Goal: Task Accomplishment & Management: Complete application form

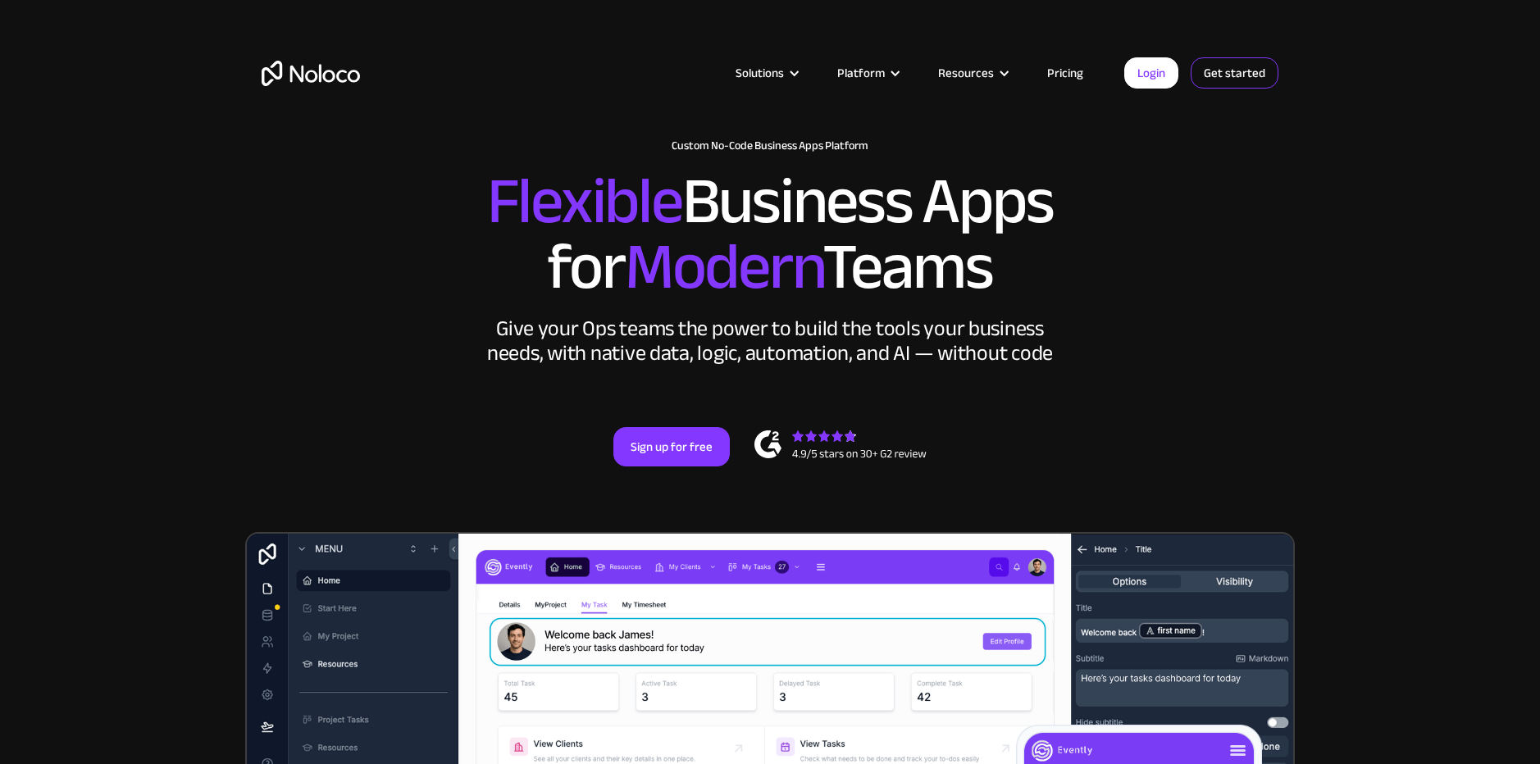
click at [1221, 75] on link "Get started" at bounding box center [1234, 72] width 88 height 31
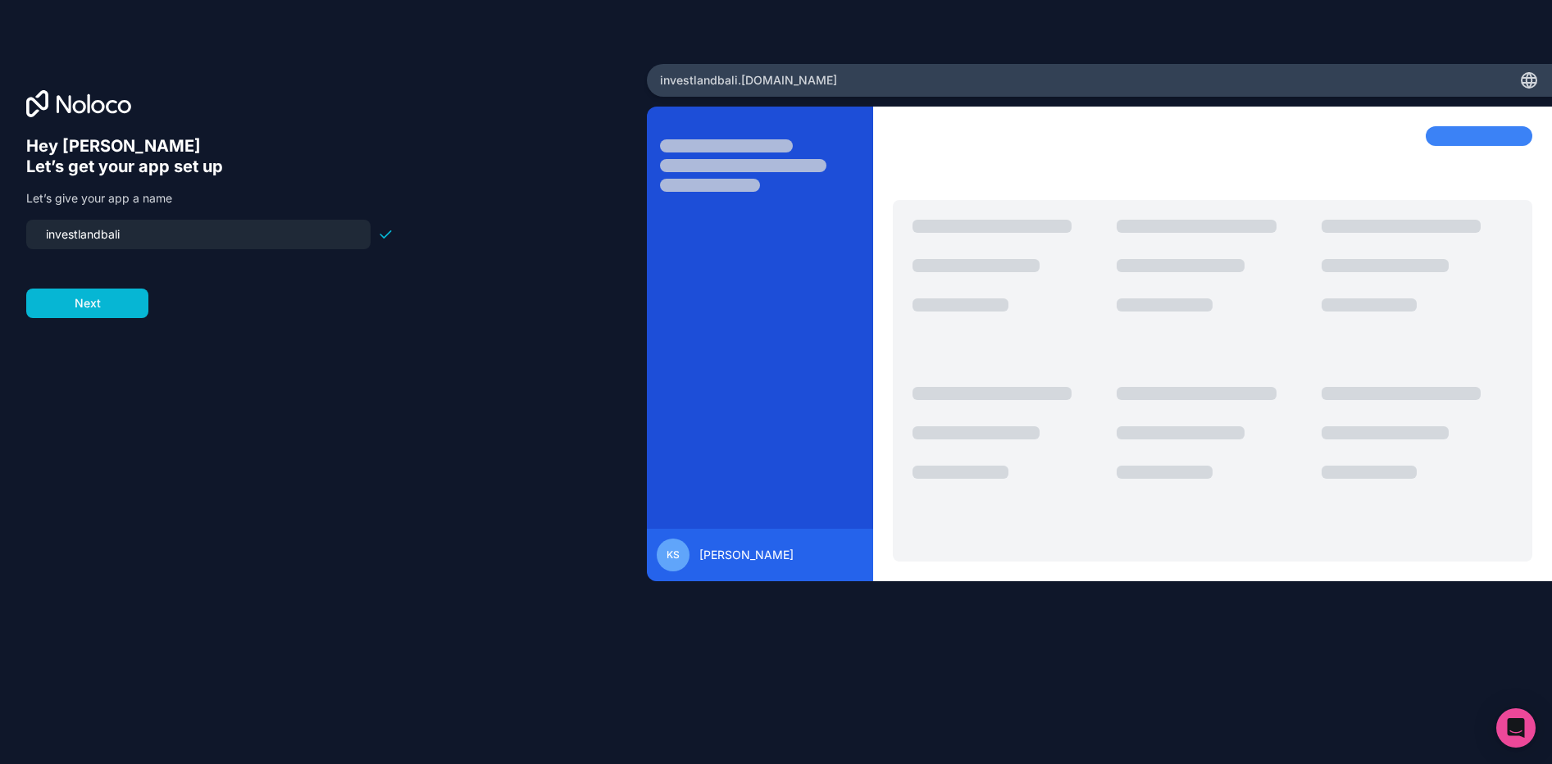
click at [167, 233] on input "investlandbali" at bounding box center [198, 234] width 325 height 23
type input "investland-[GEOGRAPHIC_DATA]-properties"
click at [87, 284] on form "investland-[GEOGRAPHIC_DATA]-properties Next" at bounding box center [209, 269] width 367 height 98
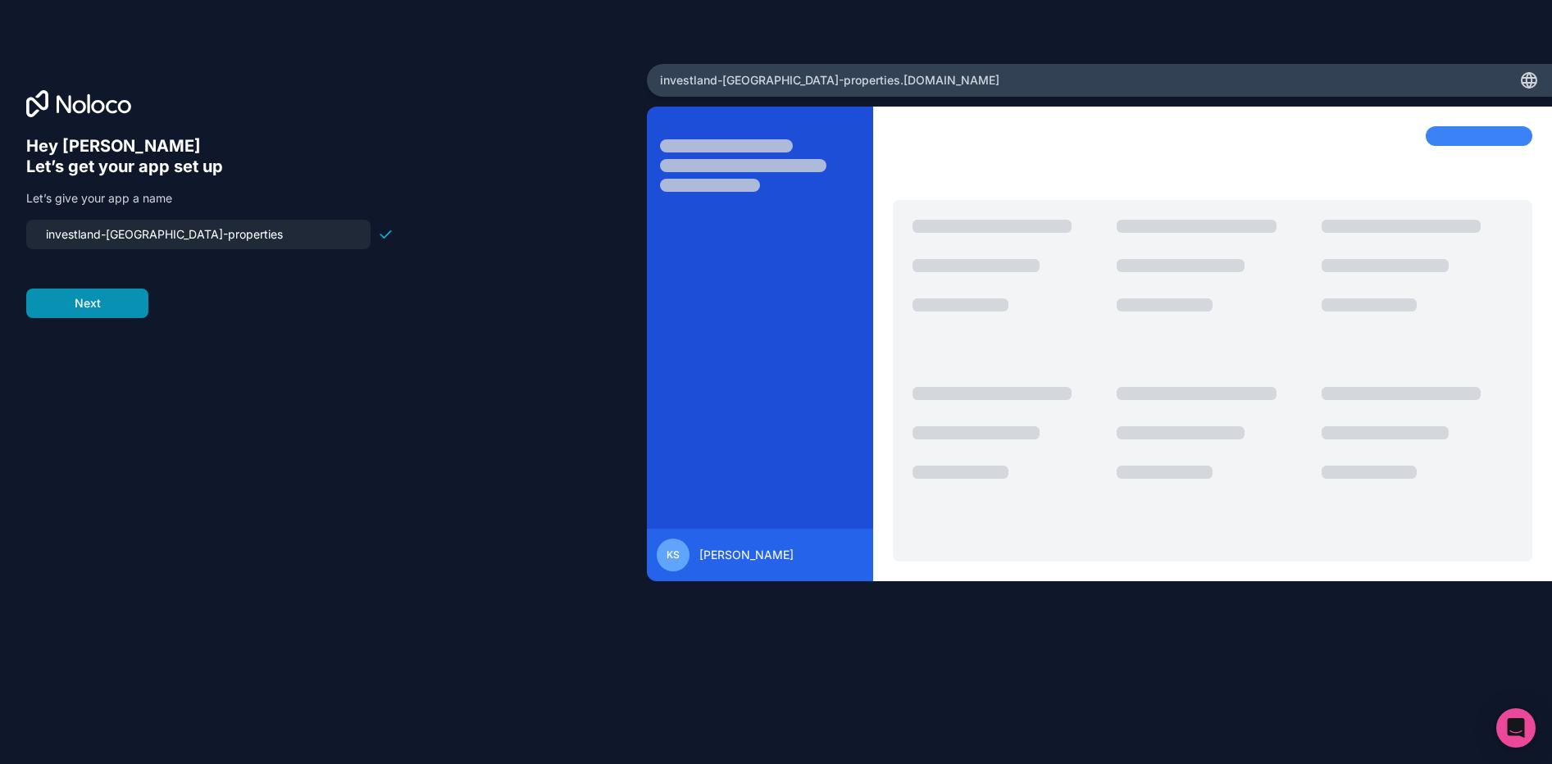
click at [84, 307] on button "Next" at bounding box center [87, 304] width 122 height 30
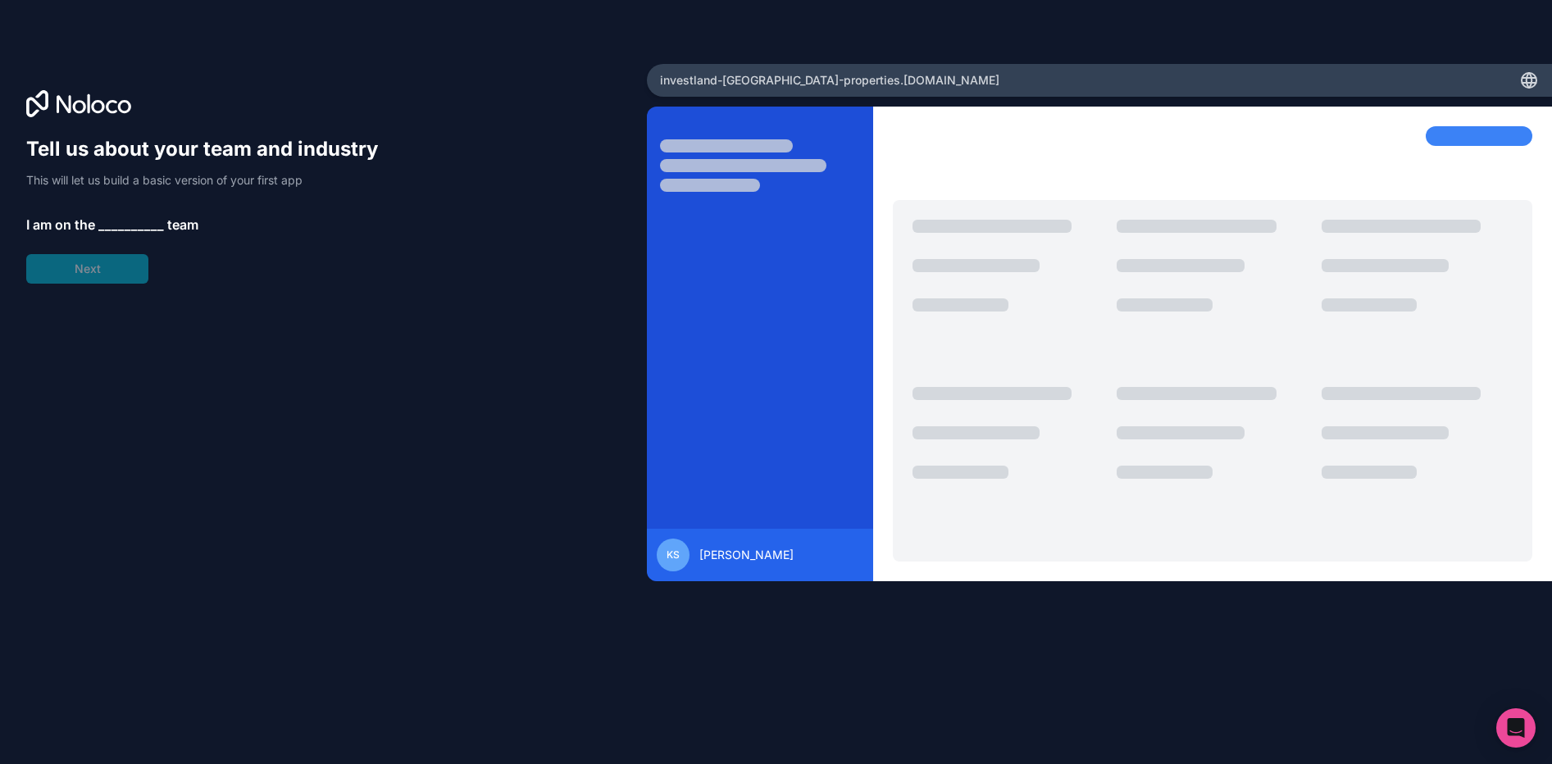
click at [107, 212] on div "Tell us about your team and industry This will let us build a basic version of …" at bounding box center [209, 210] width 367 height 148
click at [110, 217] on span "__________" at bounding box center [131, 225] width 66 height 20
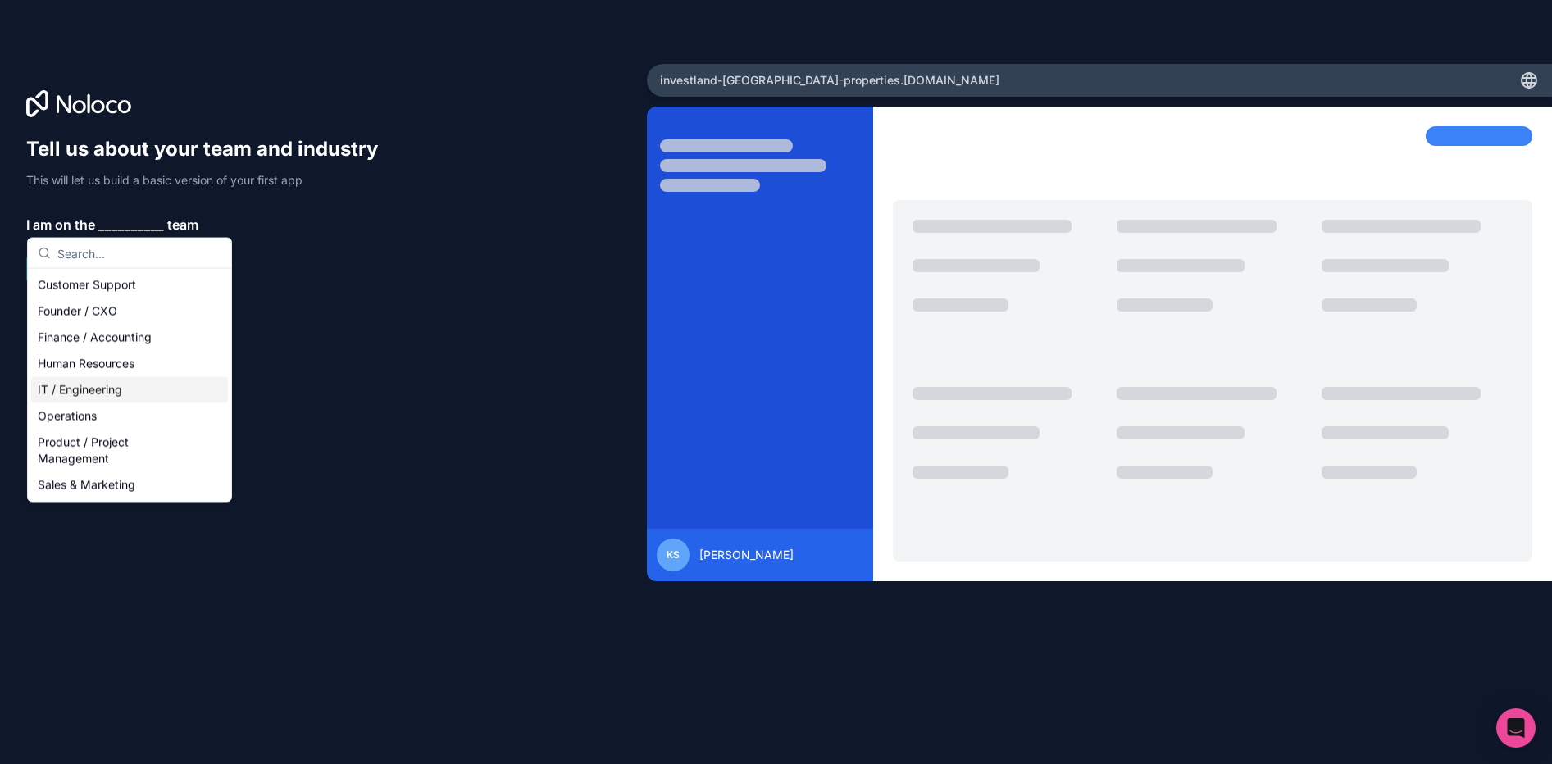
click at [84, 393] on div "IT / Engineering" at bounding box center [129, 390] width 197 height 26
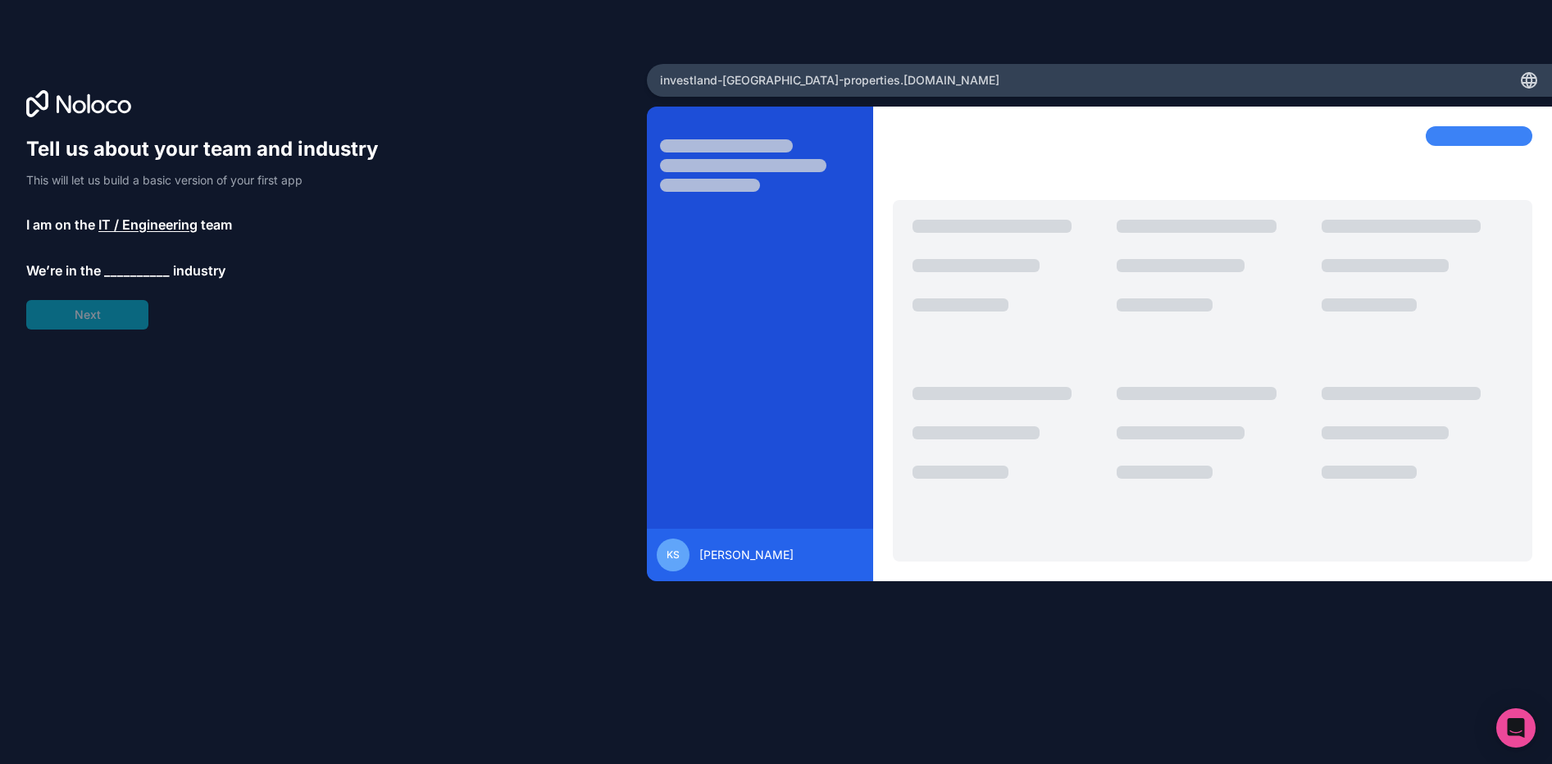
click at [116, 271] on span "__________" at bounding box center [137, 271] width 66 height 20
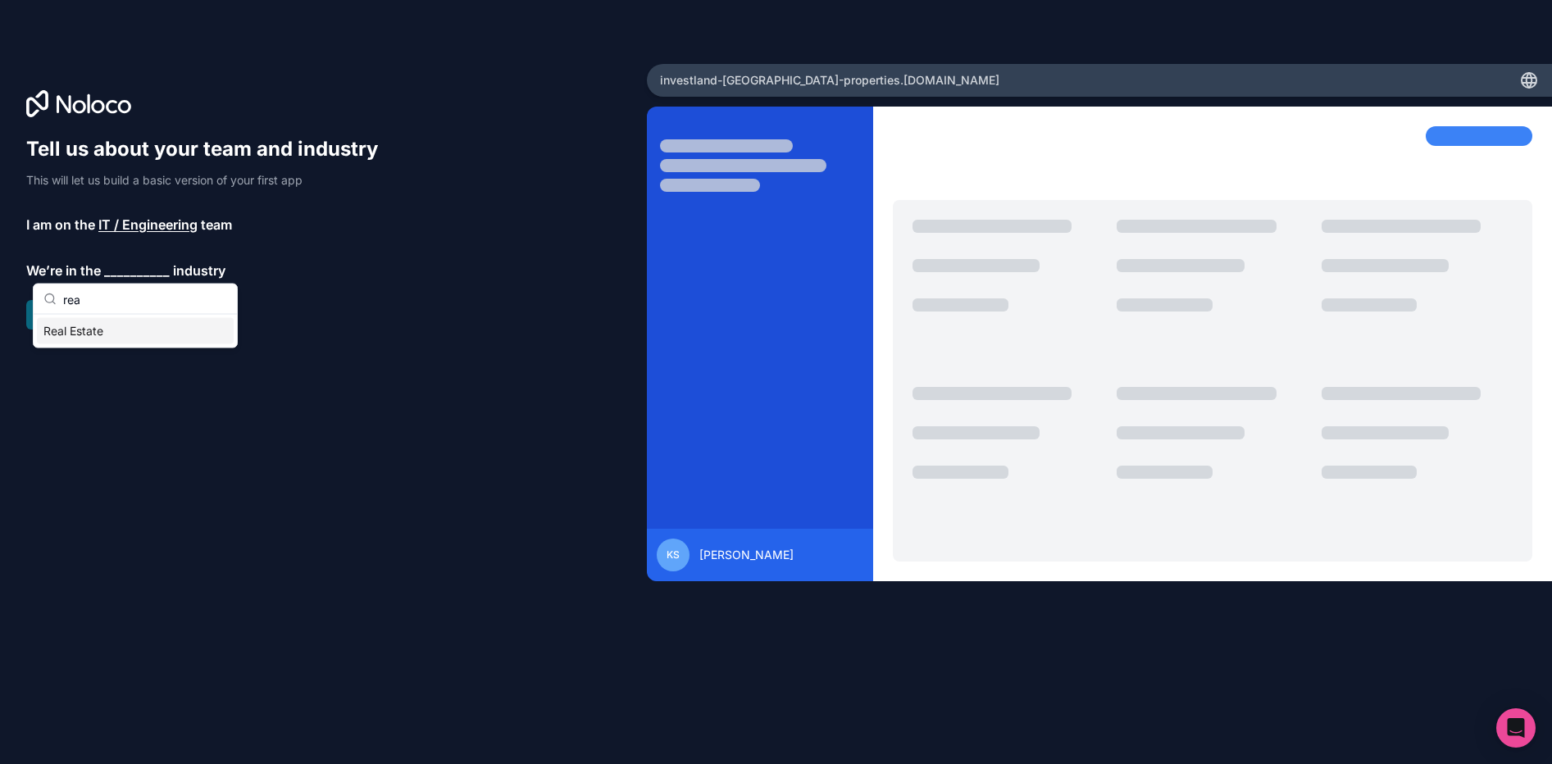
type input "rea"
click at [102, 325] on div "Real Estate" at bounding box center [135, 331] width 197 height 26
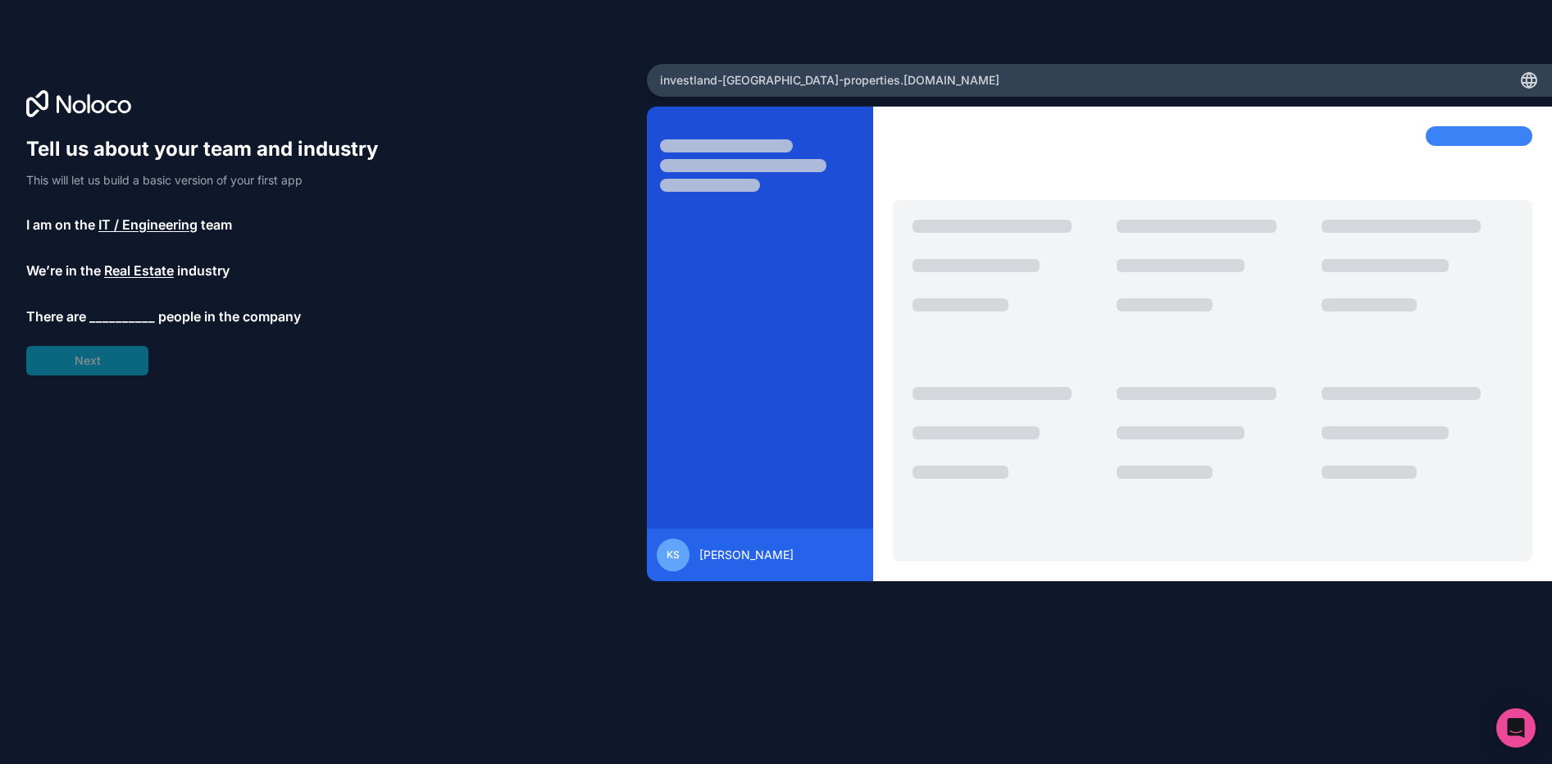
click at [110, 316] on span "__________" at bounding box center [122, 317] width 66 height 20
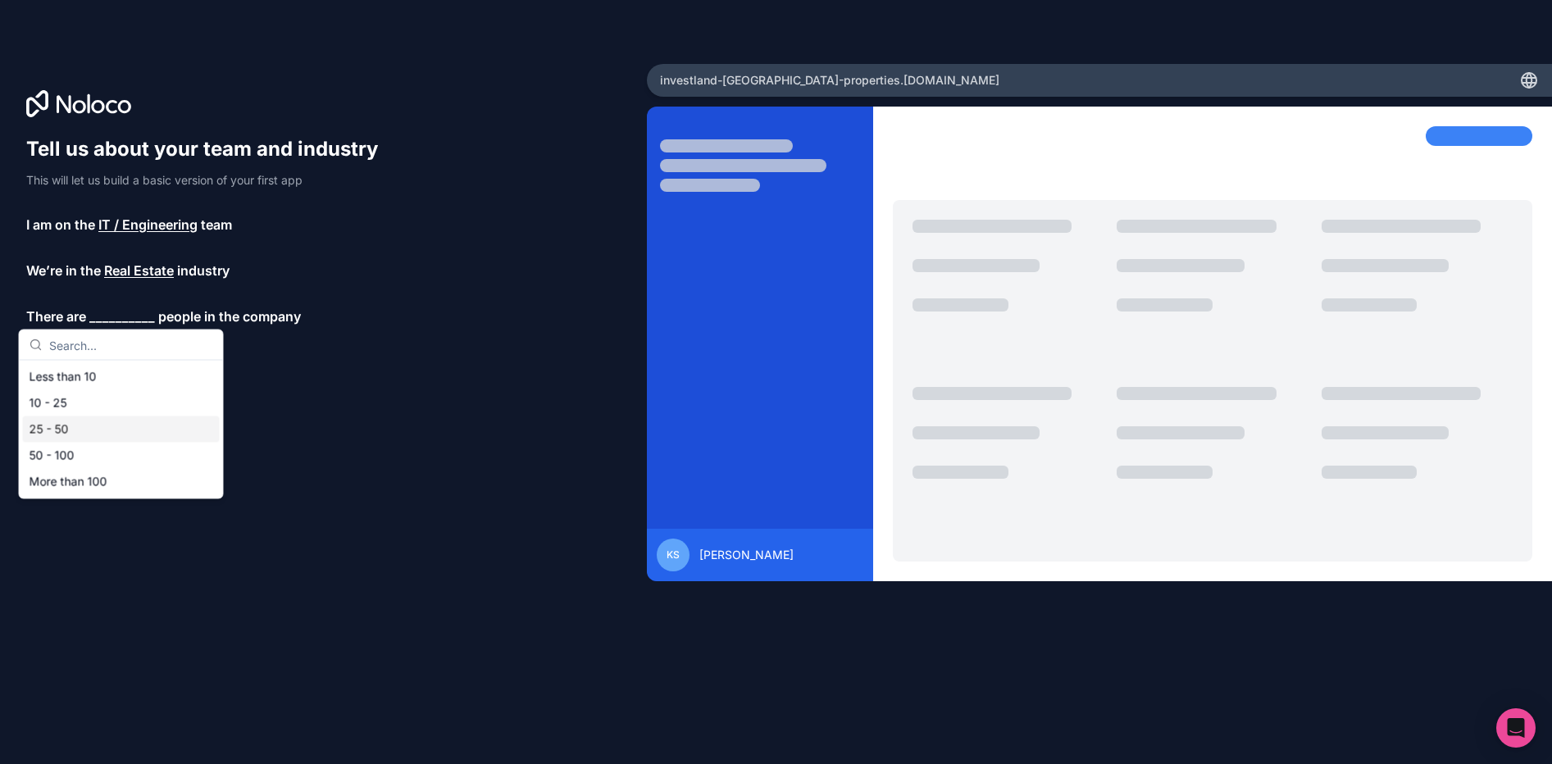
click at [61, 424] on div "25 - 50" at bounding box center [121, 429] width 197 height 26
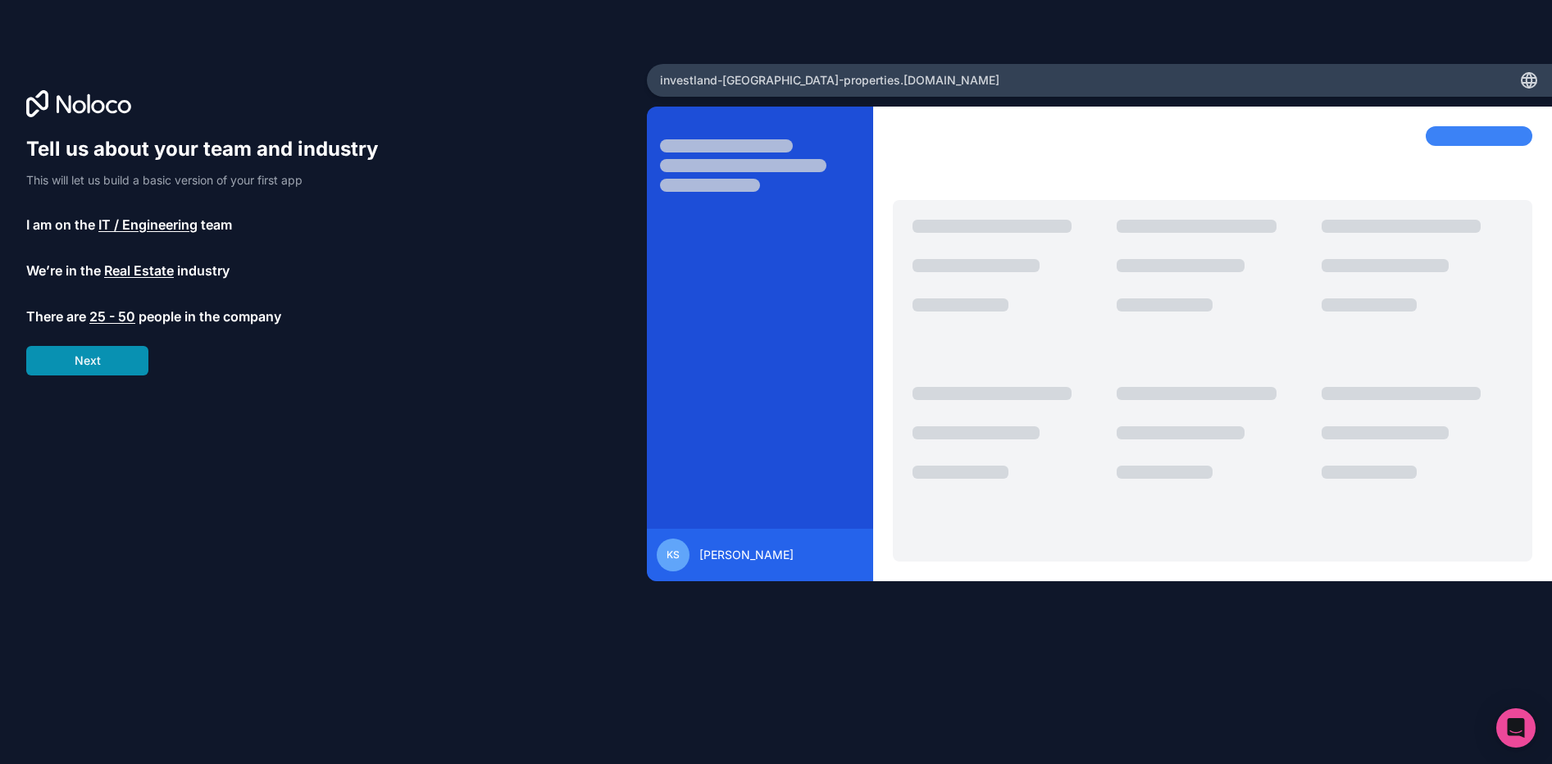
click at [77, 365] on button "Next" at bounding box center [87, 361] width 122 height 30
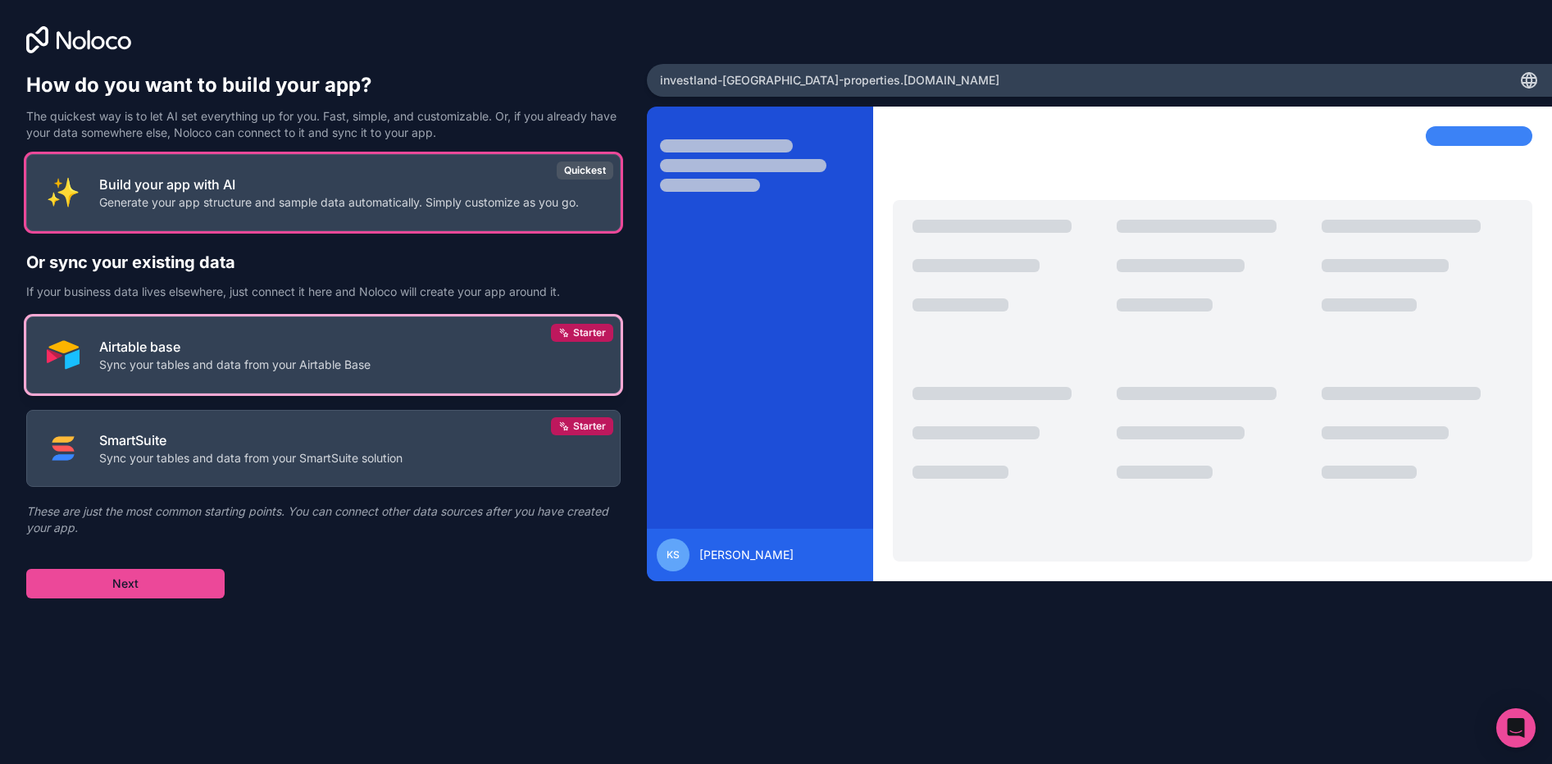
click at [225, 356] on p "Airtable base" at bounding box center [234, 347] width 271 height 20
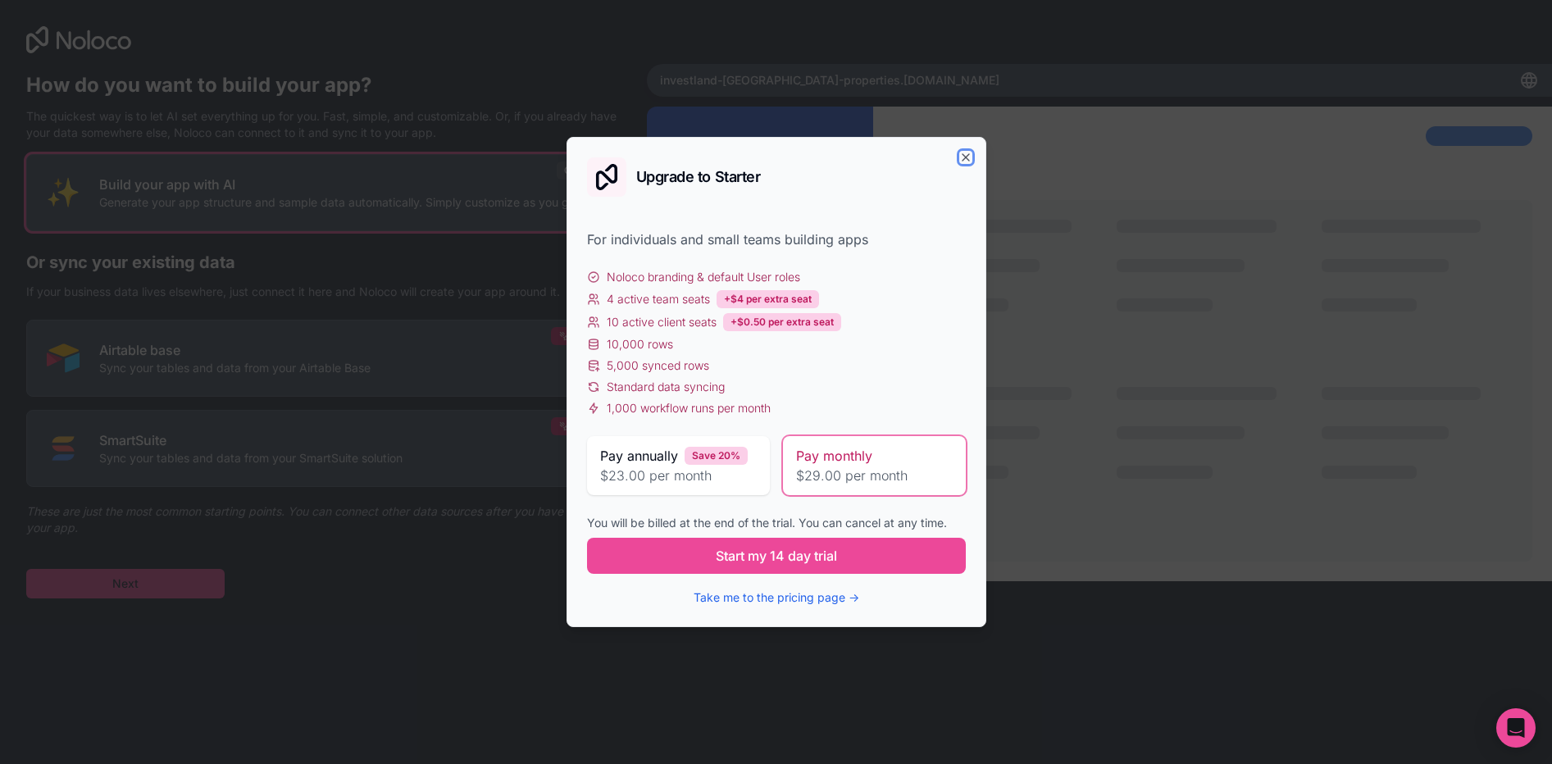
click at [959, 156] on icon "button" at bounding box center [965, 157] width 13 height 13
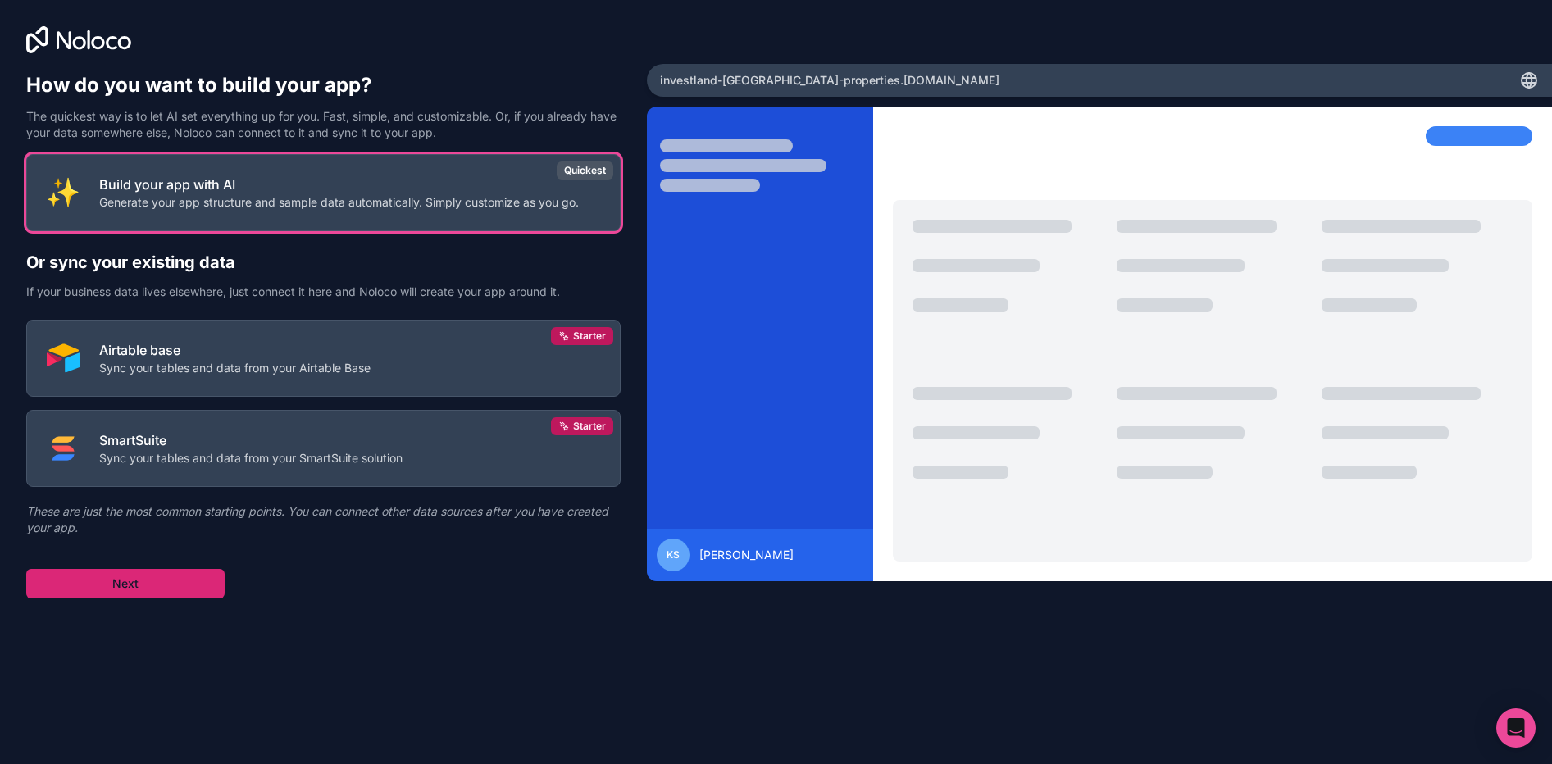
click at [193, 583] on button "Next" at bounding box center [125, 584] width 198 height 30
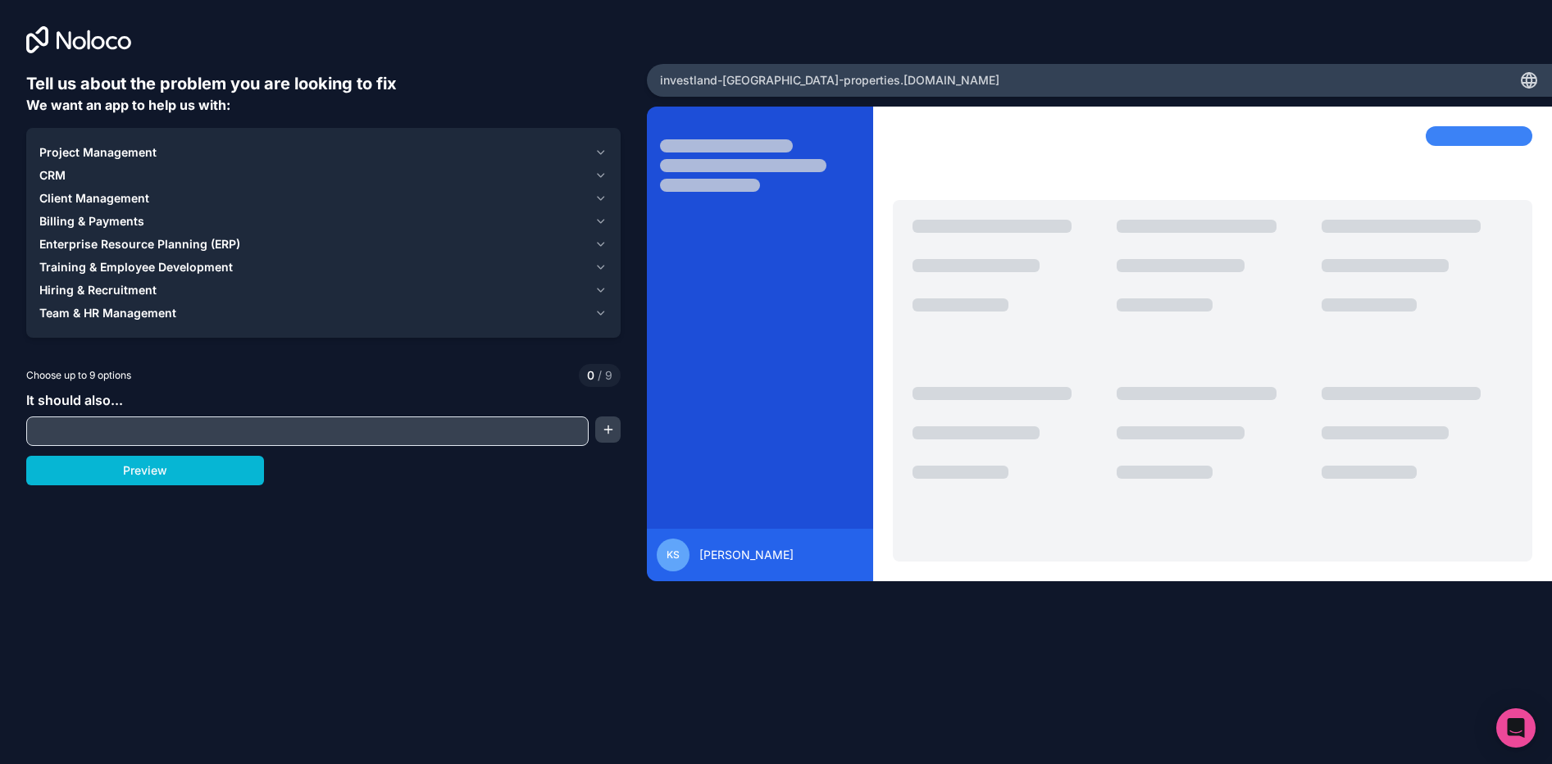
click at [93, 430] on input "text" at bounding box center [307, 431] width 554 height 23
click at [186, 474] on button "Preview" at bounding box center [145, 471] width 238 height 30
click at [608, 264] on div "Project Management CRM Client Management Billing & Payments Enterprise Resource…" at bounding box center [323, 233] width 594 height 210
click at [599, 266] on icon "button" at bounding box center [600, 267] width 12 height 13
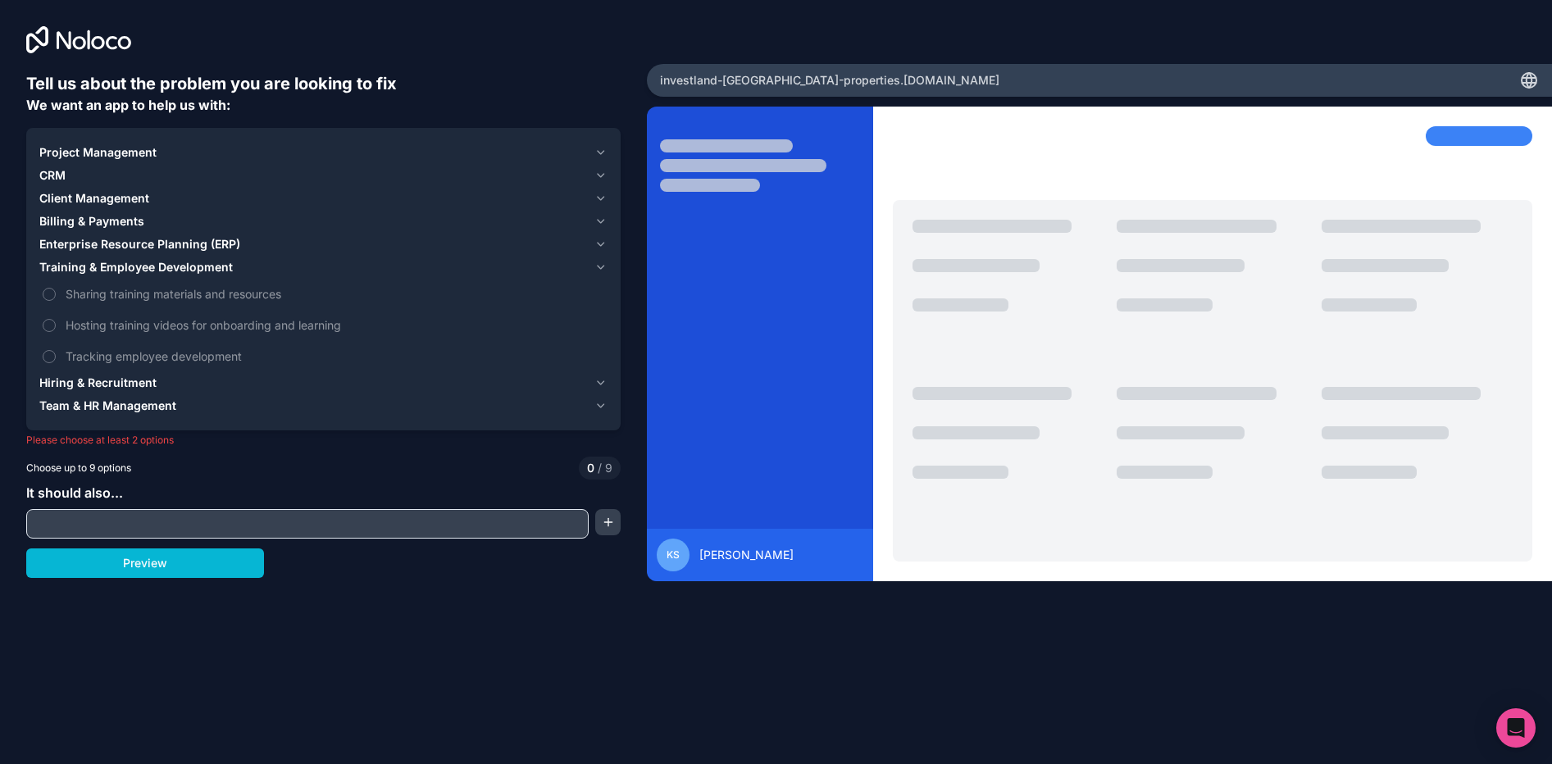
click at [599, 266] on icon "button" at bounding box center [600, 267] width 12 height 13
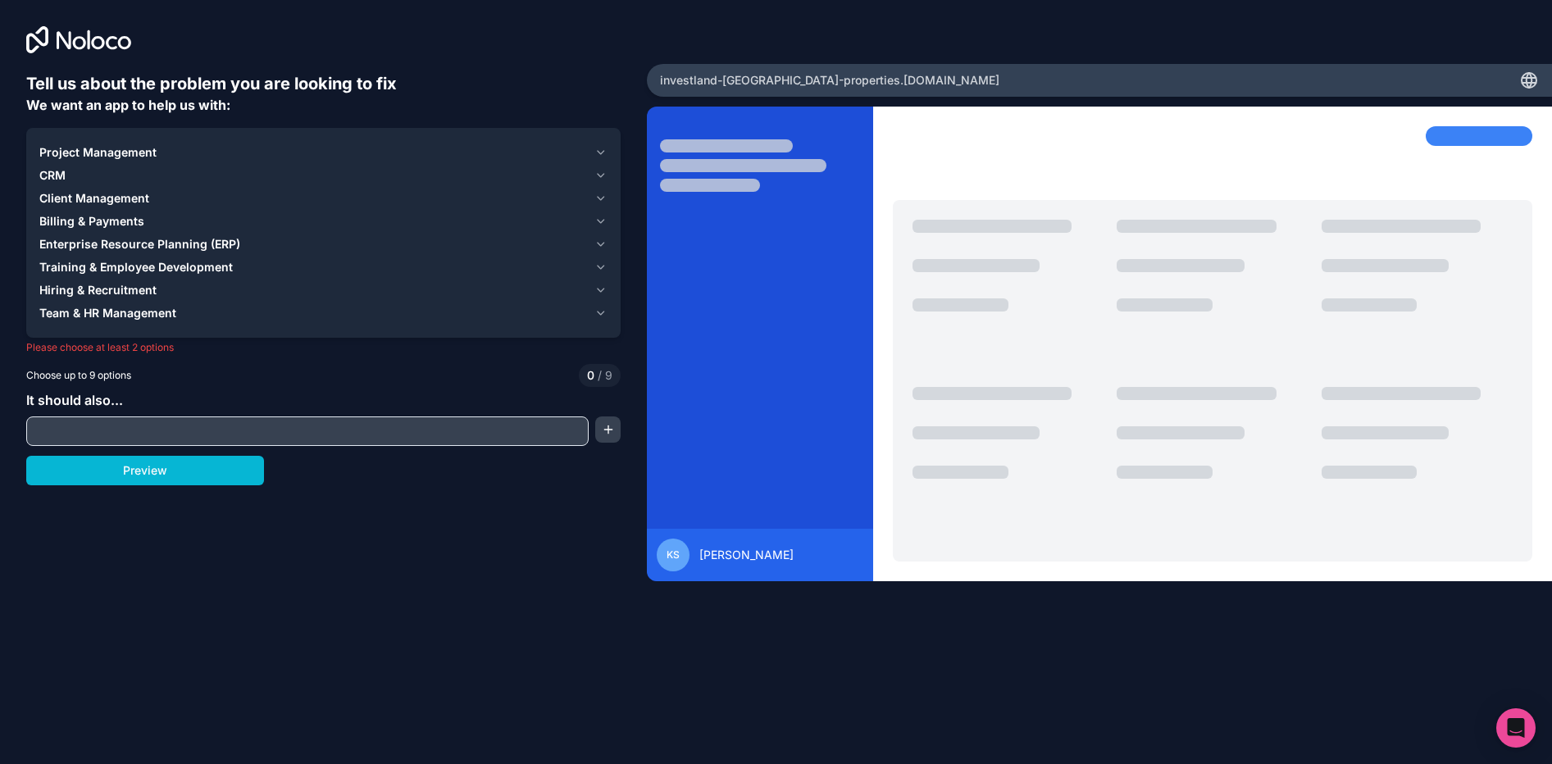
click at [594, 146] on icon "button" at bounding box center [600, 152] width 12 height 13
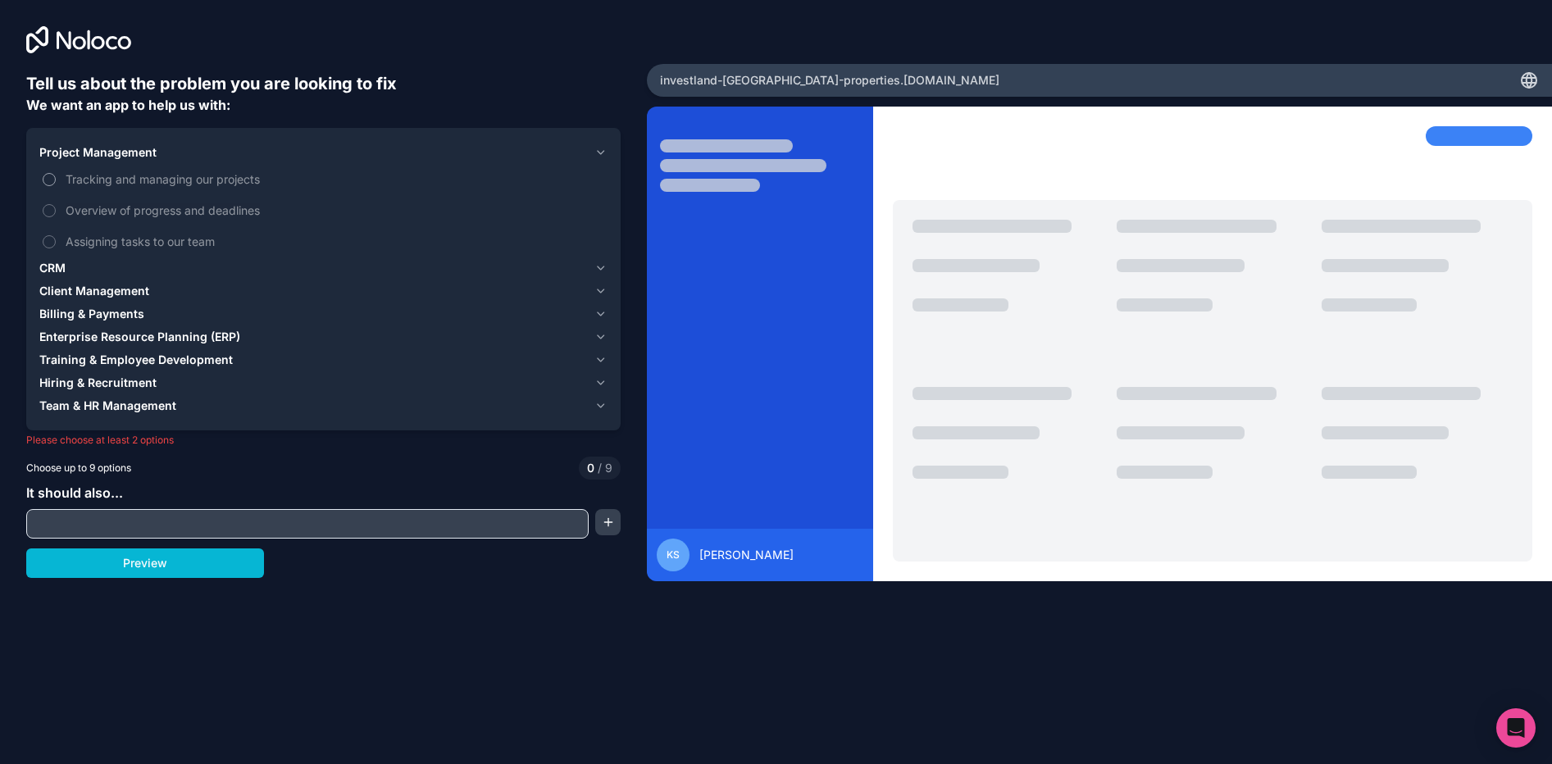
click at [48, 182] on button "Tracking and managing our projects" at bounding box center [49, 179] width 13 height 13
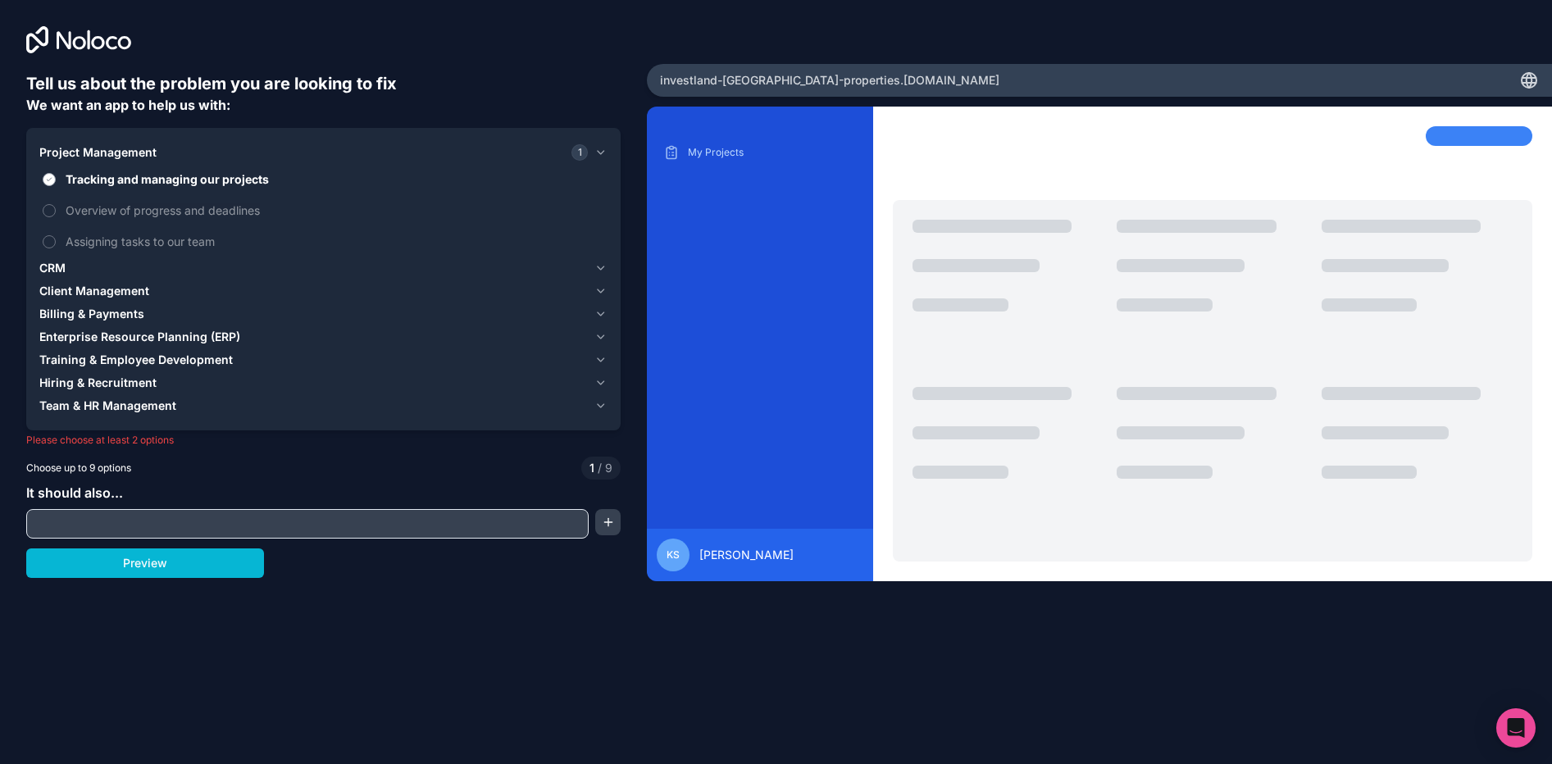
click at [50, 174] on button "Tracking and managing our projects" at bounding box center [49, 179] width 13 height 13
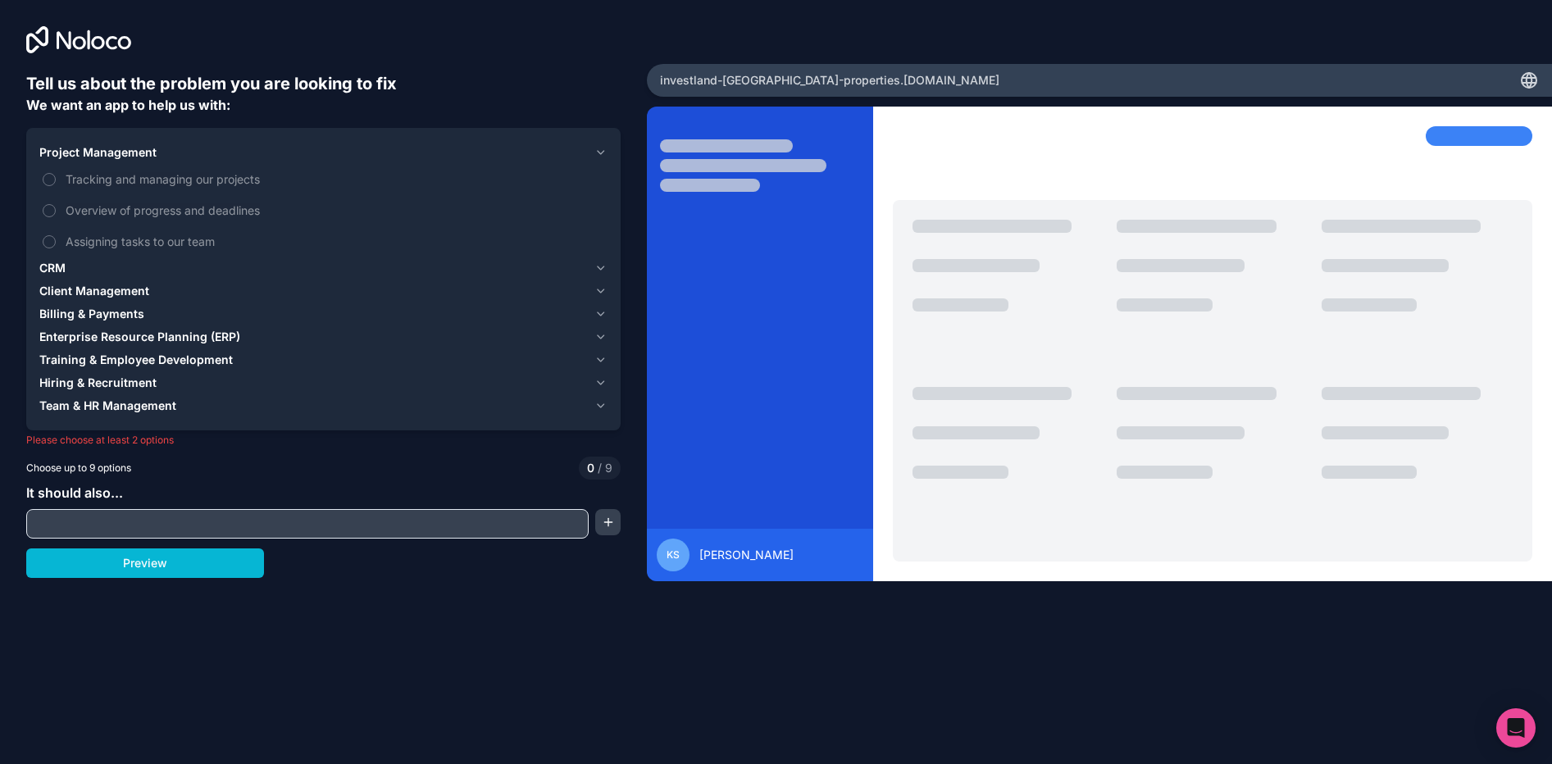
click at [589, 289] on button "Client Management" at bounding box center [323, 291] width 568 height 23
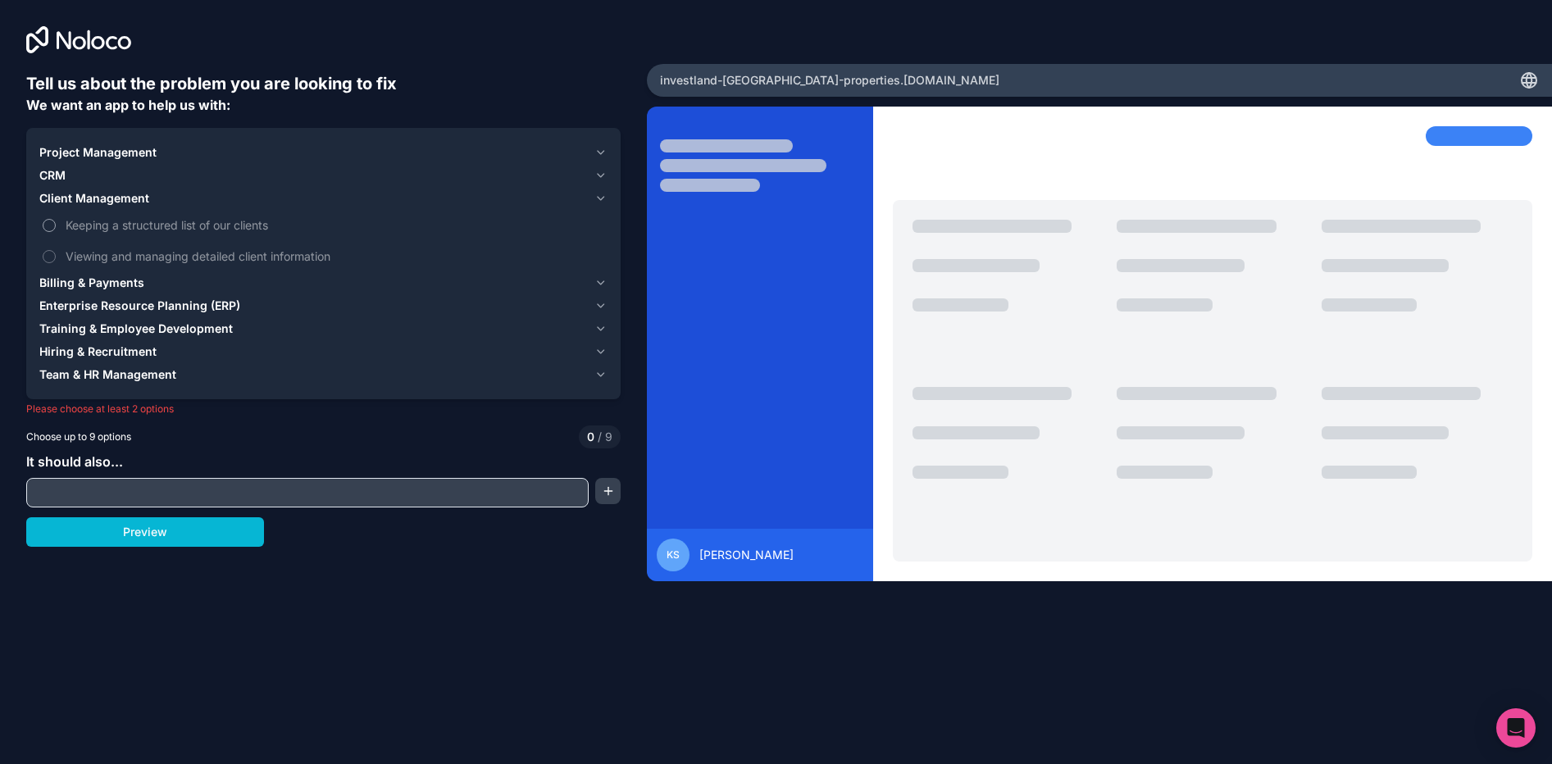
click at [44, 222] on button "Keeping a structured list of our clients" at bounding box center [49, 225] width 13 height 13
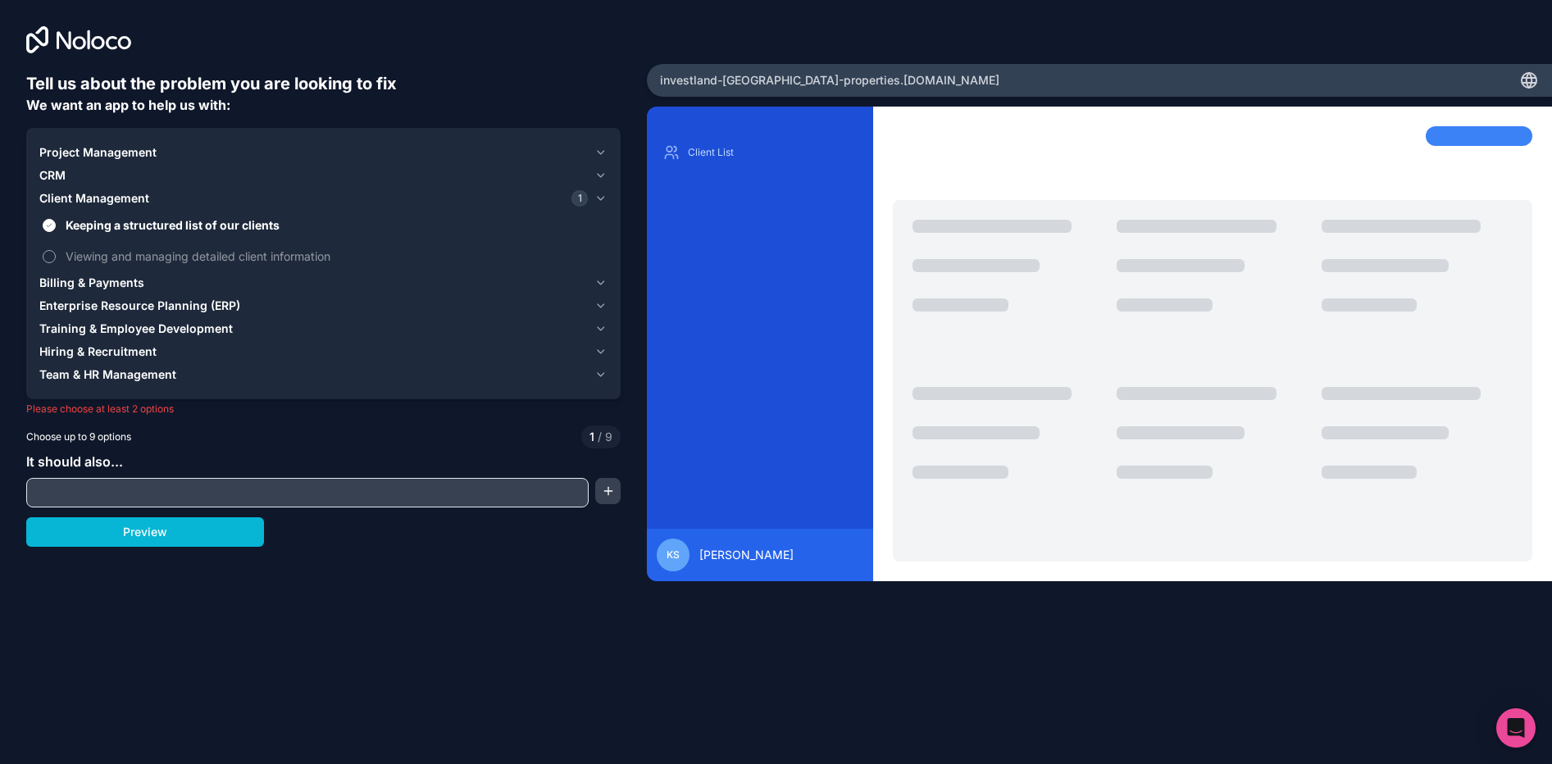
click at [55, 259] on label "Viewing and managing detailed client information" at bounding box center [323, 256] width 568 height 30
click at [55, 259] on button "Viewing and managing detailed client information" at bounding box center [49, 256] width 13 height 13
click at [59, 173] on span "CRM" at bounding box center [52, 175] width 26 height 16
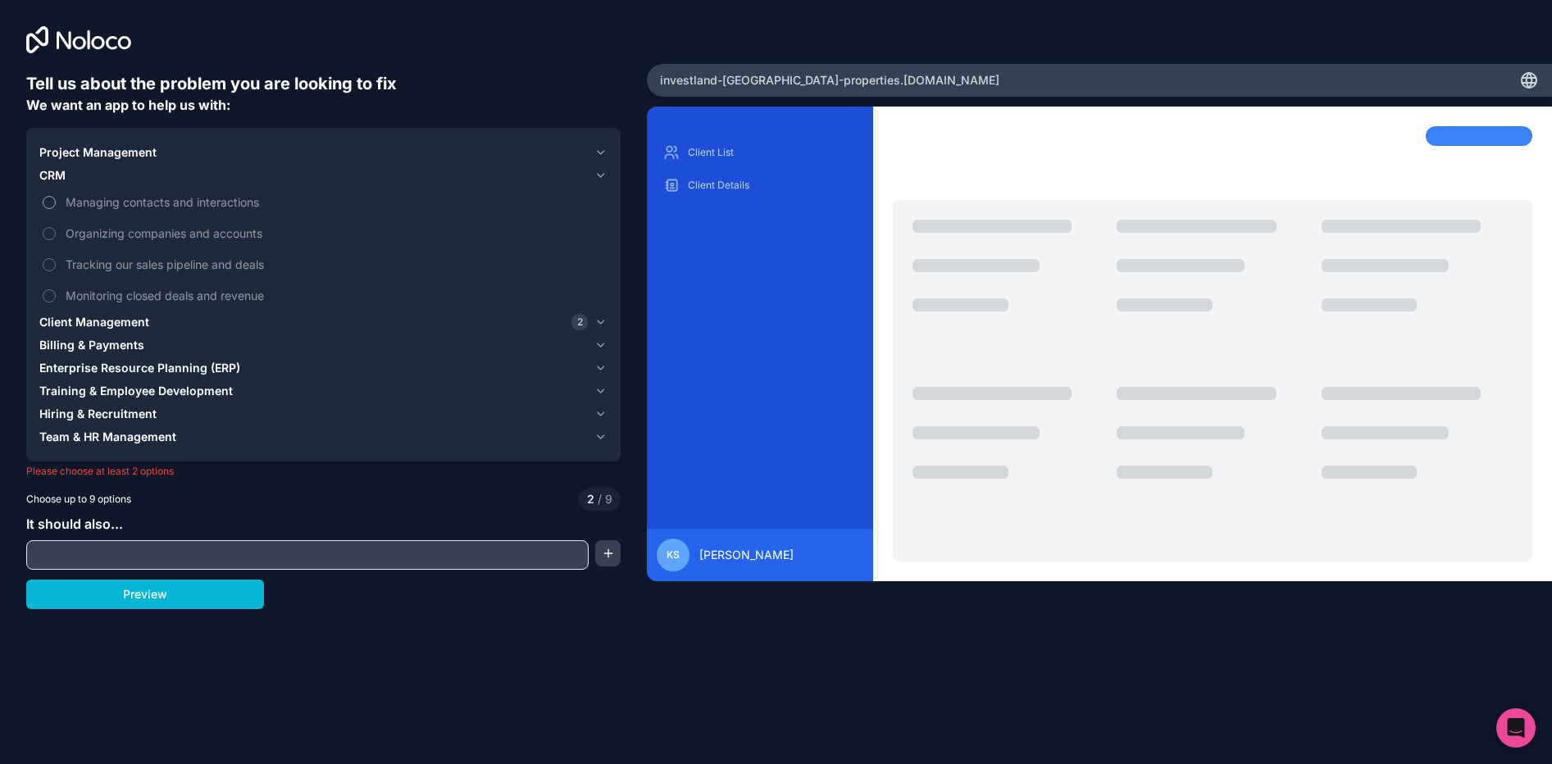
click at [54, 200] on button "Managing contacts and interactions" at bounding box center [49, 202] width 13 height 13
click at [51, 232] on button "Organizing companies and accounts" at bounding box center [49, 233] width 13 height 13
click at [48, 254] on label "Tracking our sales pipeline and deals" at bounding box center [323, 264] width 568 height 30
click at [48, 258] on button "Tracking our sales pipeline and deals" at bounding box center [49, 264] width 13 height 13
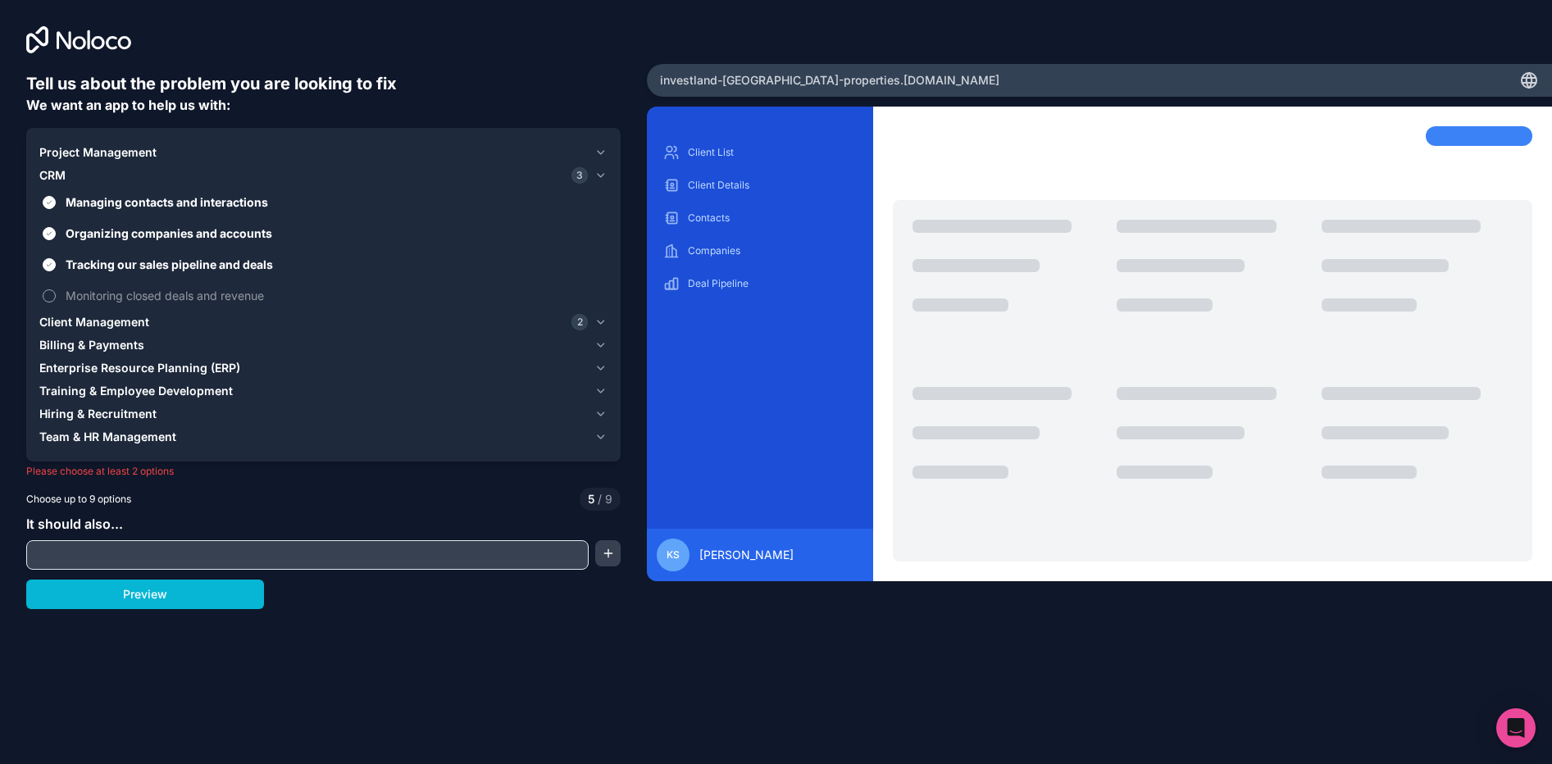
click at [50, 303] on label "Monitoring closed deals and revenue" at bounding box center [323, 295] width 568 height 30
click at [50, 303] on button "Monitoring closed deals and revenue" at bounding box center [49, 295] width 13 height 13
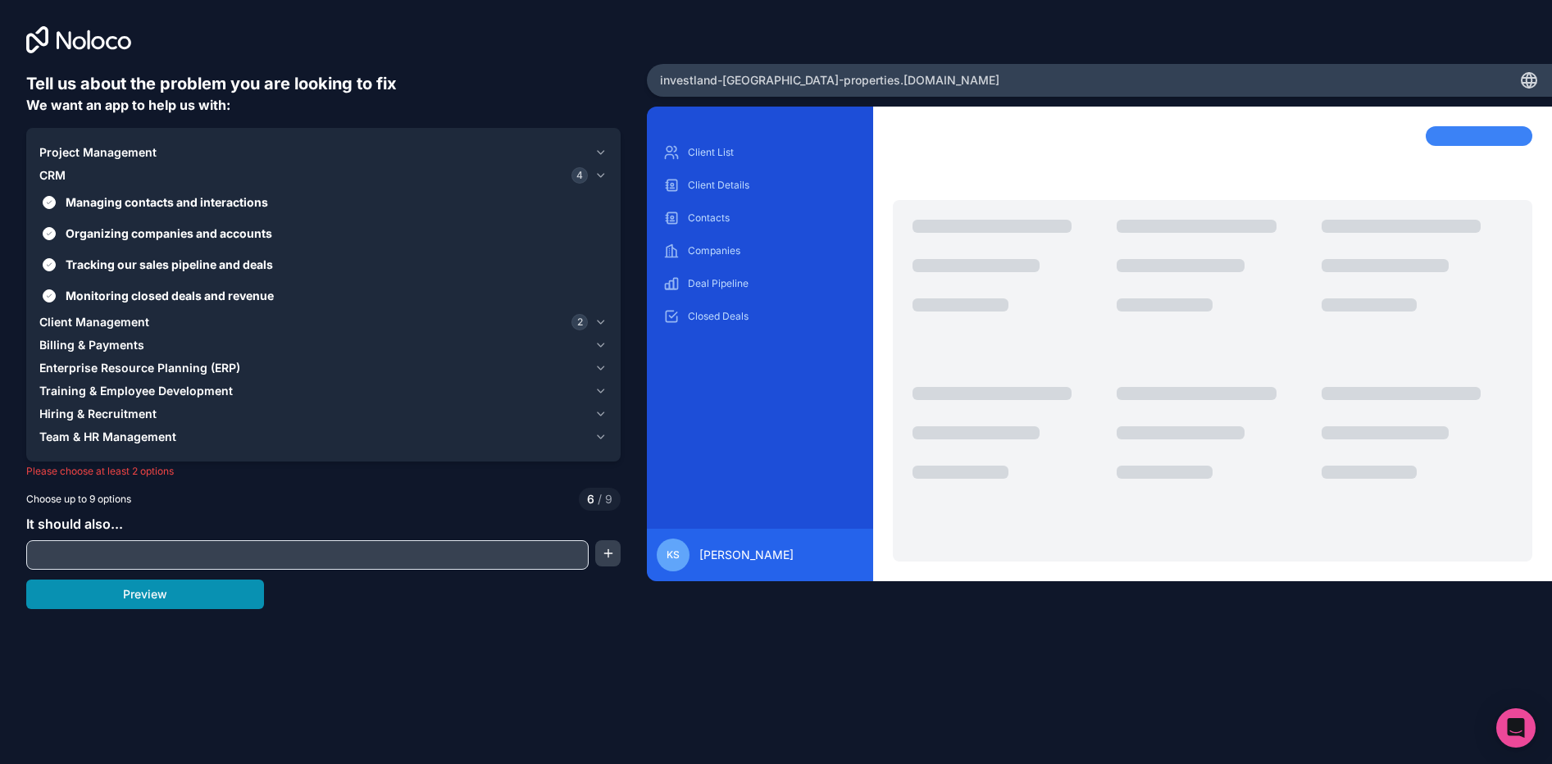
click at [131, 604] on button "Preview" at bounding box center [145, 595] width 238 height 30
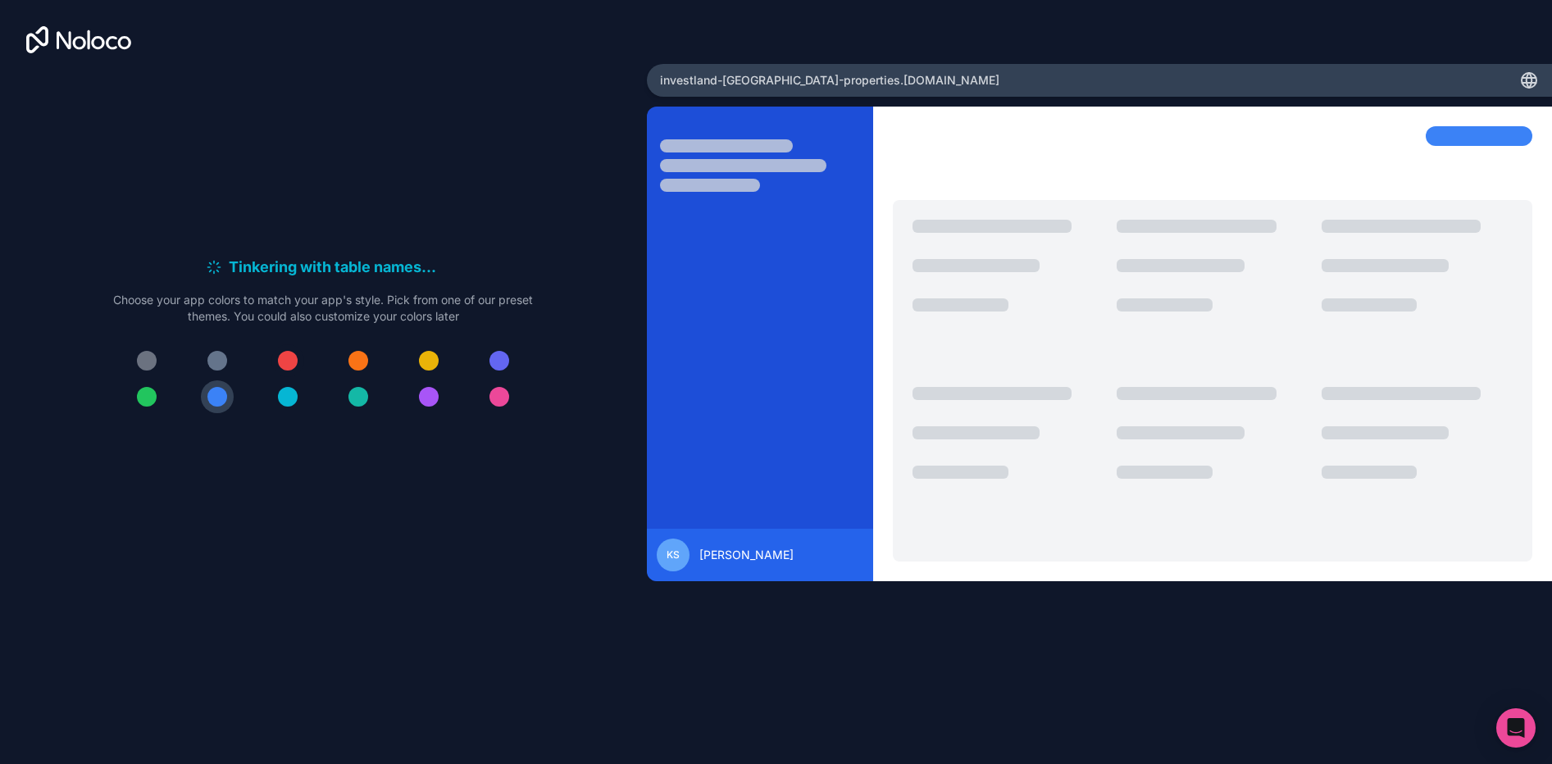
click at [285, 355] on div at bounding box center [288, 361] width 20 height 20
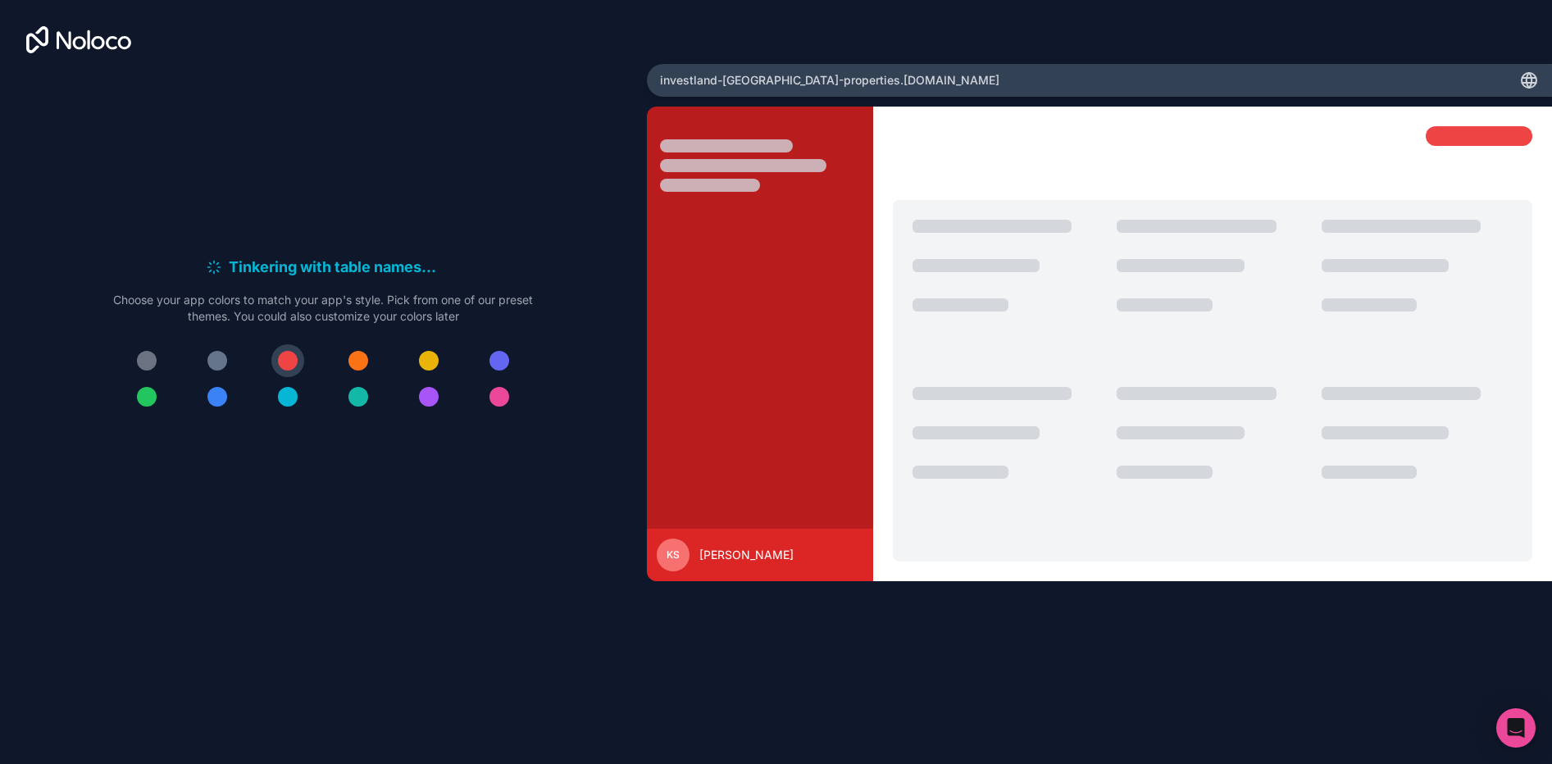
click at [204, 358] on button at bounding box center [217, 360] width 33 height 33
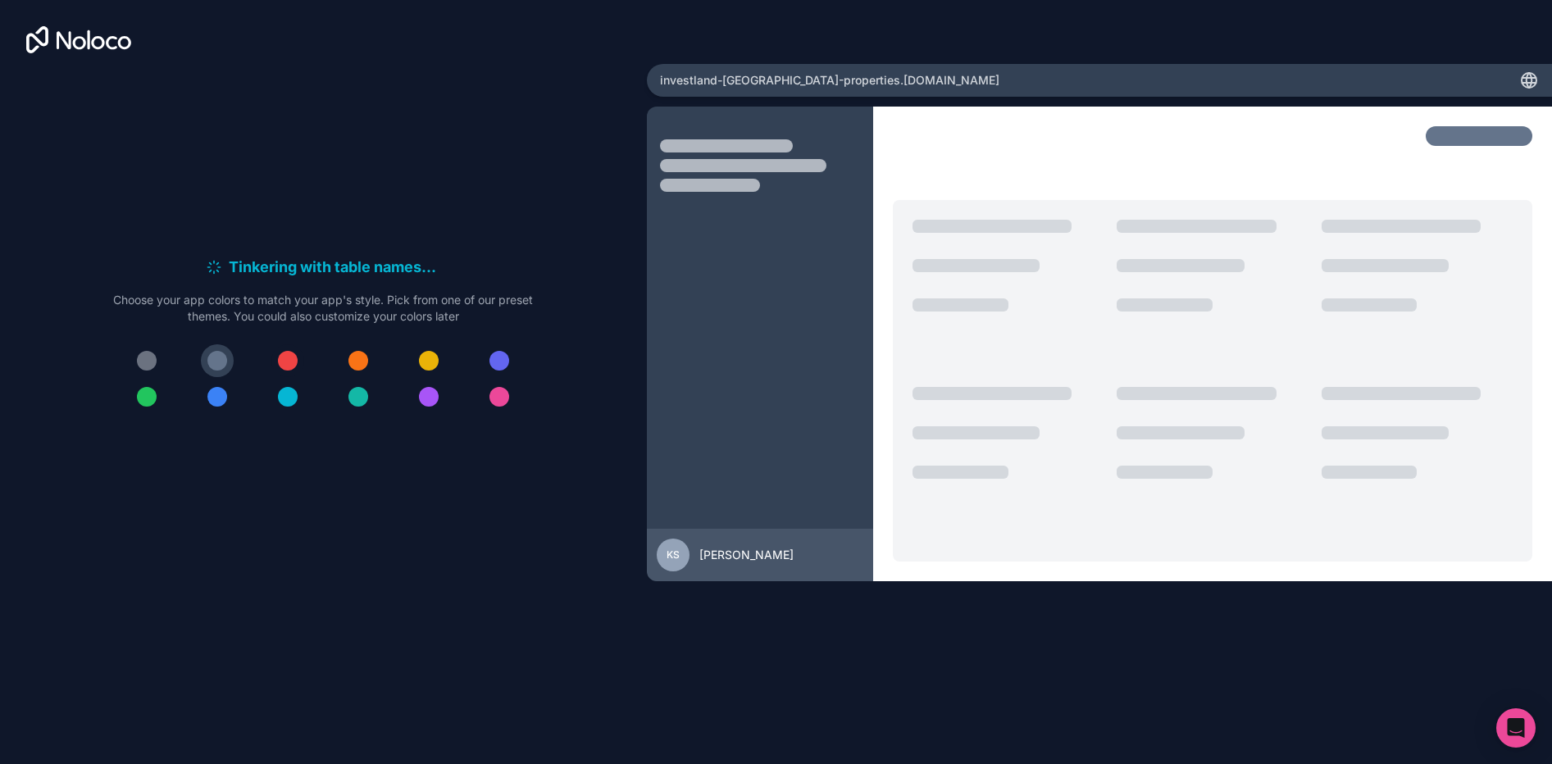
click at [273, 352] on div at bounding box center [323, 378] width 420 height 69
click at [280, 355] on div at bounding box center [288, 361] width 20 height 20
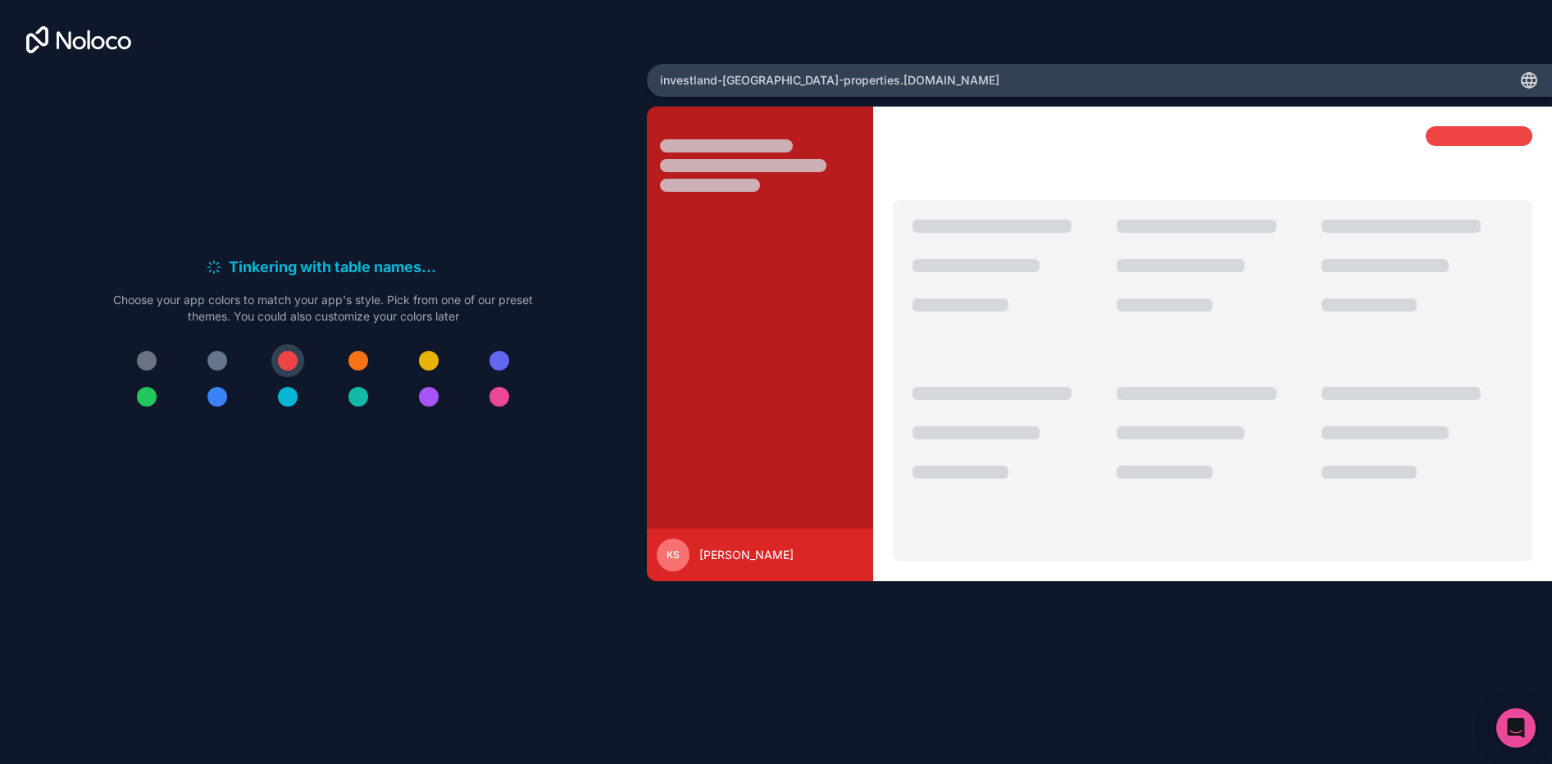
click at [506, 398] on button at bounding box center [499, 396] width 33 height 33
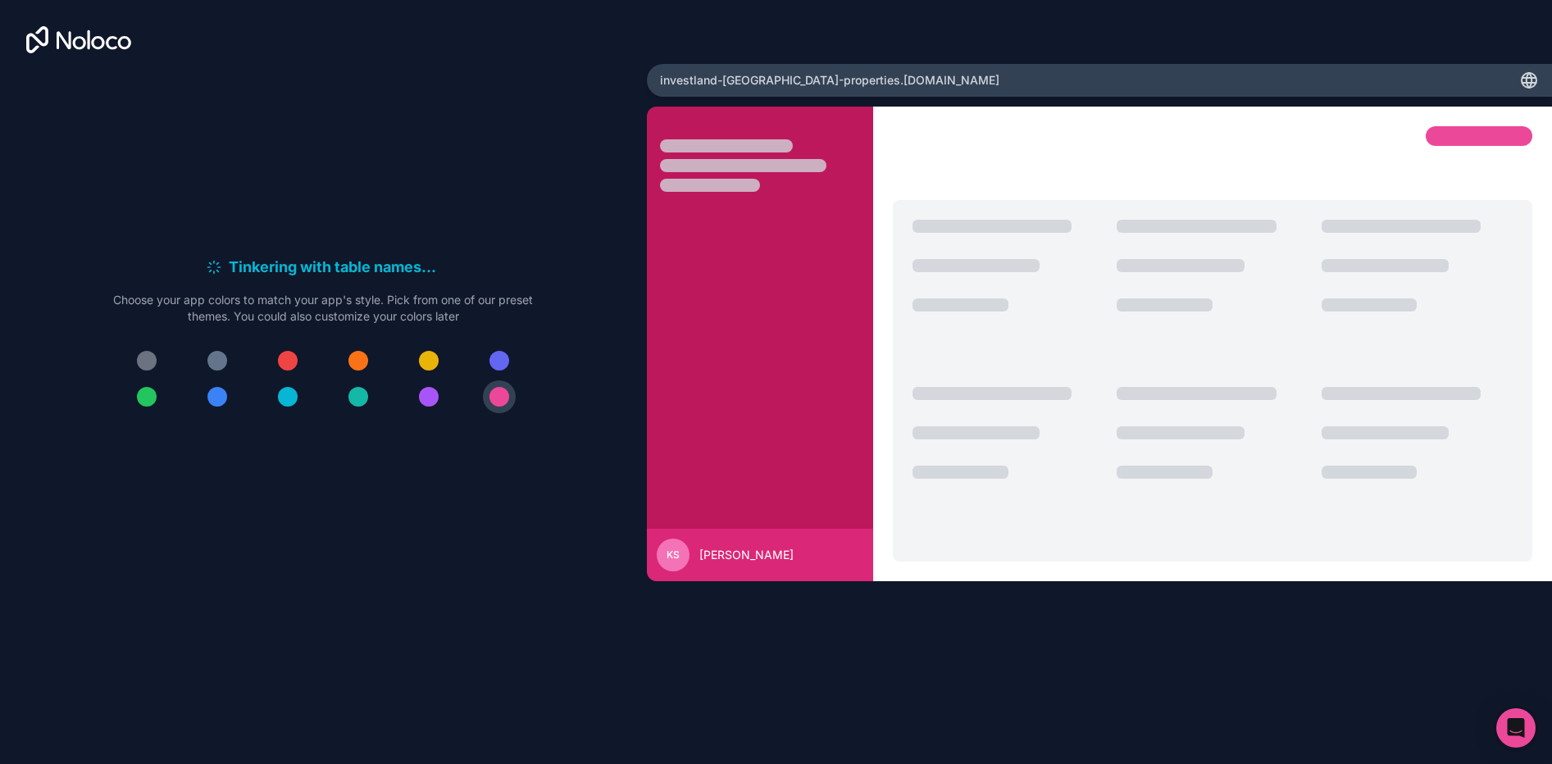
click at [506, 366] on div at bounding box center [499, 361] width 20 height 20
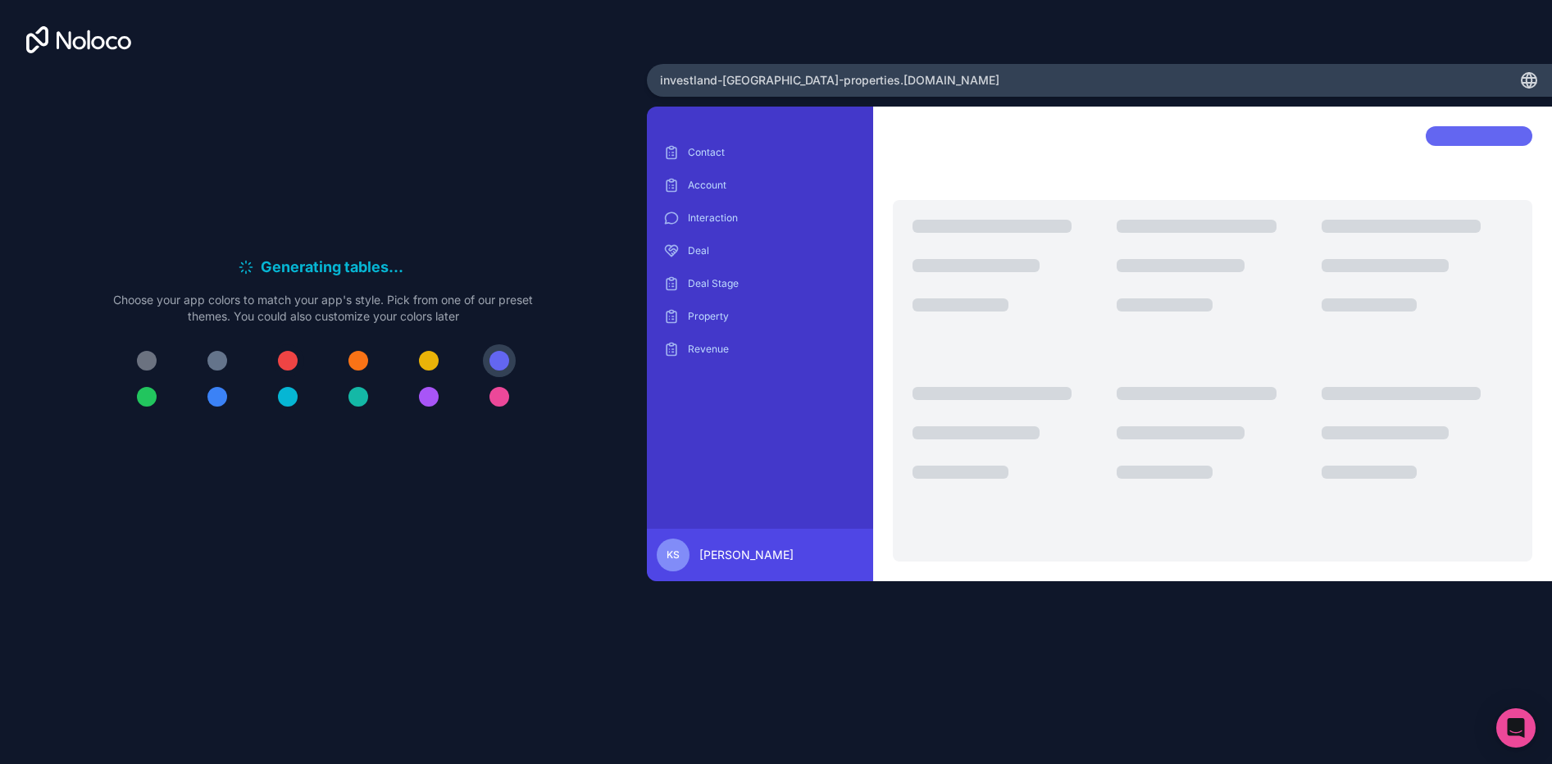
click at [275, 363] on button at bounding box center [287, 360] width 33 height 33
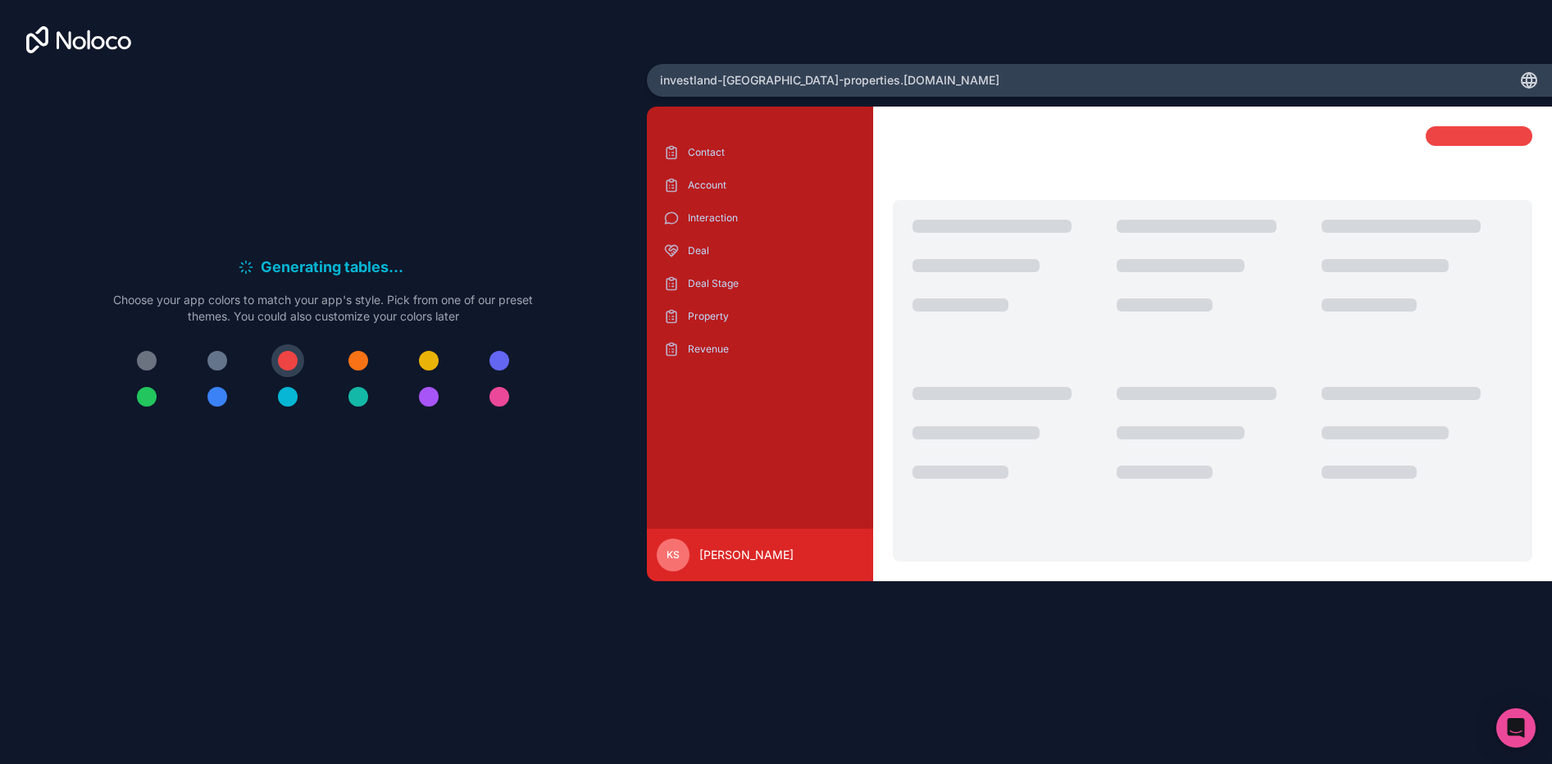
click at [199, 354] on div at bounding box center [323, 378] width 420 height 69
click at [207, 357] on button at bounding box center [217, 360] width 33 height 33
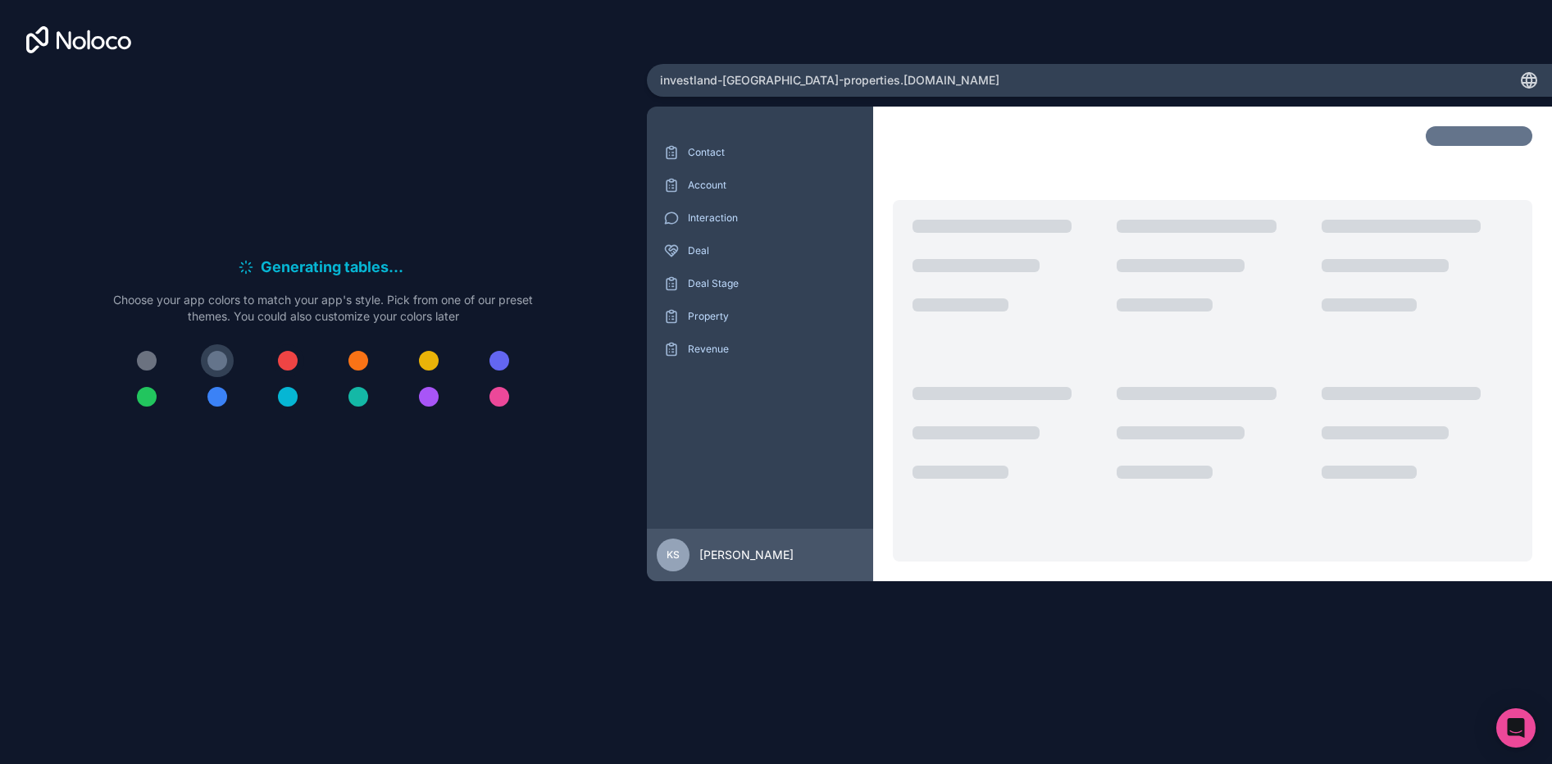
click at [280, 357] on div at bounding box center [288, 361] width 20 height 20
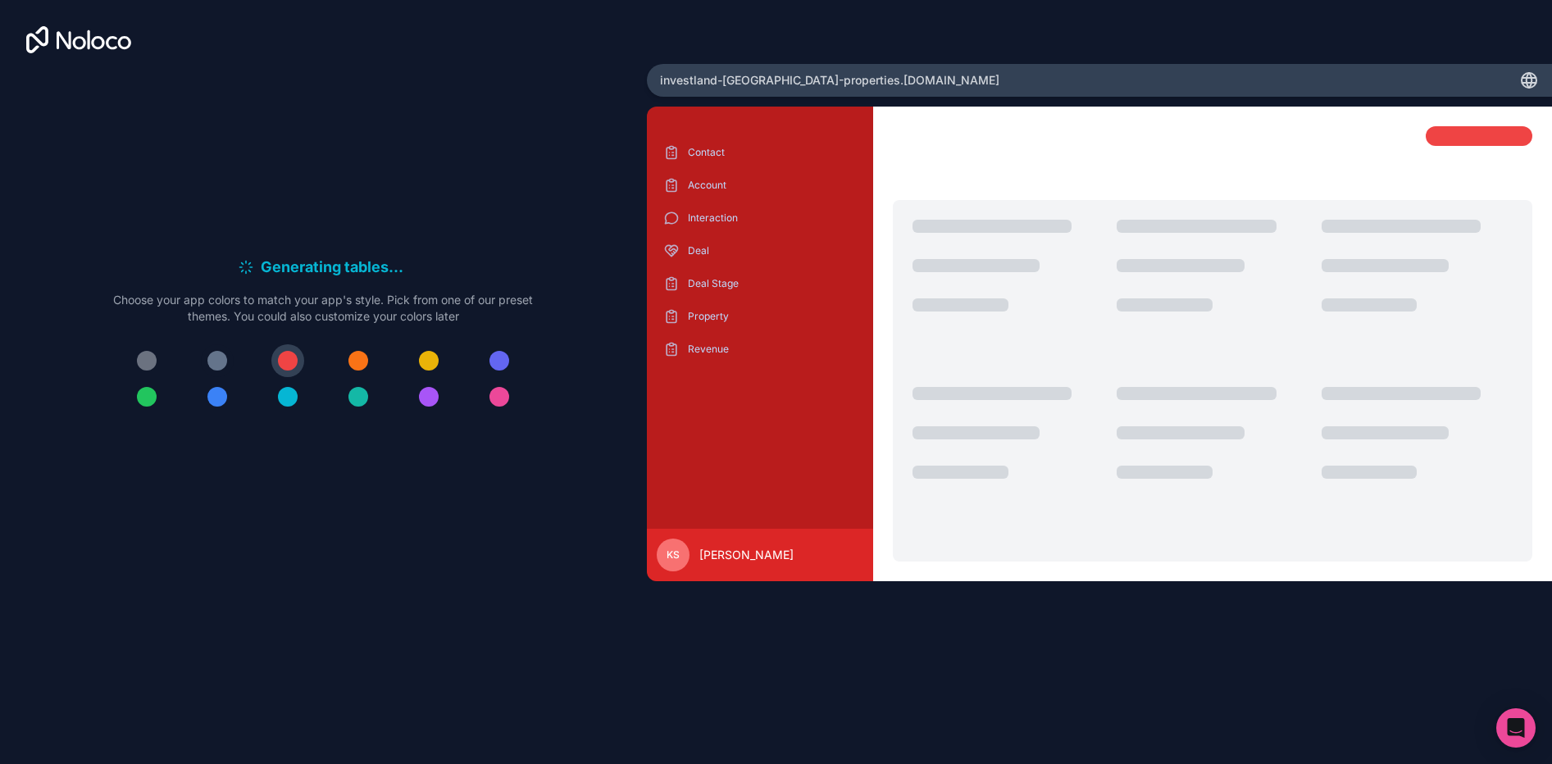
click at [214, 362] on div at bounding box center [217, 361] width 20 height 20
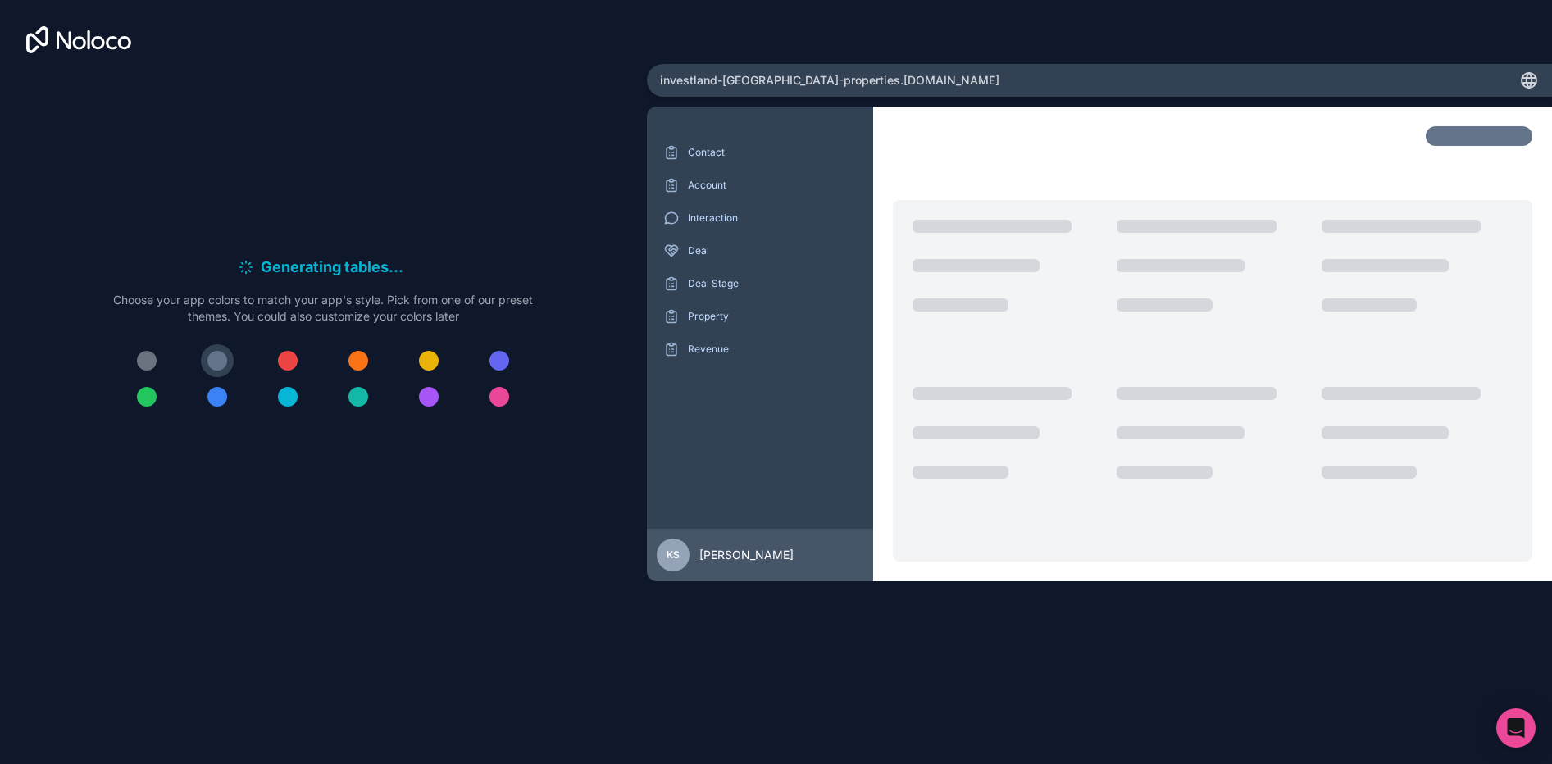
click at [162, 394] on button at bounding box center [146, 396] width 33 height 33
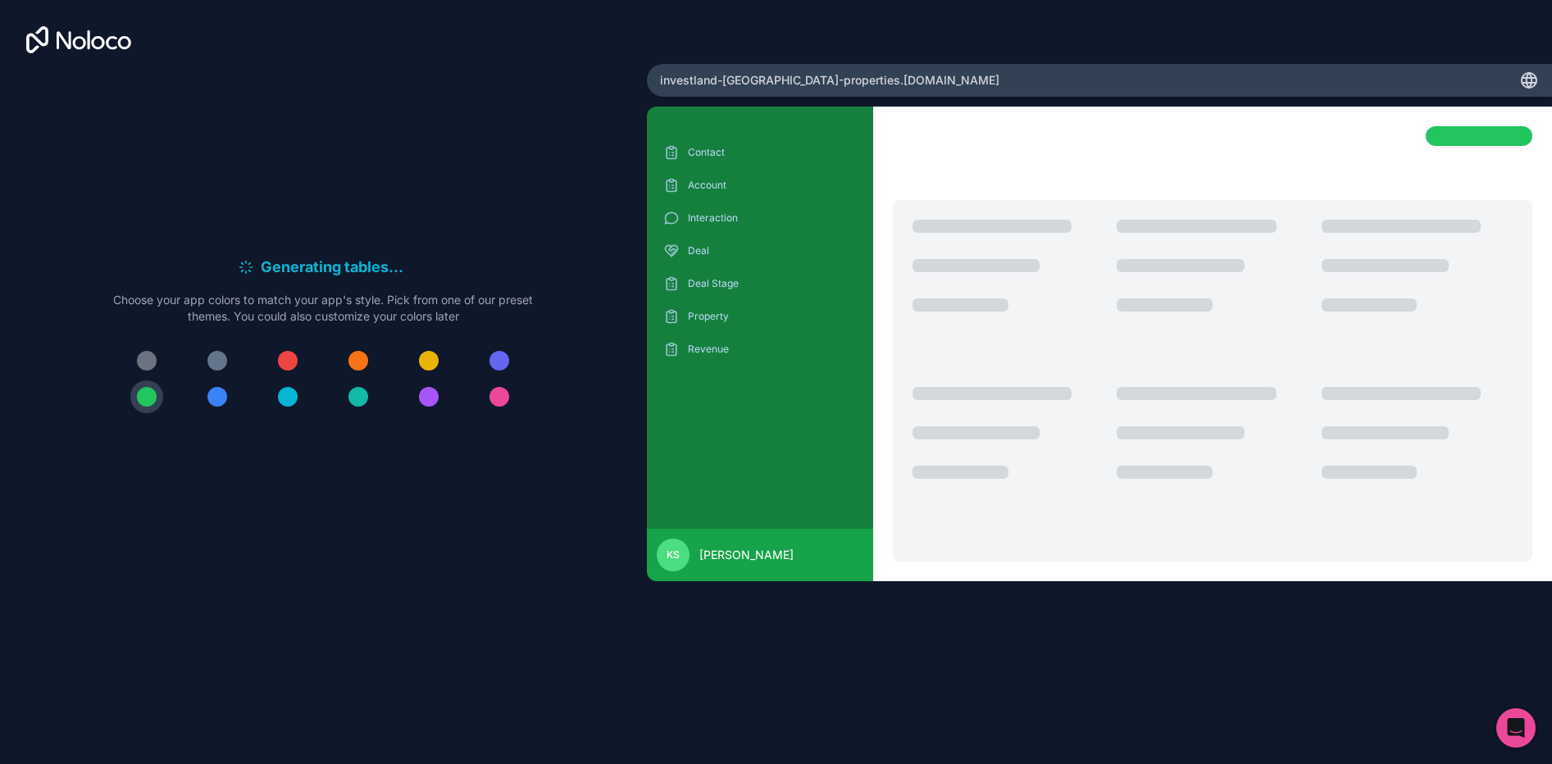
click at [784, 84] on span "investland-bali-properties .[DOMAIN_NAME]" at bounding box center [829, 80] width 339 height 16
click at [796, 83] on span "investland-bali-properties .[DOMAIN_NAME]" at bounding box center [829, 80] width 339 height 16
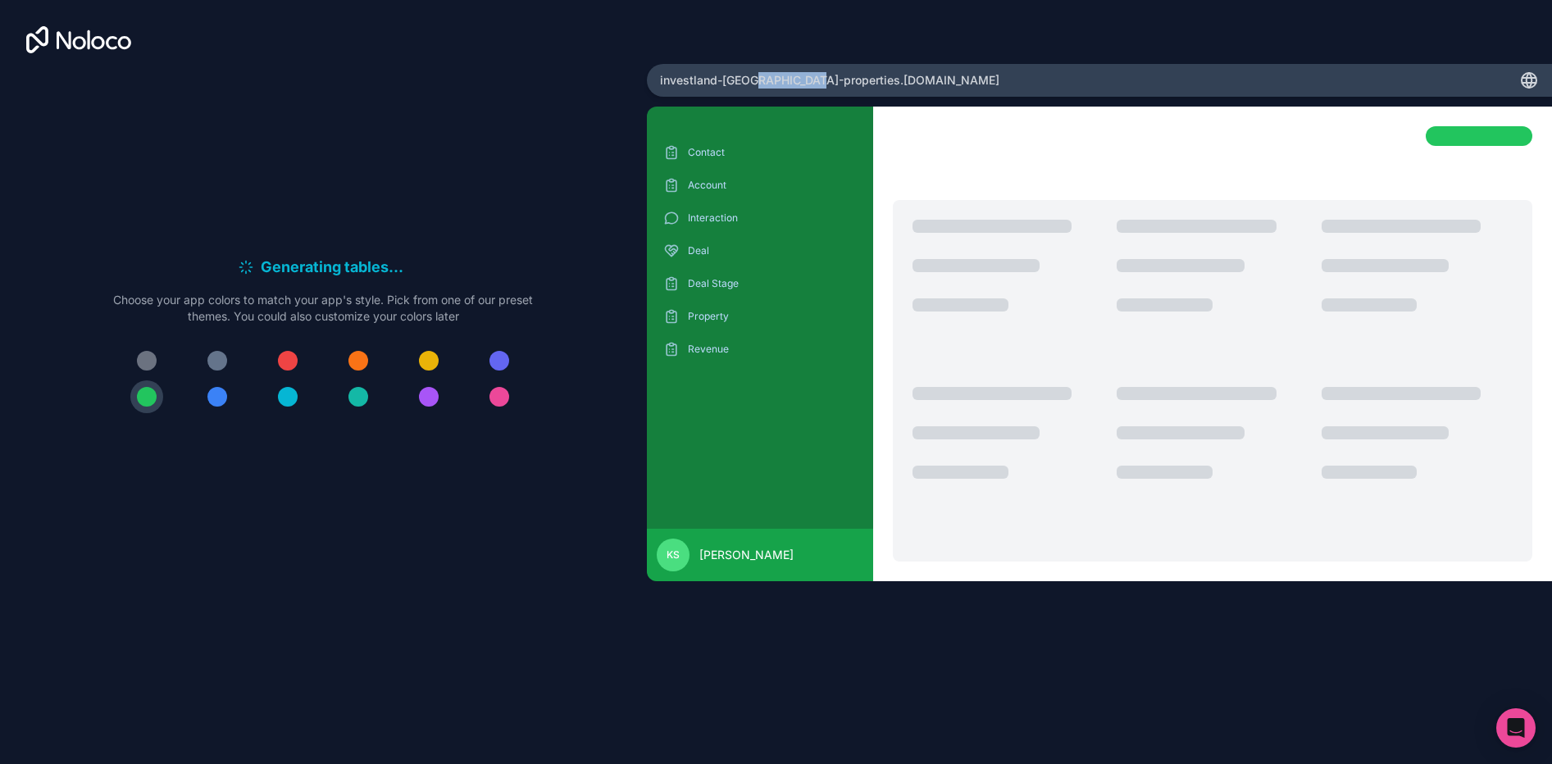
click at [797, 83] on span "investland-bali-properties .[DOMAIN_NAME]" at bounding box center [829, 80] width 339 height 16
drag, startPoint x: 797, startPoint y: 83, endPoint x: 820, endPoint y: 88, distance: 23.5
click at [801, 84] on span "investland-bali-properties .[DOMAIN_NAME]" at bounding box center [829, 80] width 339 height 16
click at [936, 97] on div "investland-[GEOGRAPHIC_DATA]-properties .[DOMAIN_NAME] Contact Account Interact…" at bounding box center [1099, 382] width 905 height 637
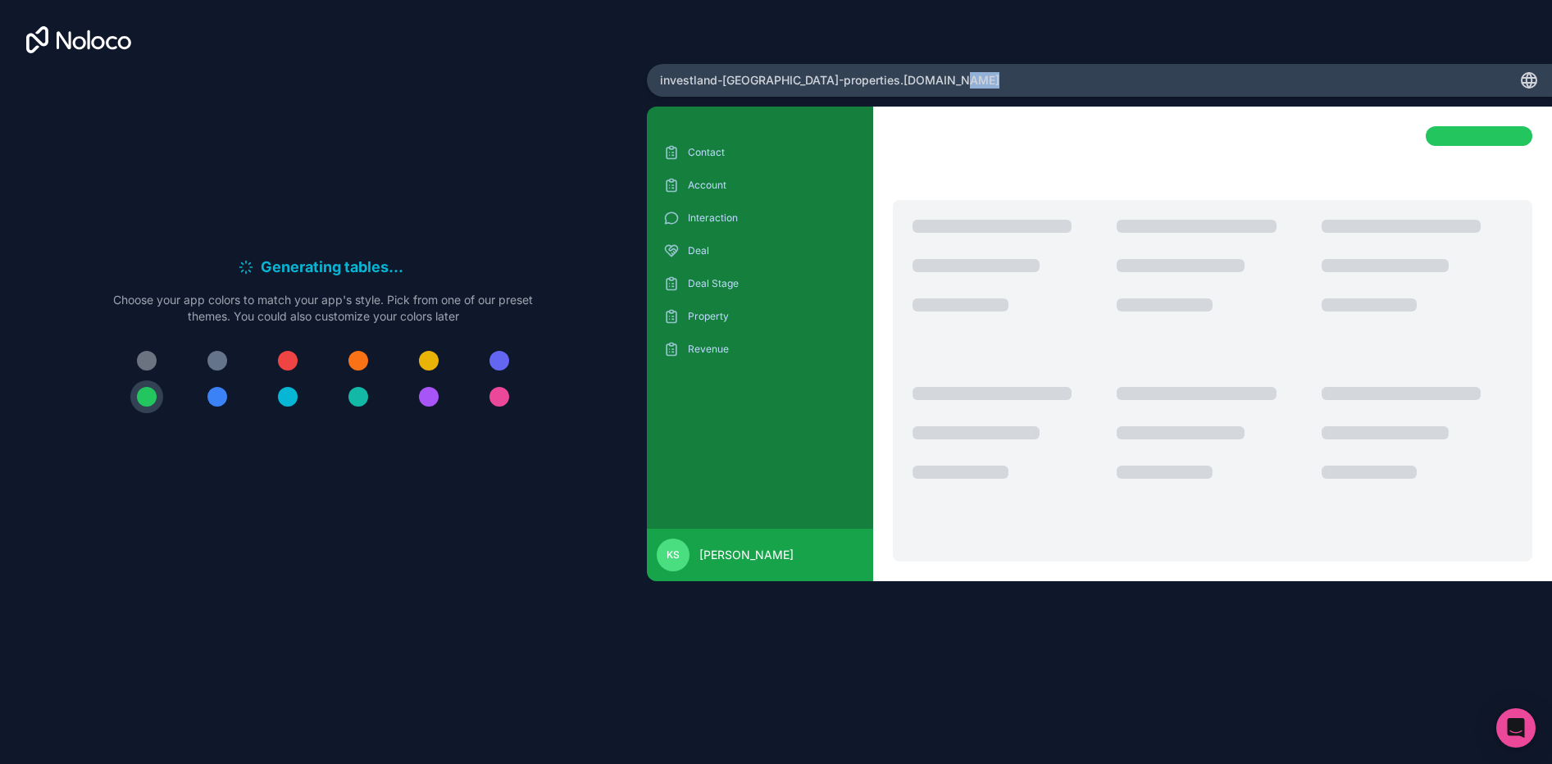
click at [918, 88] on div "investland-bali-properties .[DOMAIN_NAME]" at bounding box center [1099, 80] width 905 height 33
click at [918, 87] on div "investland-bali-properties .[DOMAIN_NAME]" at bounding box center [1099, 80] width 905 height 33
click at [918, 84] on div "investland-bali-properties .[DOMAIN_NAME]" at bounding box center [1099, 80] width 905 height 33
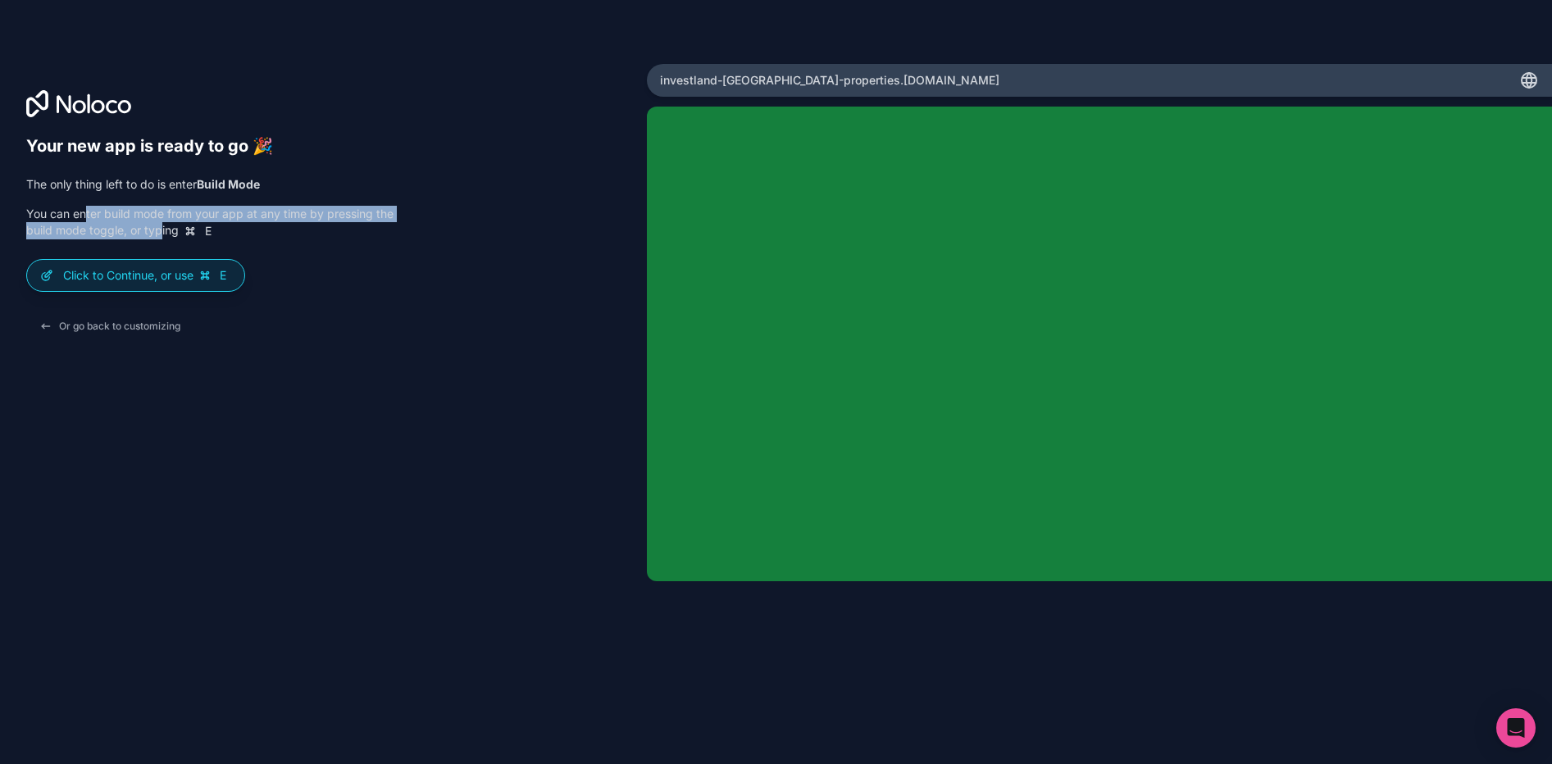
drag, startPoint x: 88, startPoint y: 209, endPoint x: 180, endPoint y: 225, distance: 93.9
click at [182, 224] on p "You can enter build mode from your app at any time by pressing the build mode t…" at bounding box center [209, 223] width 367 height 34
click at [91, 228] on p "You can enter build mode from your app at any time by pressing the build mode t…" at bounding box center [209, 223] width 367 height 34
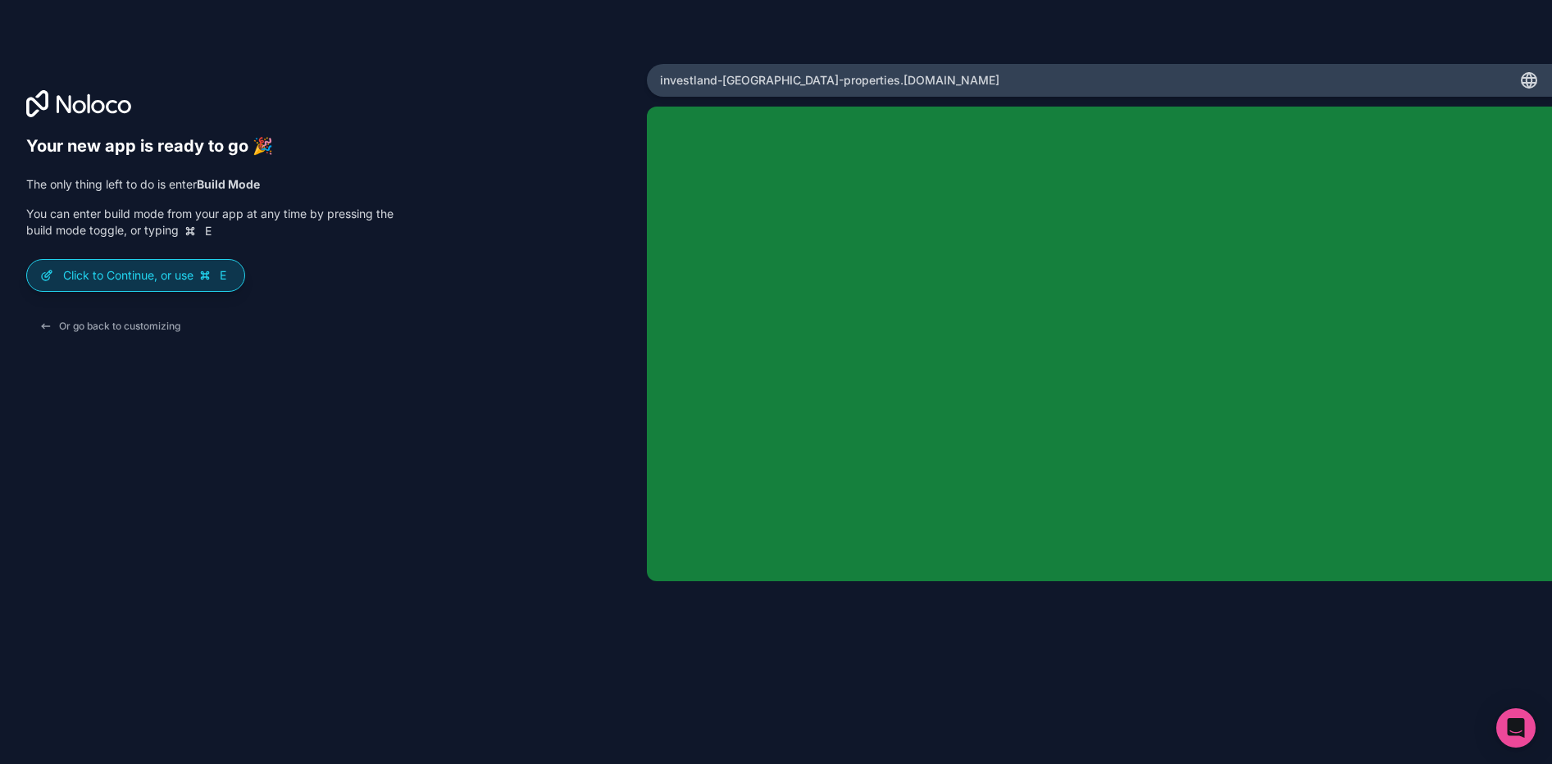
click at [107, 281] on p "Click to Continue, or use E" at bounding box center [147, 275] width 168 height 16
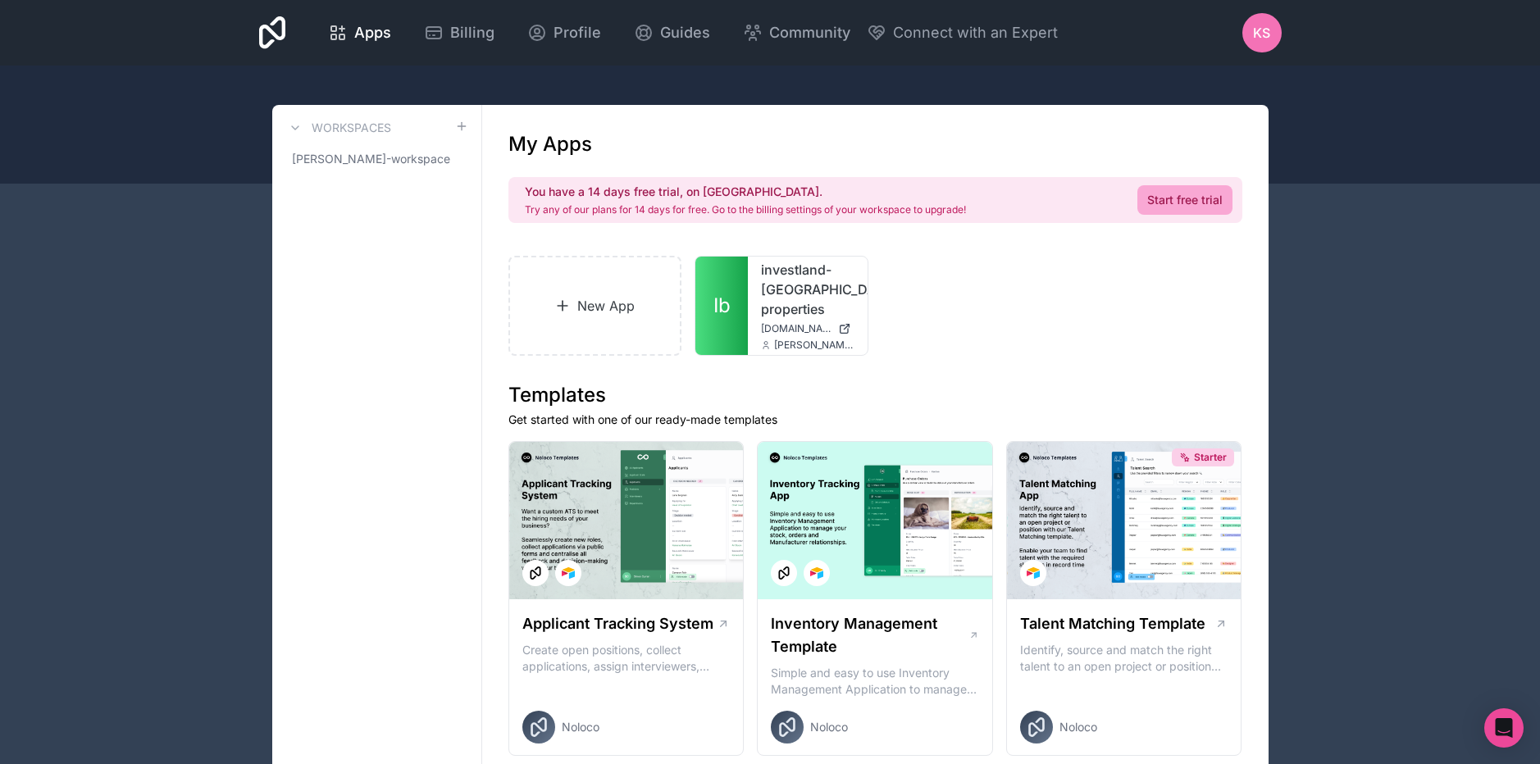
click at [1254, 36] on span "KS" at bounding box center [1261, 33] width 17 height 20
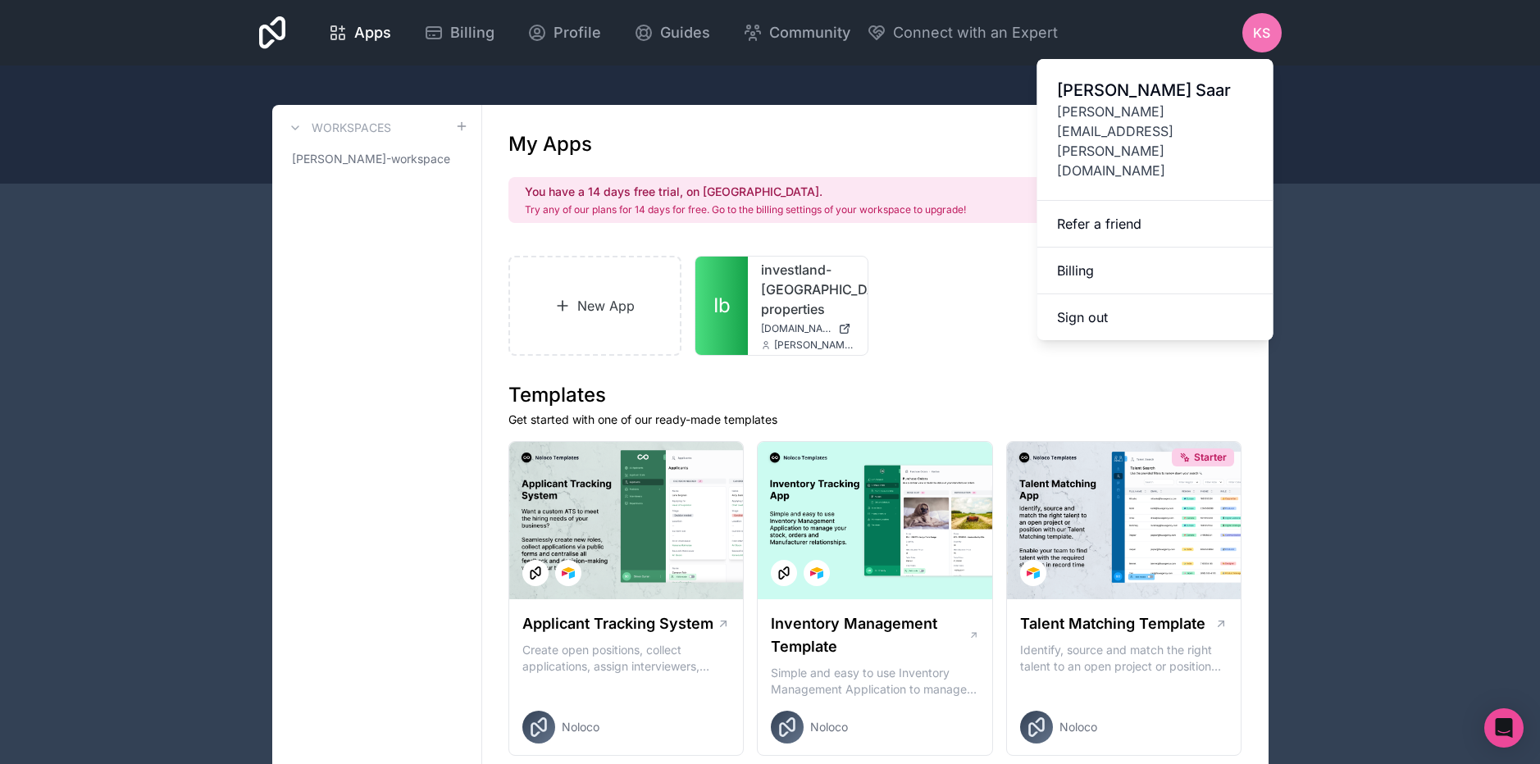
click at [1105, 98] on span "Karl Saar" at bounding box center [1155, 90] width 197 height 23
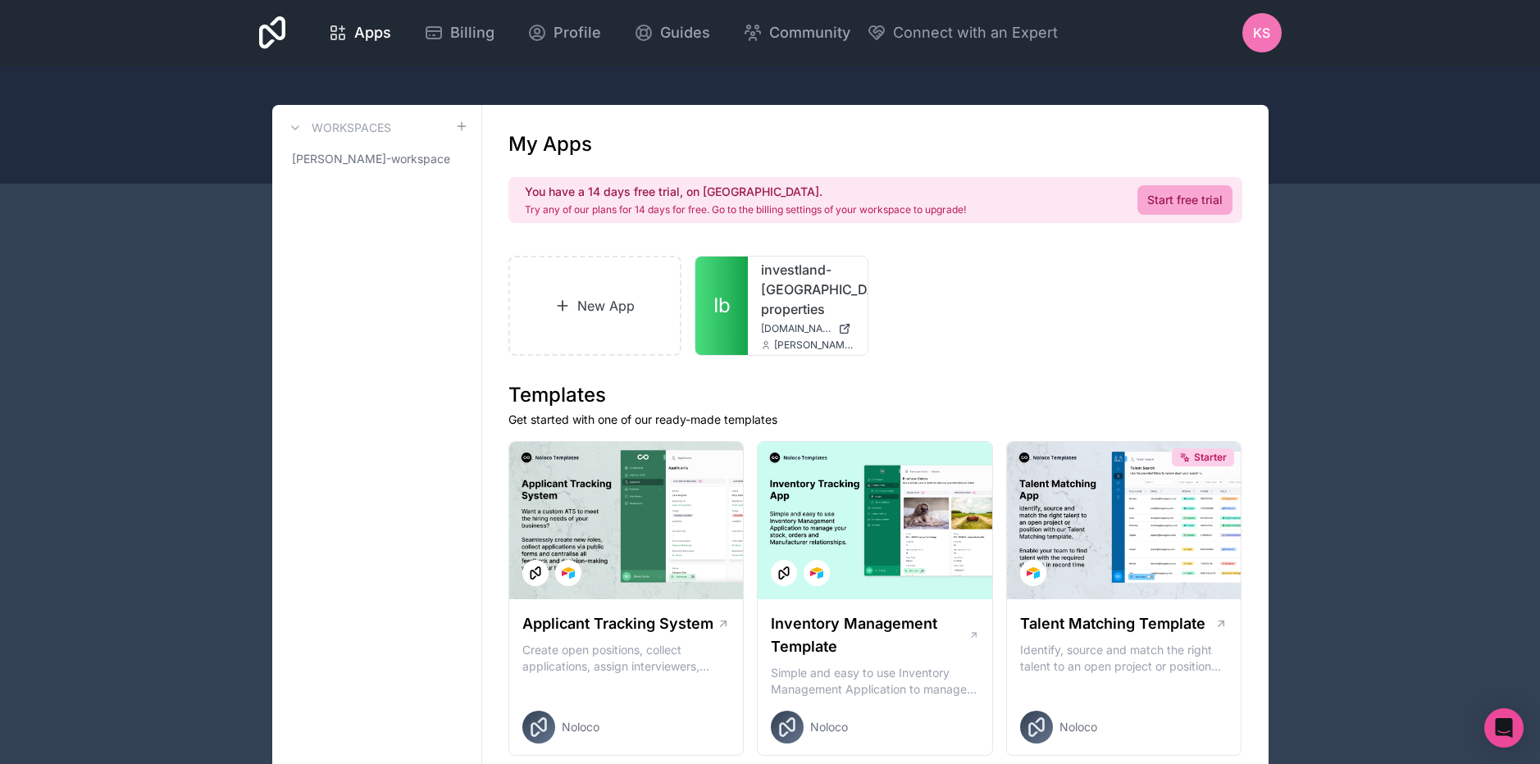
click at [1231, 25] on div "Apps Billing Profile Guides Community Connect with an Expert KS Billing Profile…" at bounding box center [770, 33] width 1049 height 66
click at [1242, 29] on div "KS" at bounding box center [1261, 32] width 39 height 39
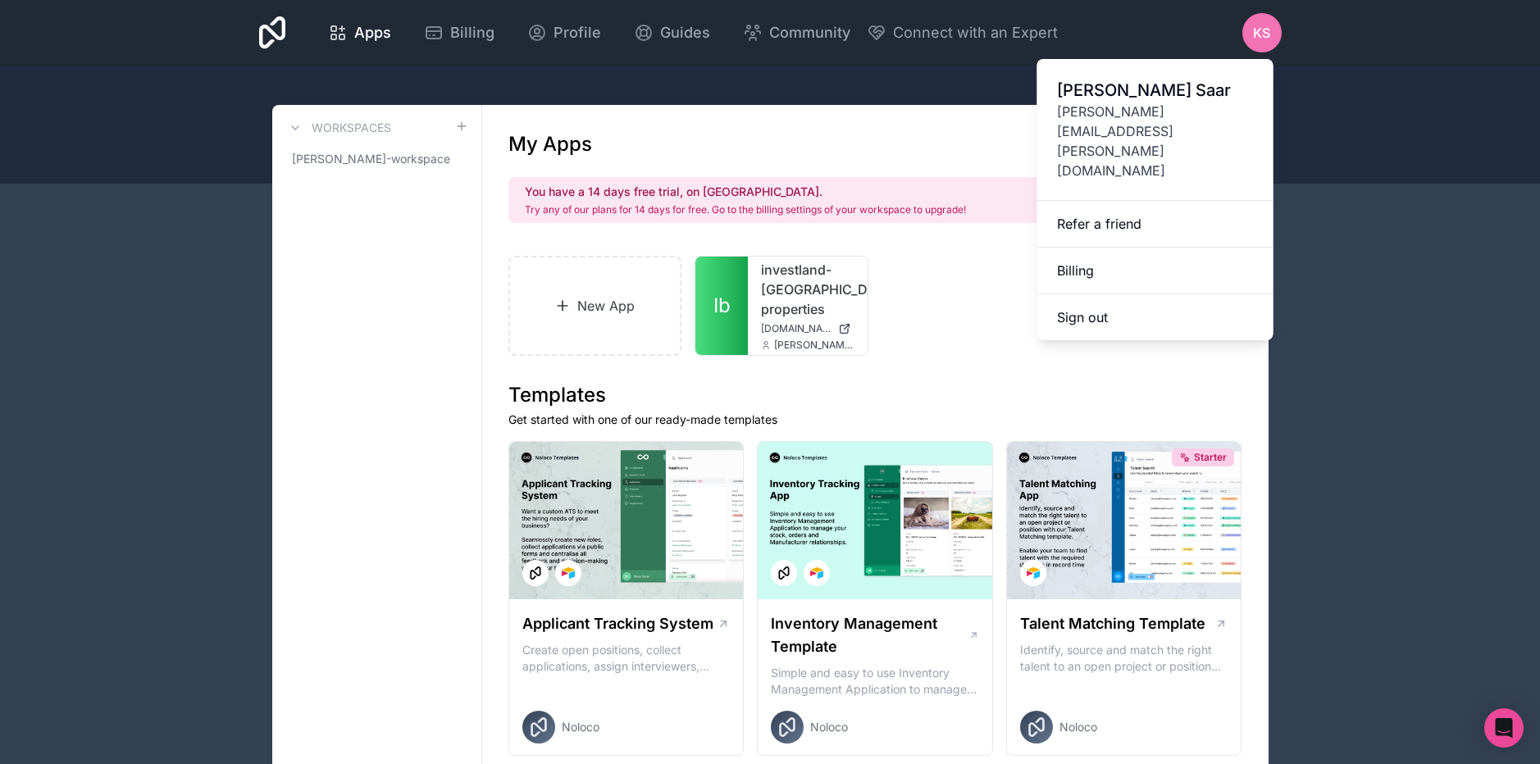
click at [1100, 97] on span "Karl Saar" at bounding box center [1155, 90] width 197 height 23
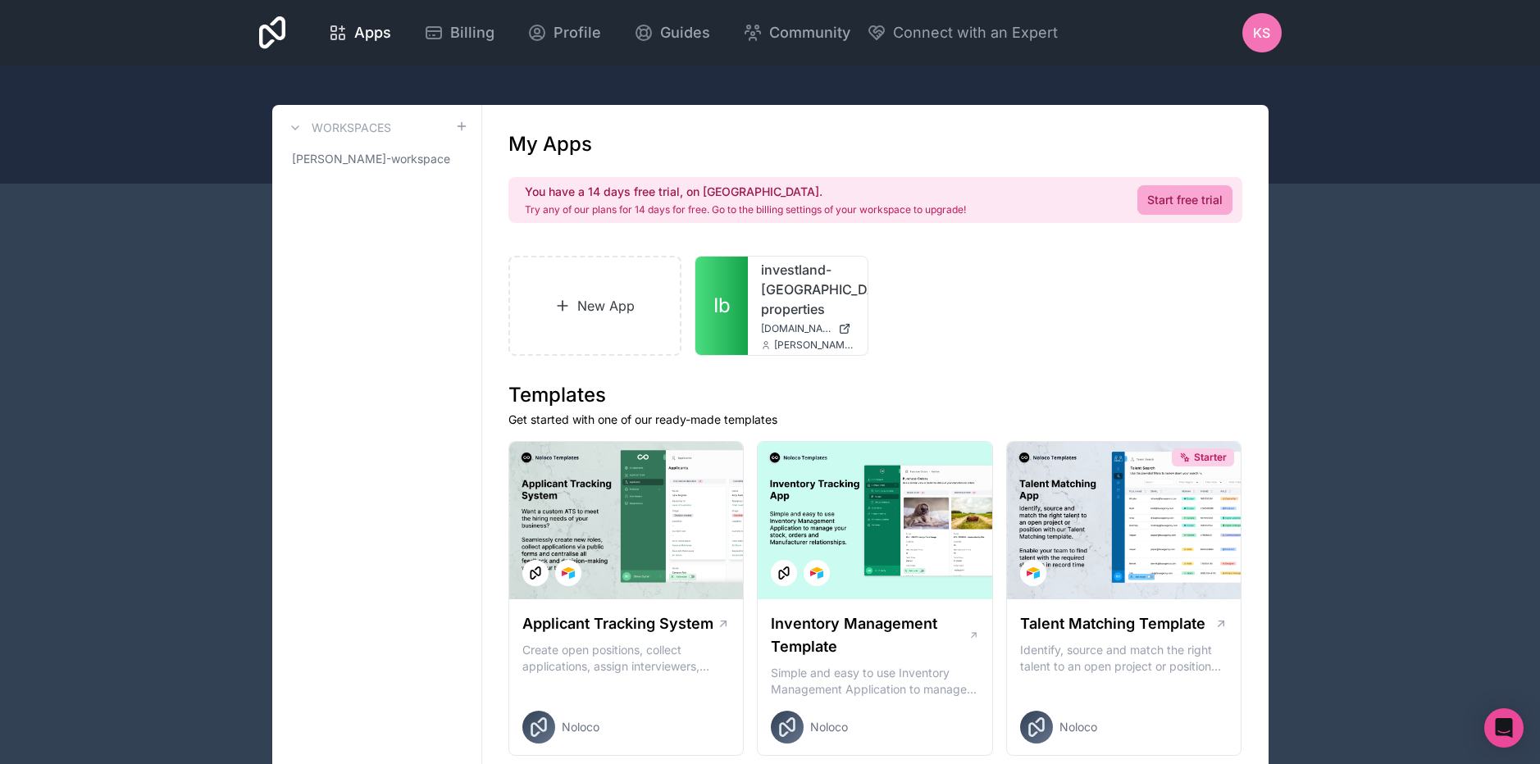
click at [1099, 98] on div at bounding box center [770, 125] width 1540 height 118
click at [1262, 46] on div "KS" at bounding box center [1261, 32] width 39 height 39
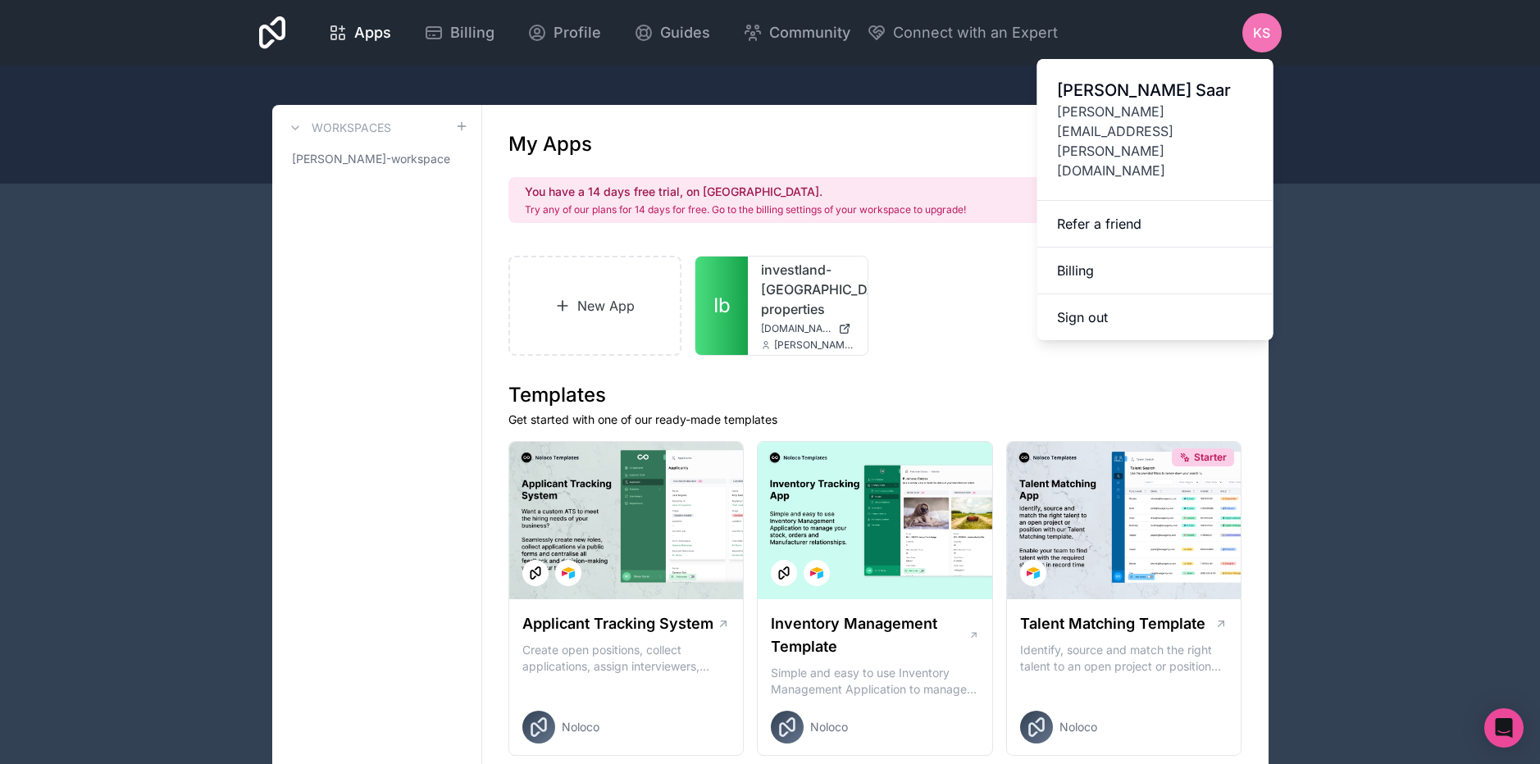
click at [1105, 87] on span "Karl Saar" at bounding box center [1155, 90] width 197 height 23
click at [1105, 87] on div at bounding box center [770, 125] width 1540 height 118
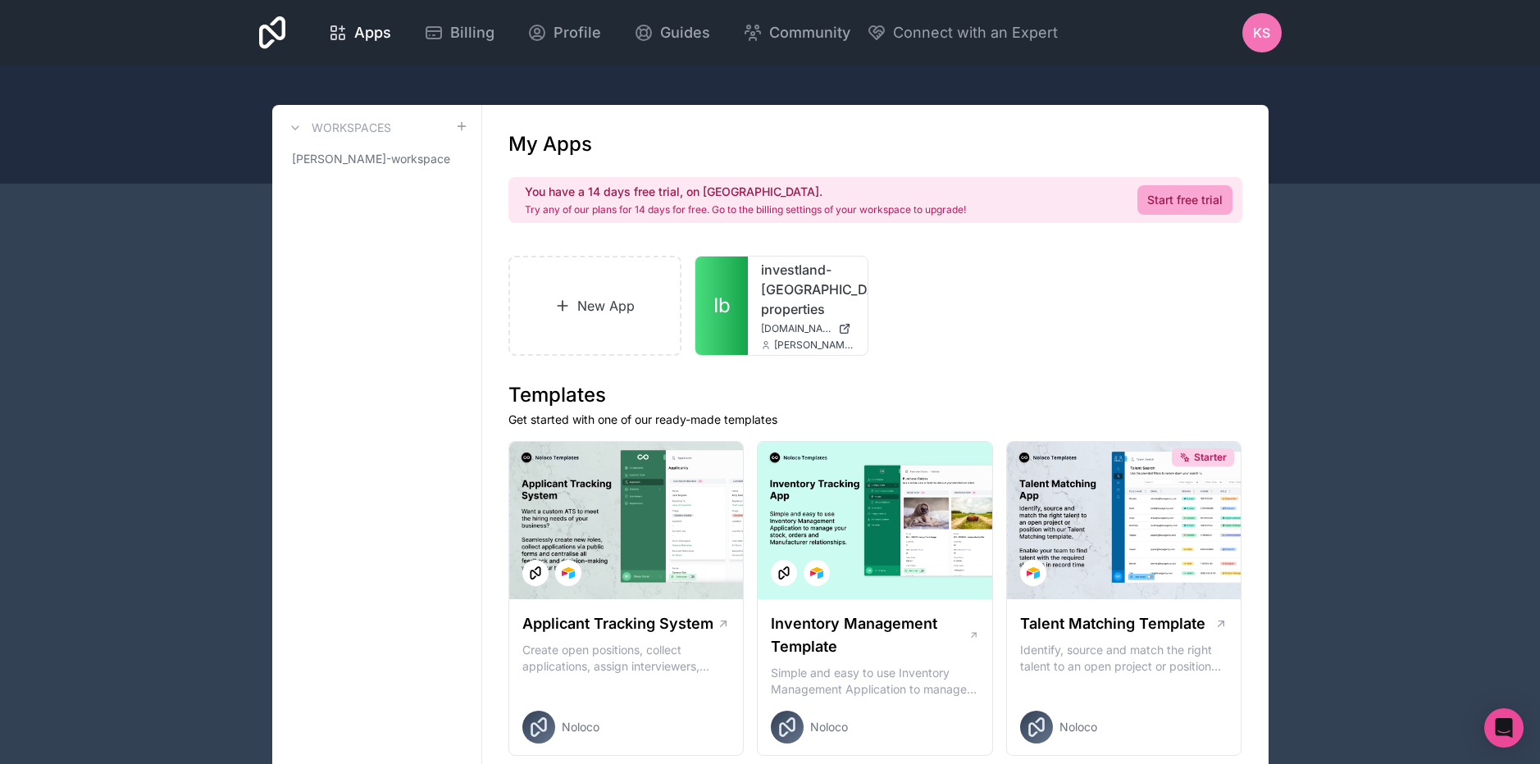
click at [1105, 87] on div at bounding box center [770, 125] width 1540 height 118
click at [514, 39] on link "Profile" at bounding box center [564, 33] width 100 height 36
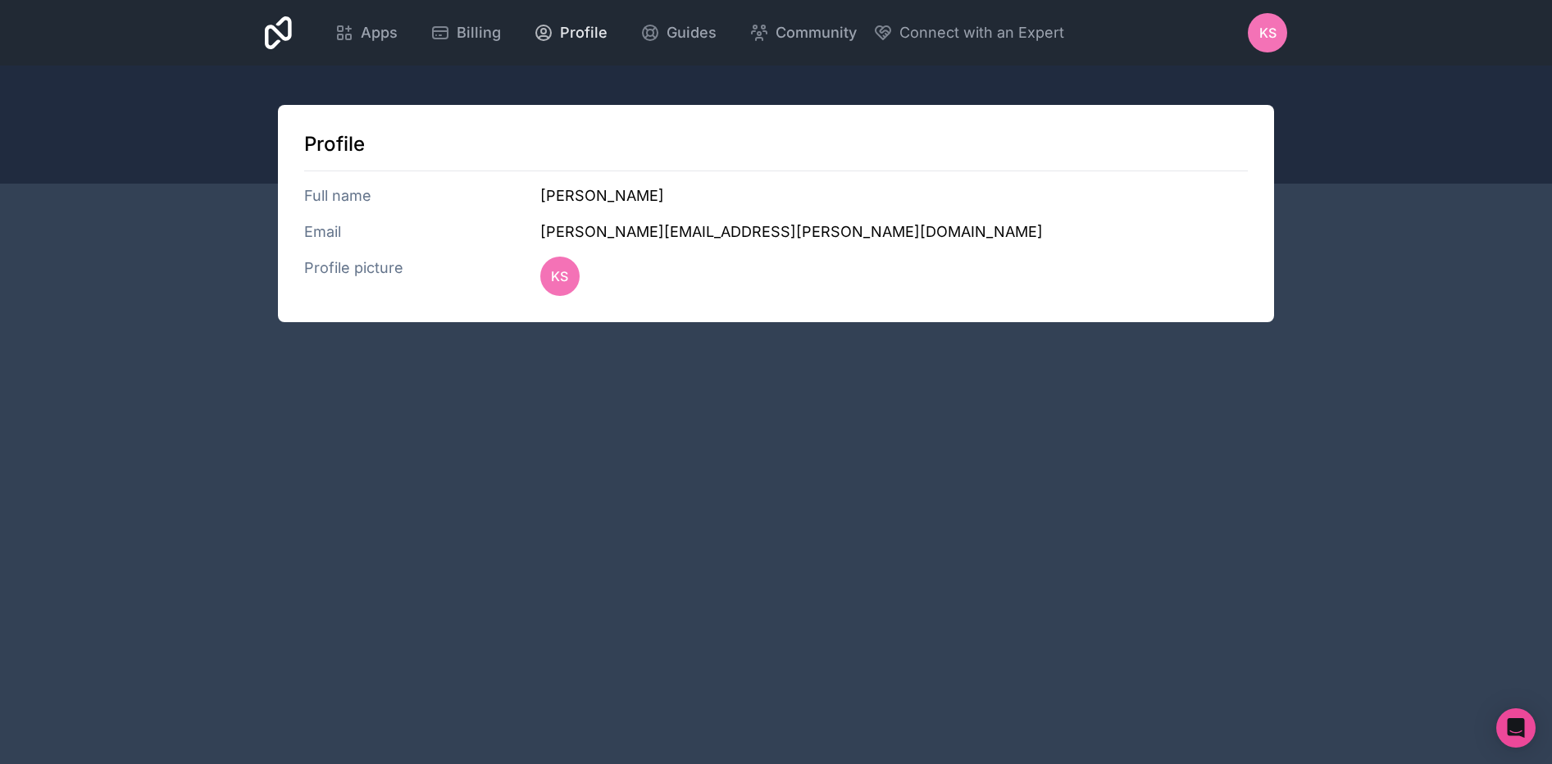
click at [555, 32] on div "Profile" at bounding box center [571, 32] width 74 height 23
click at [380, 36] on span "Apps" at bounding box center [379, 32] width 37 height 23
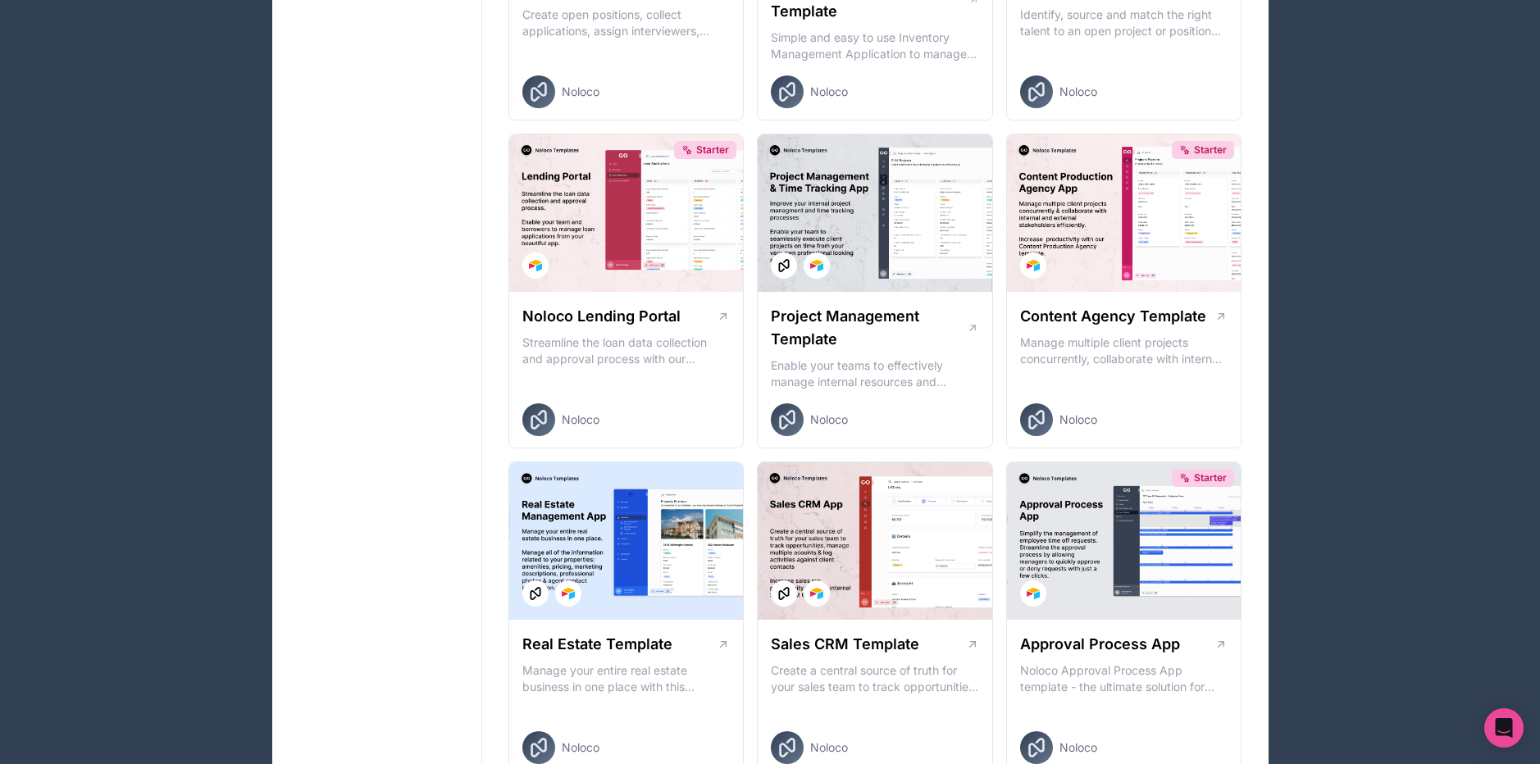
scroll to position [706, 0]
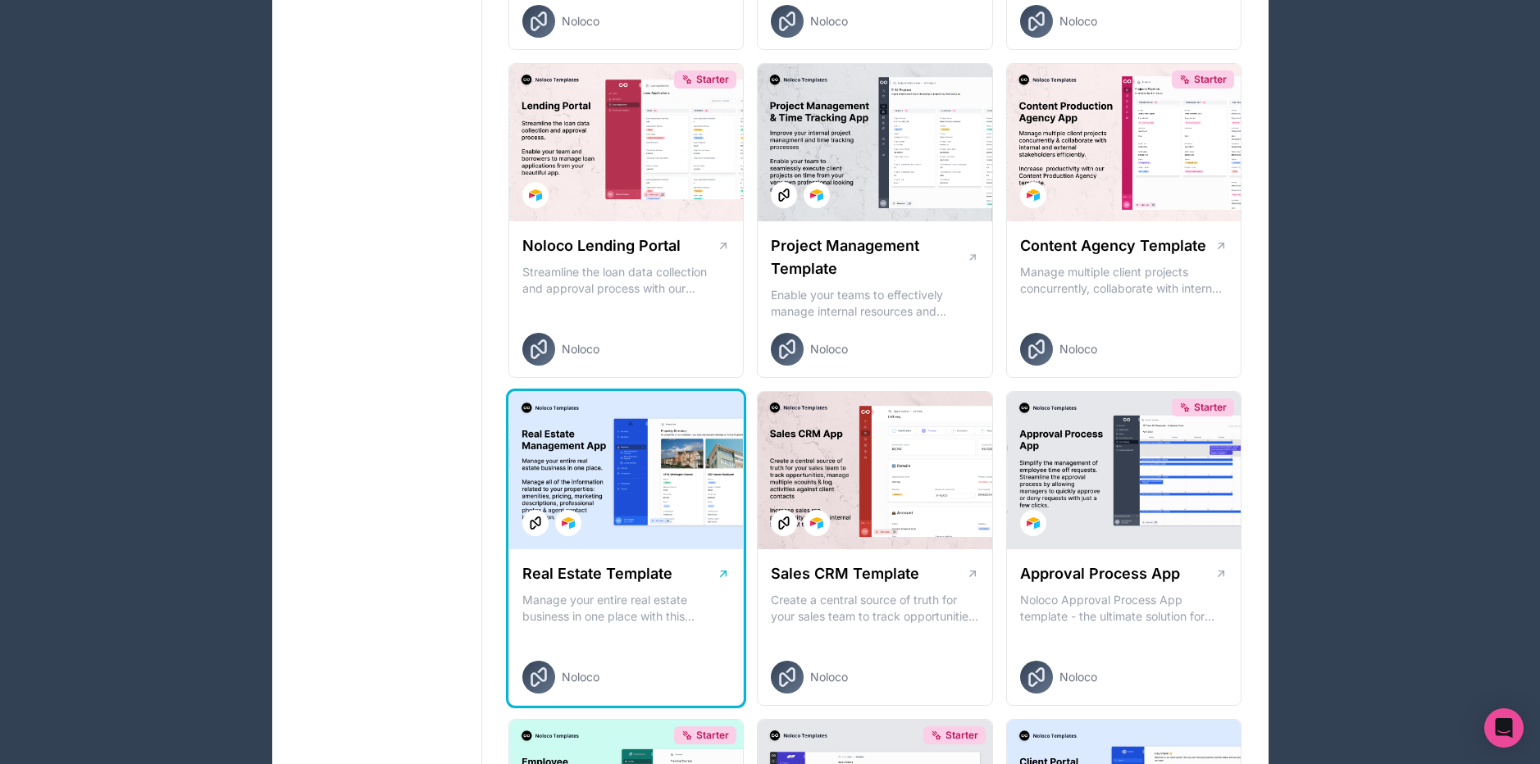
click at [621, 466] on div at bounding box center [626, 470] width 234 height 157
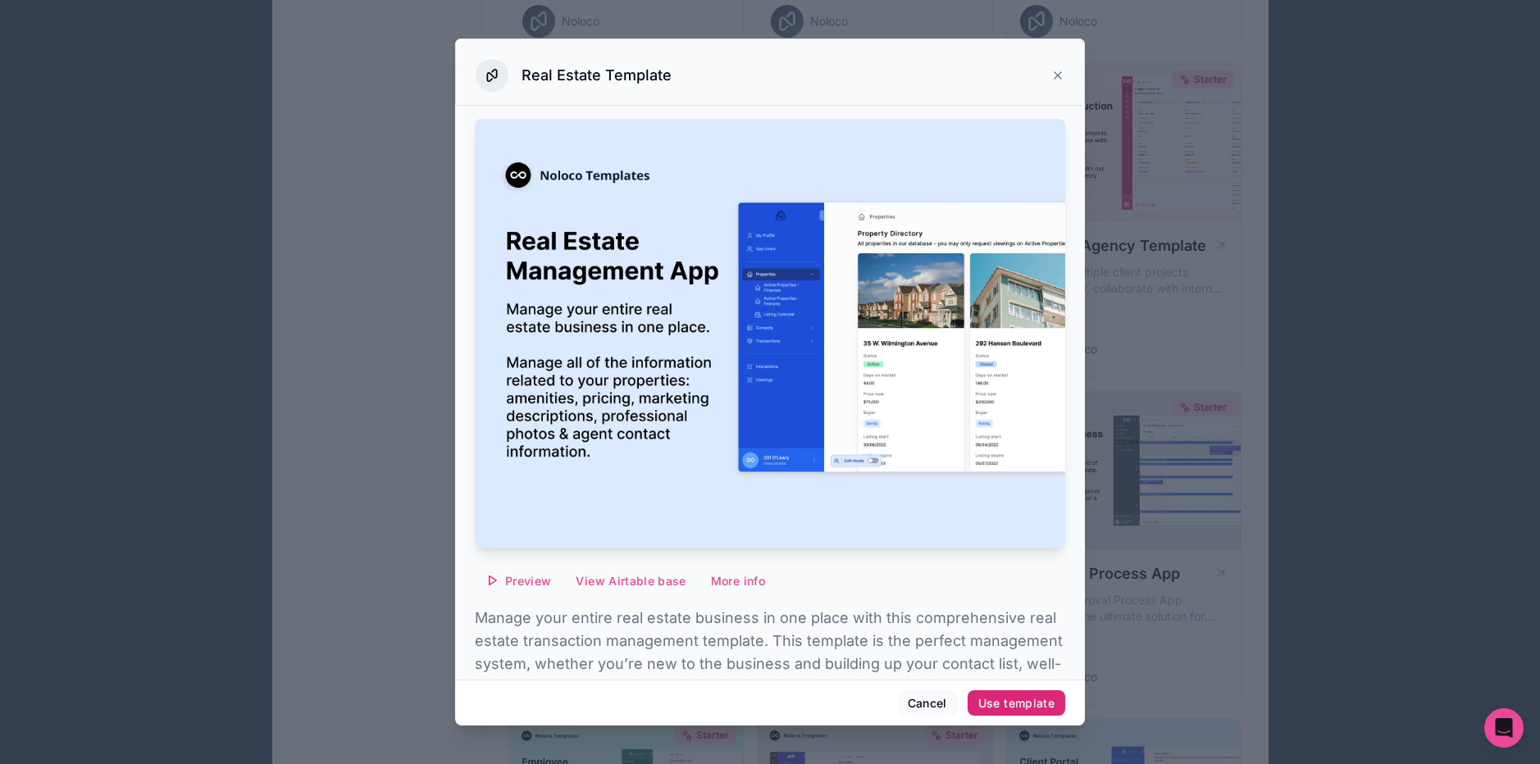
click at [1020, 707] on div "Use template" at bounding box center [1016, 703] width 76 height 15
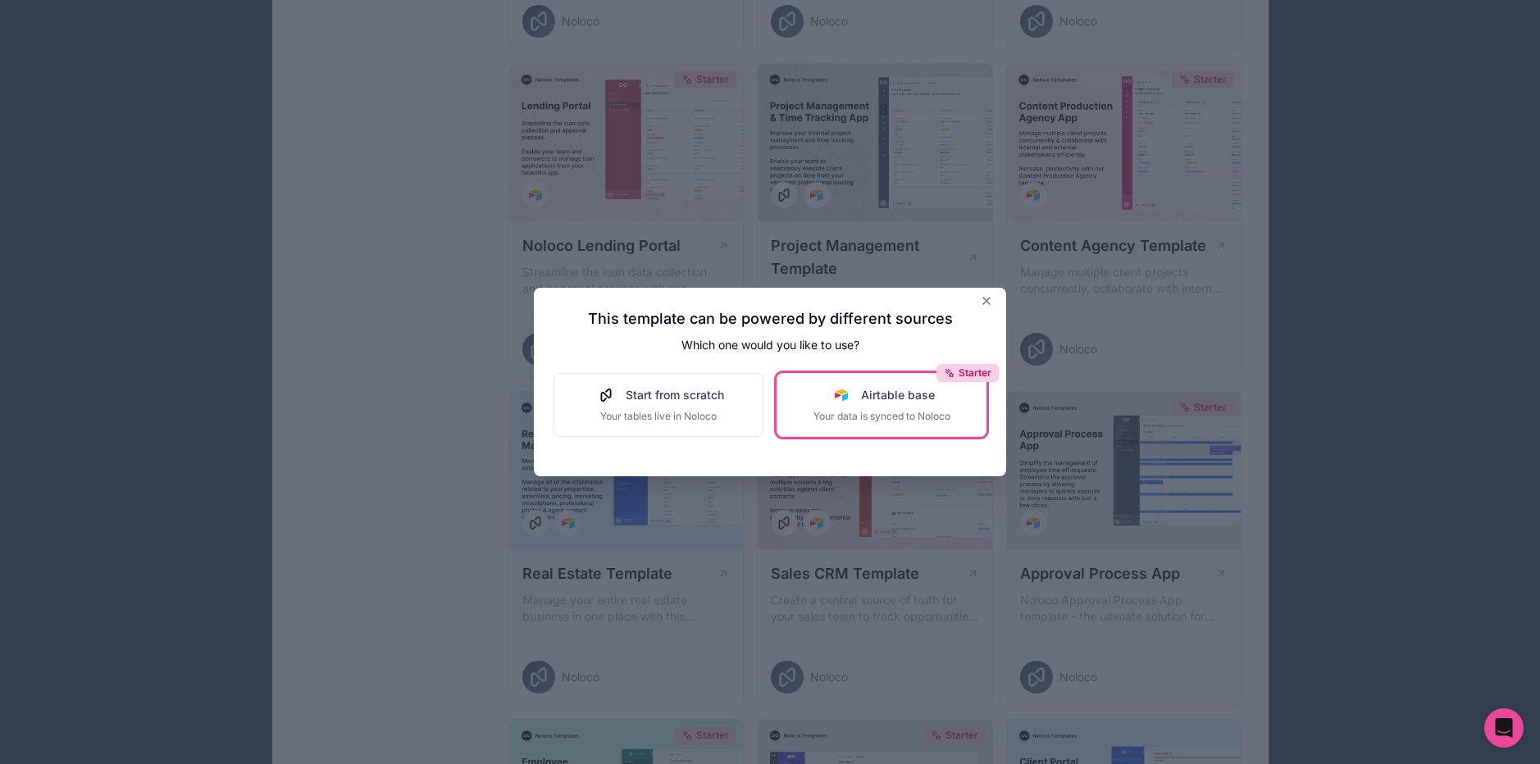
click at [863, 401] on span "Airtable base" at bounding box center [898, 395] width 74 height 16
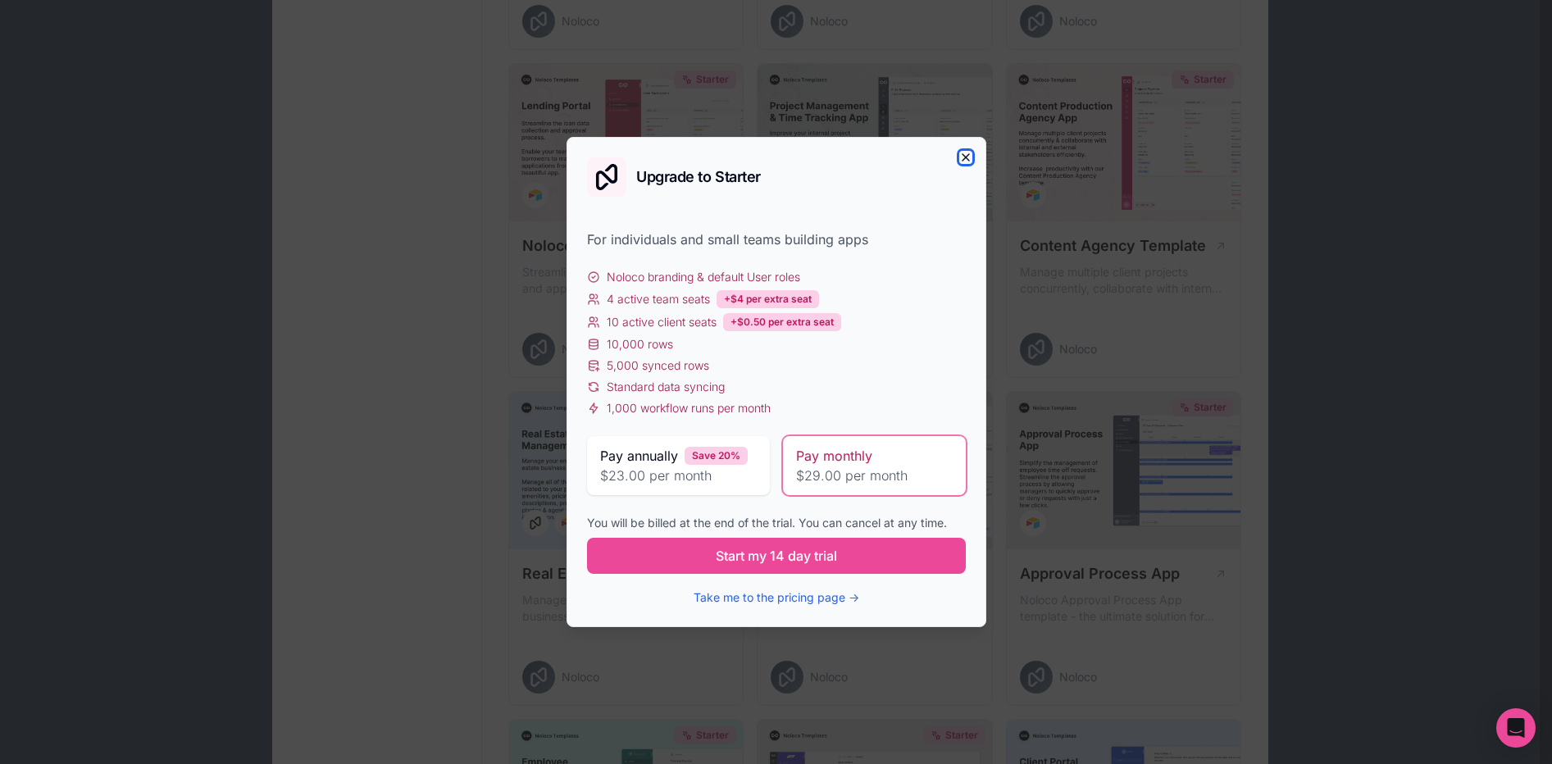
click at [963, 157] on icon "button" at bounding box center [965, 157] width 13 height 13
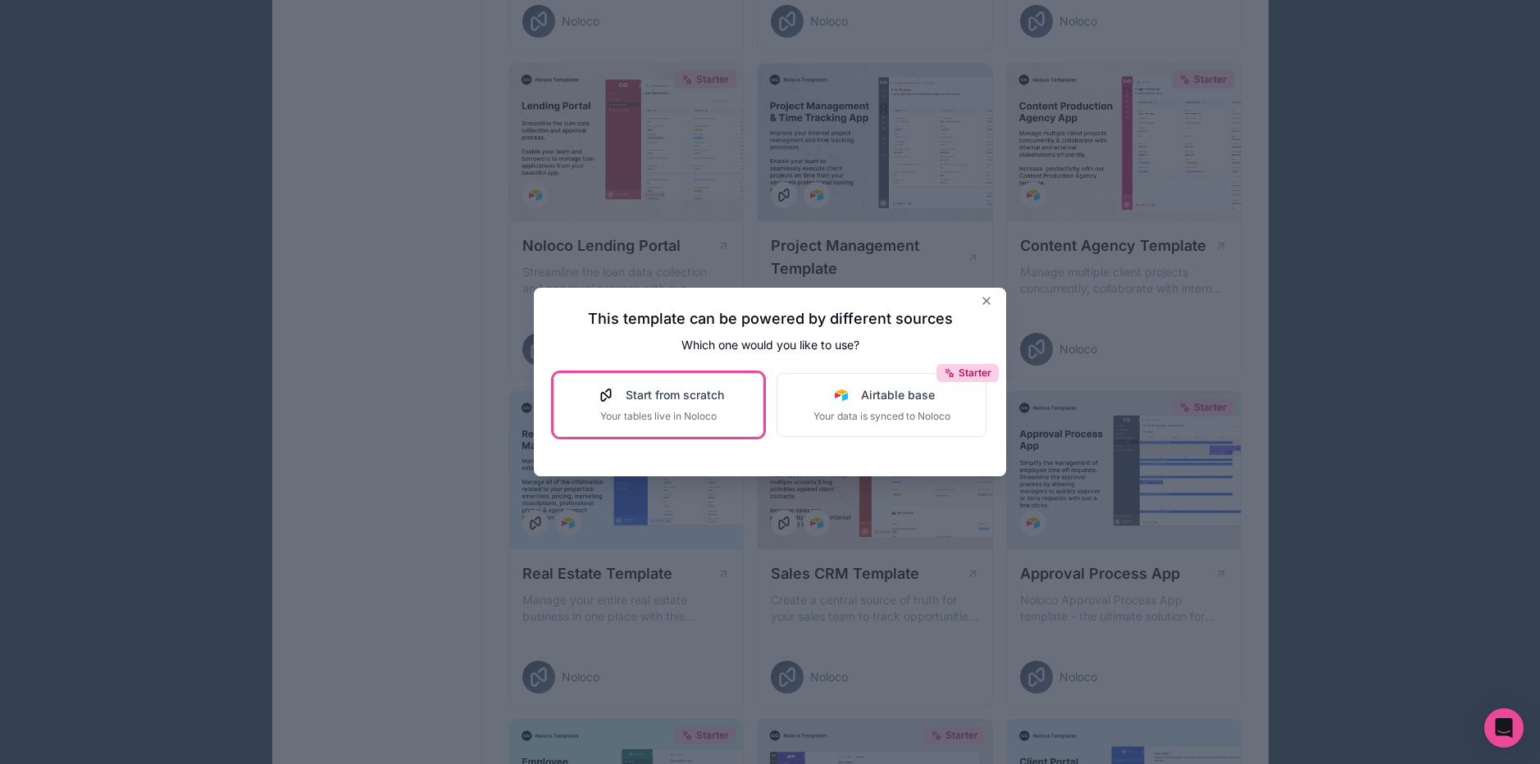
click at [647, 398] on span "Start from scratch" at bounding box center [675, 395] width 98 height 16
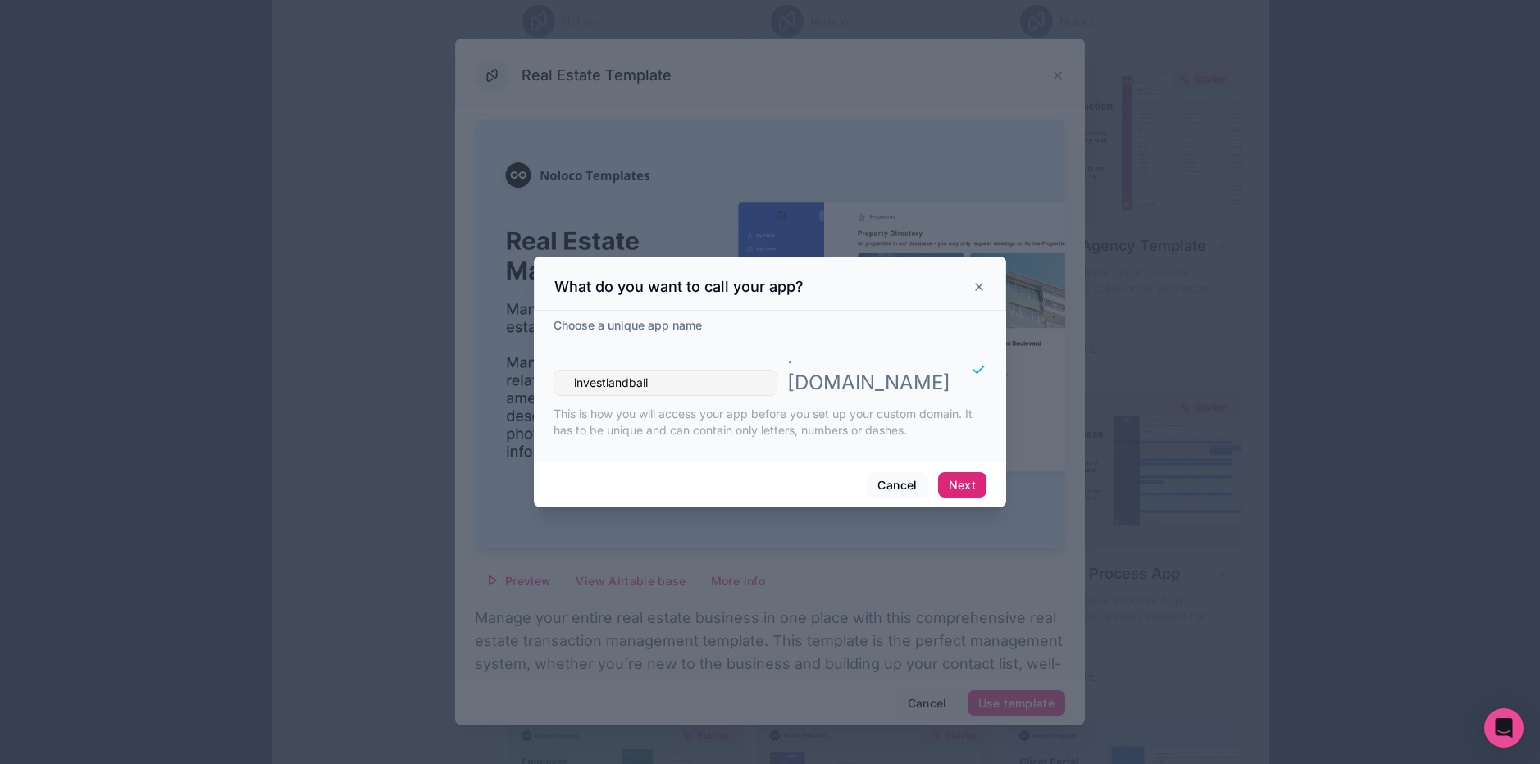
type input "investlandbali"
click at [963, 472] on button "Next" at bounding box center [962, 485] width 48 height 26
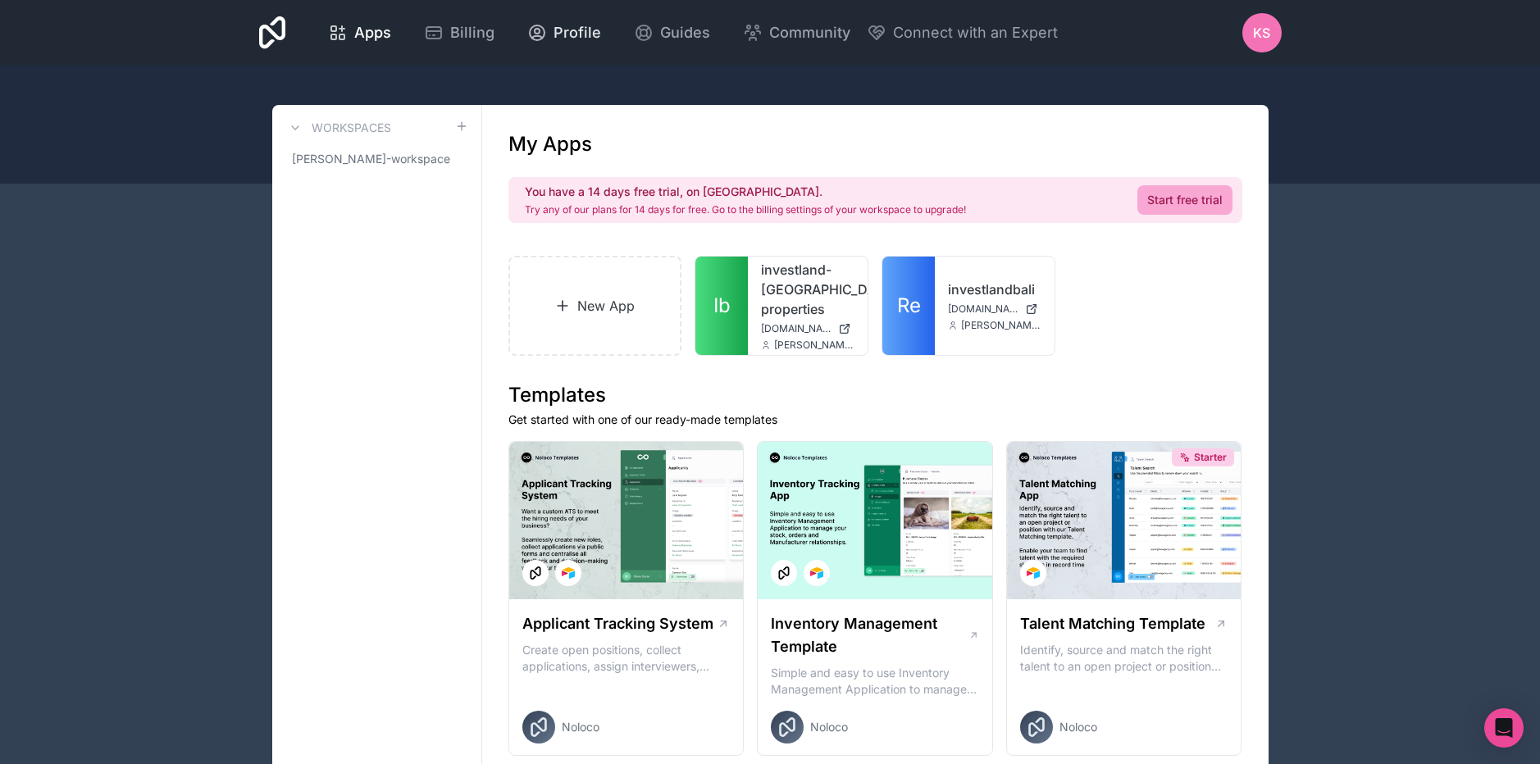
click at [578, 33] on span "Profile" at bounding box center [577, 32] width 48 height 23
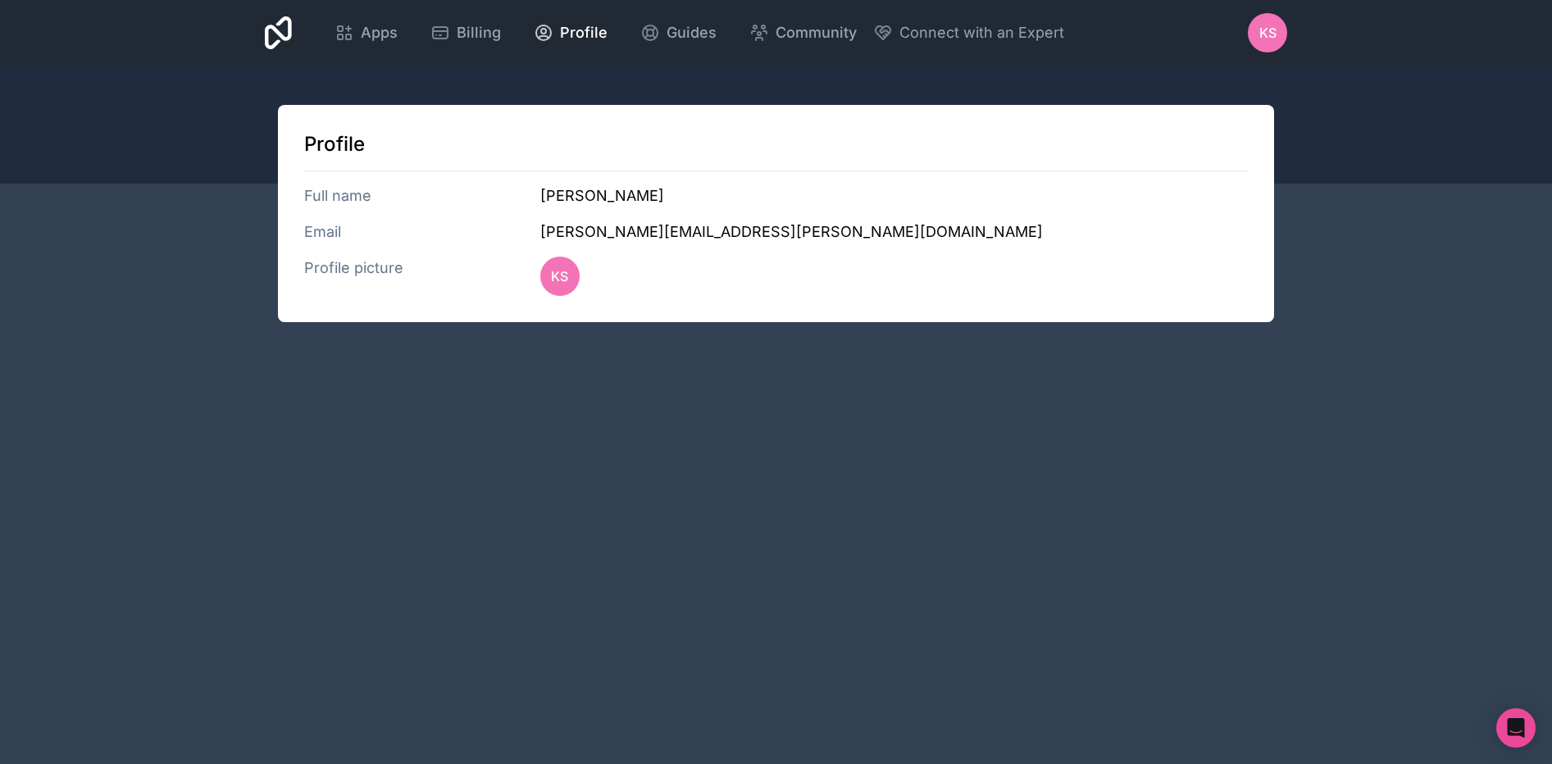
click at [325, 230] on h3 "Email" at bounding box center [422, 232] width 236 height 23
click at [333, 196] on h3 "Full name" at bounding box center [422, 195] width 236 height 23
click at [533, 234] on h3 "Email" at bounding box center [422, 232] width 236 height 23
click at [547, 230] on h3 "[PERSON_NAME][EMAIL_ADDRESS][PERSON_NAME][DOMAIN_NAME]" at bounding box center [894, 232] width 708 height 23
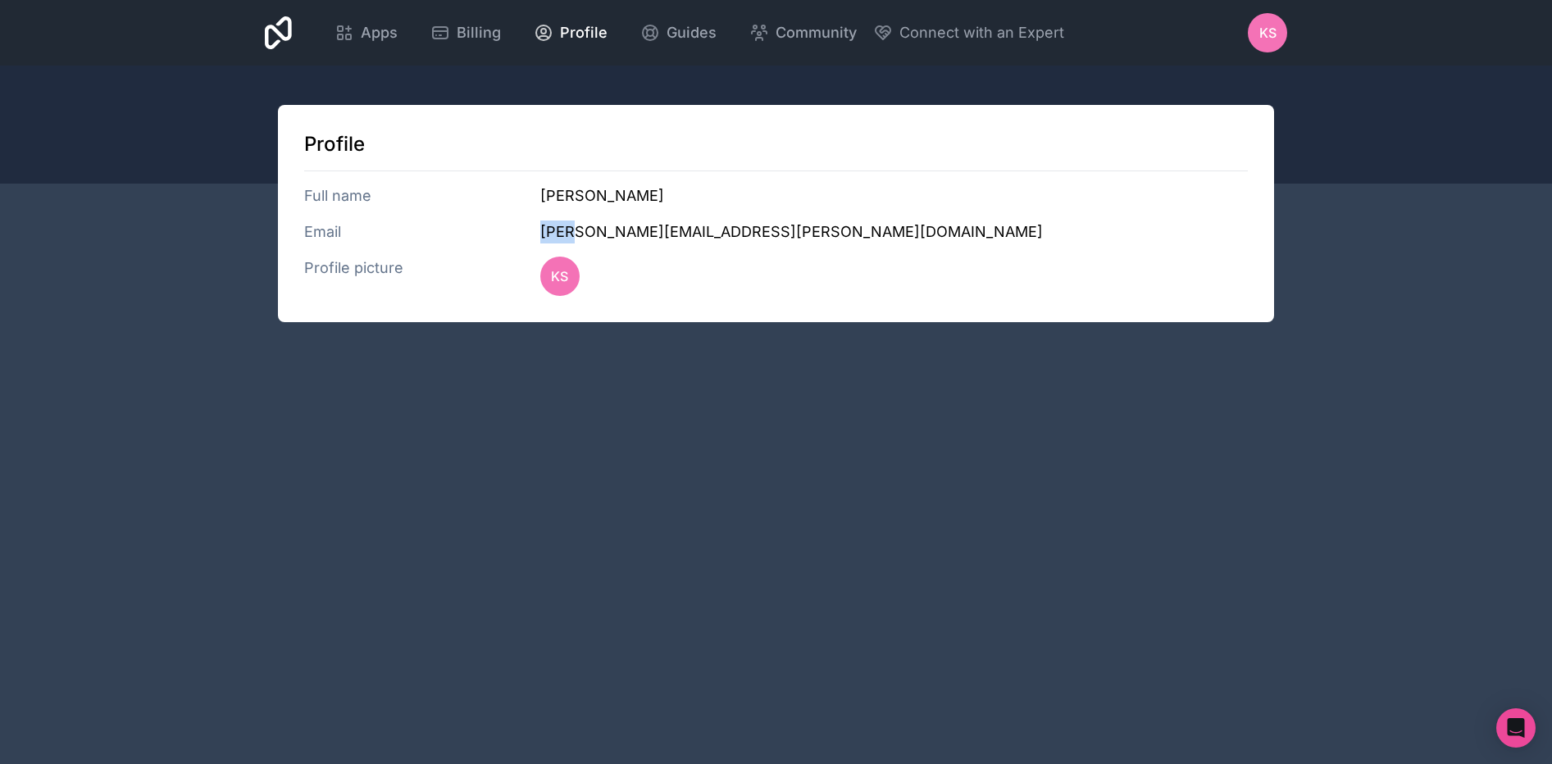
click at [547, 230] on h3 "[PERSON_NAME][EMAIL_ADDRESS][PERSON_NAME][DOMAIN_NAME]" at bounding box center [894, 232] width 708 height 23
click at [660, 227] on h3 "[PERSON_NAME][EMAIL_ADDRESS][PERSON_NAME][DOMAIN_NAME]" at bounding box center [894, 232] width 708 height 23
click at [434, 199] on h3 "Full name" at bounding box center [422, 195] width 236 height 23
click at [409, 194] on h3 "Full name" at bounding box center [422, 195] width 236 height 23
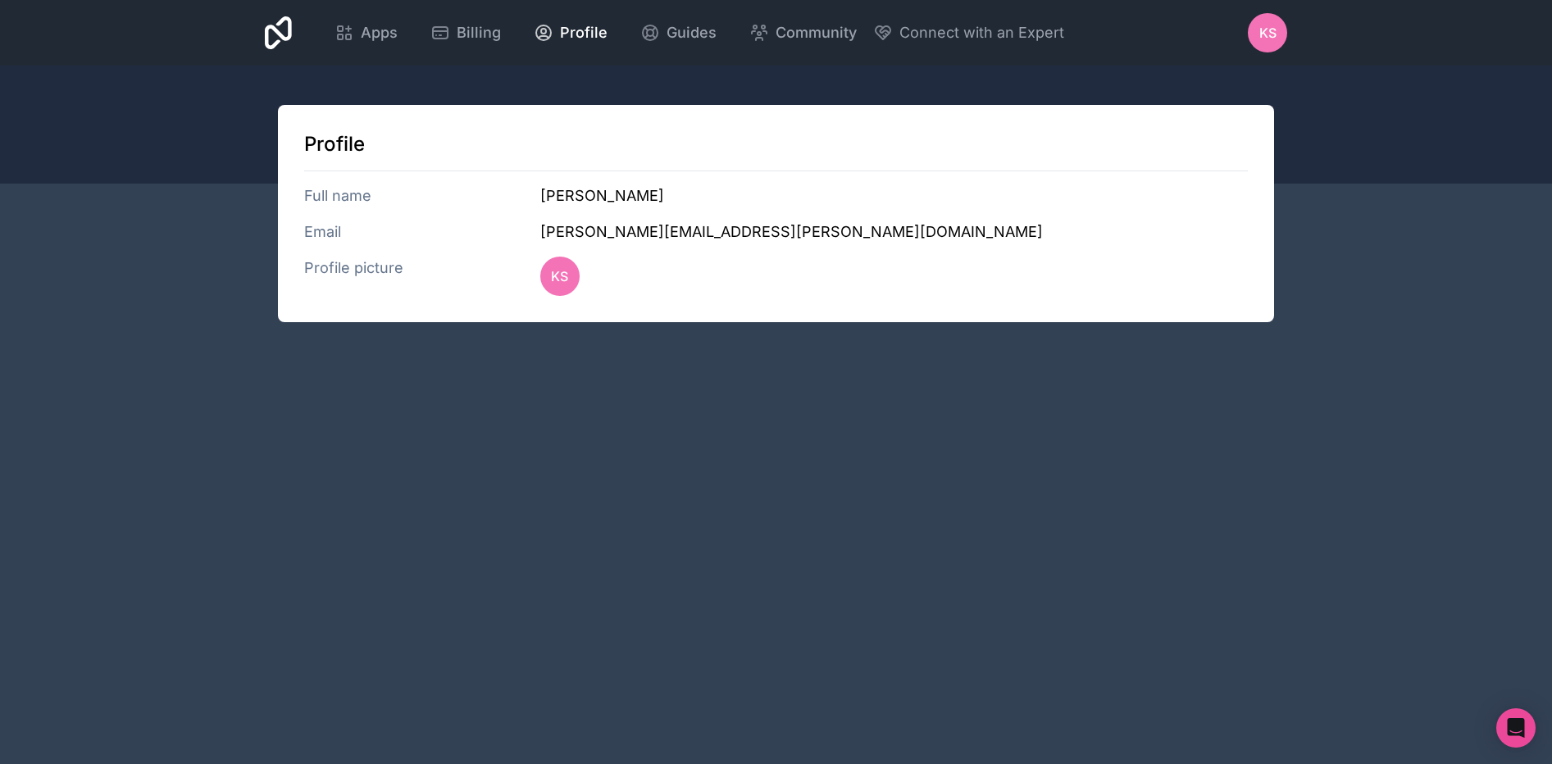
drag, startPoint x: 405, startPoint y: 193, endPoint x: 486, endPoint y: 108, distance: 117.1
click at [405, 193] on h3 "Full name" at bounding box center [422, 195] width 236 height 23
click at [549, 280] on div "KS" at bounding box center [559, 276] width 39 height 39
click at [425, 31] on link "Billing" at bounding box center [465, 33] width 97 height 36
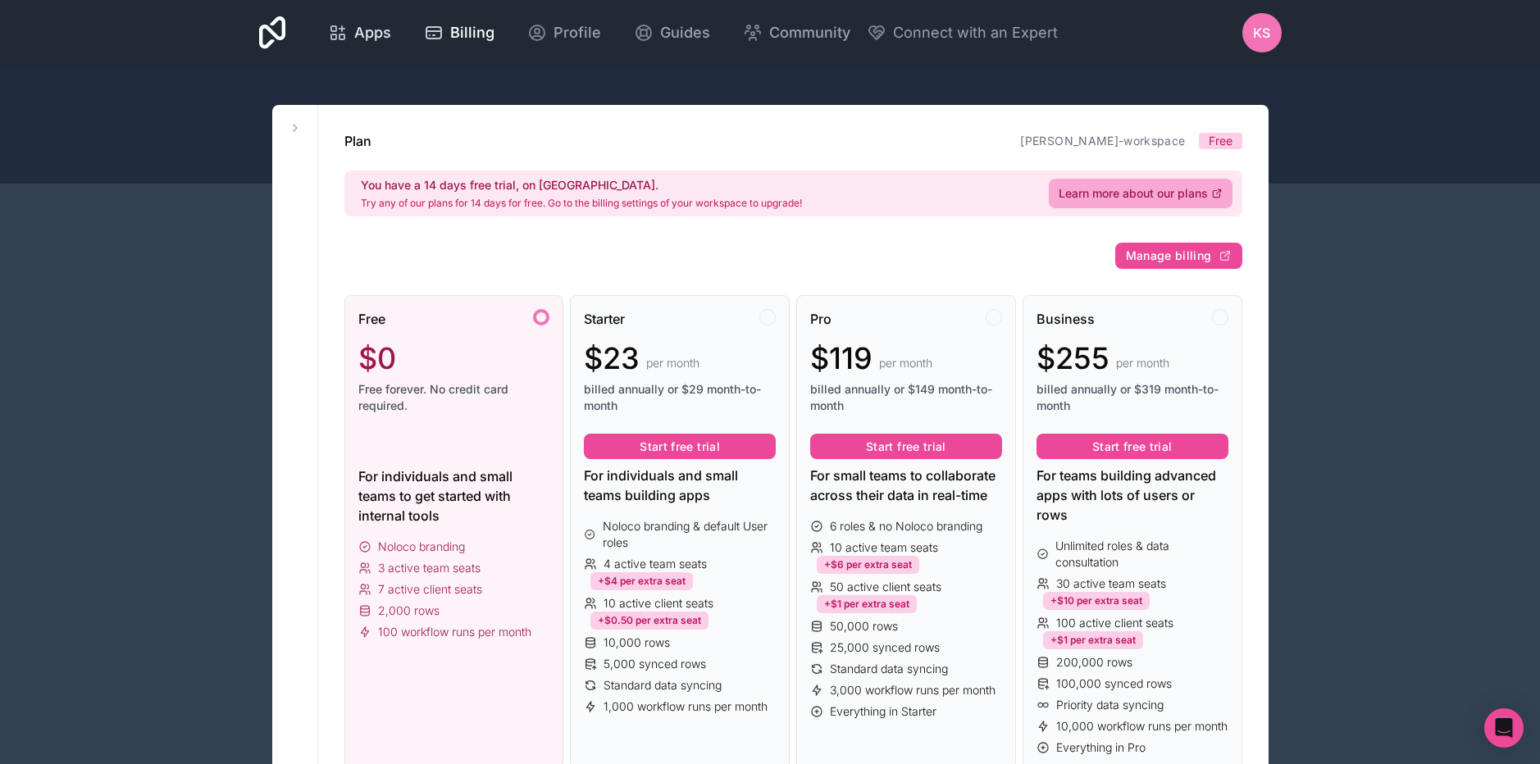
click at [378, 25] on span "Apps" at bounding box center [372, 32] width 37 height 23
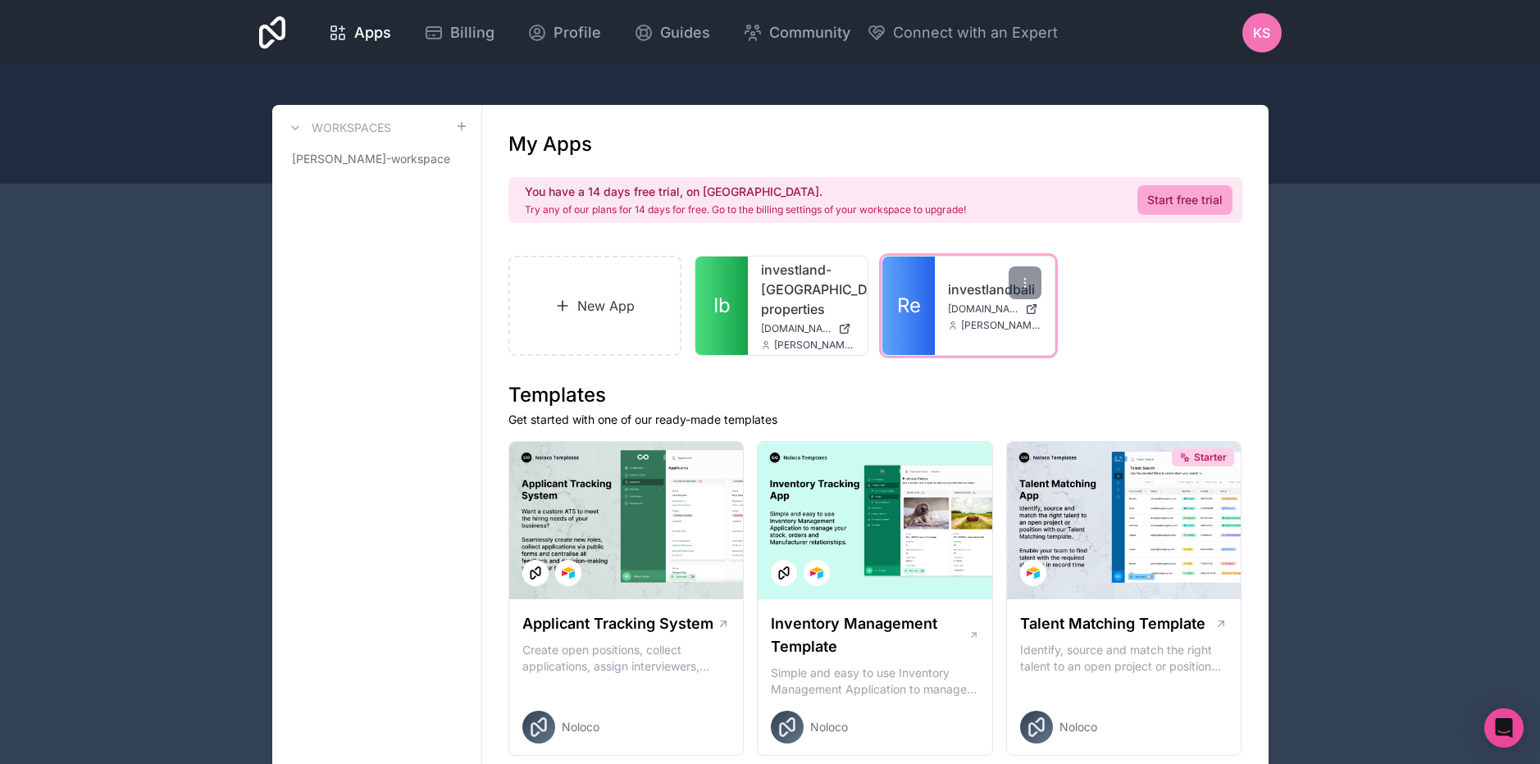
click at [964, 303] on span "investlandbali.noloco.co" at bounding box center [983, 309] width 71 height 13
